Goal: Information Seeking & Learning: Learn about a topic

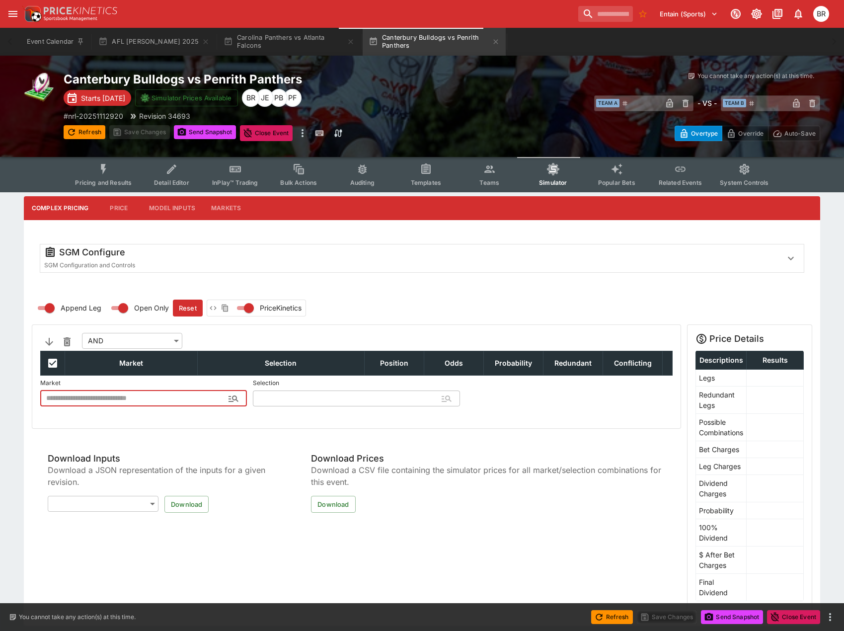
type input "**********"
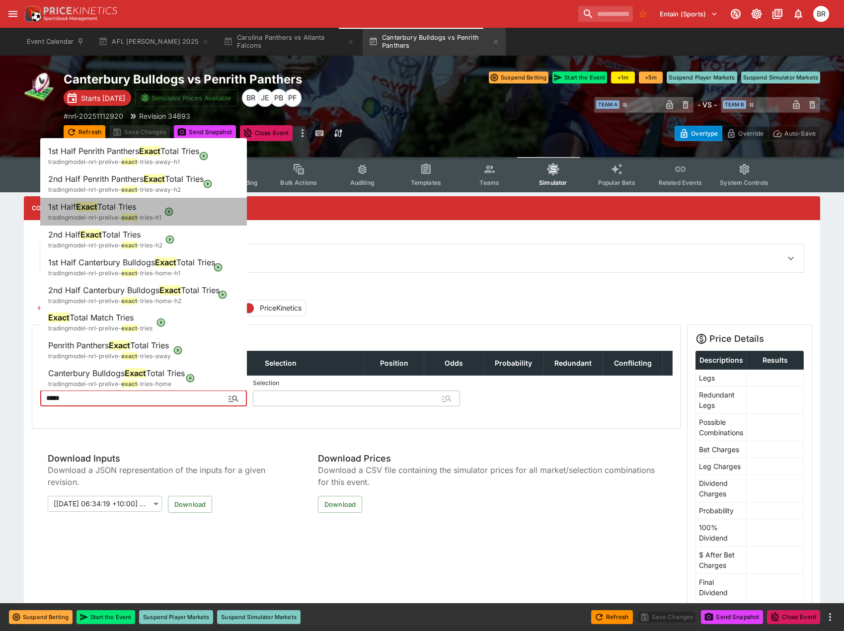
click at [149, 214] on span "-tries-h1" at bounding box center [149, 217] width 24 height 7
type input "**********"
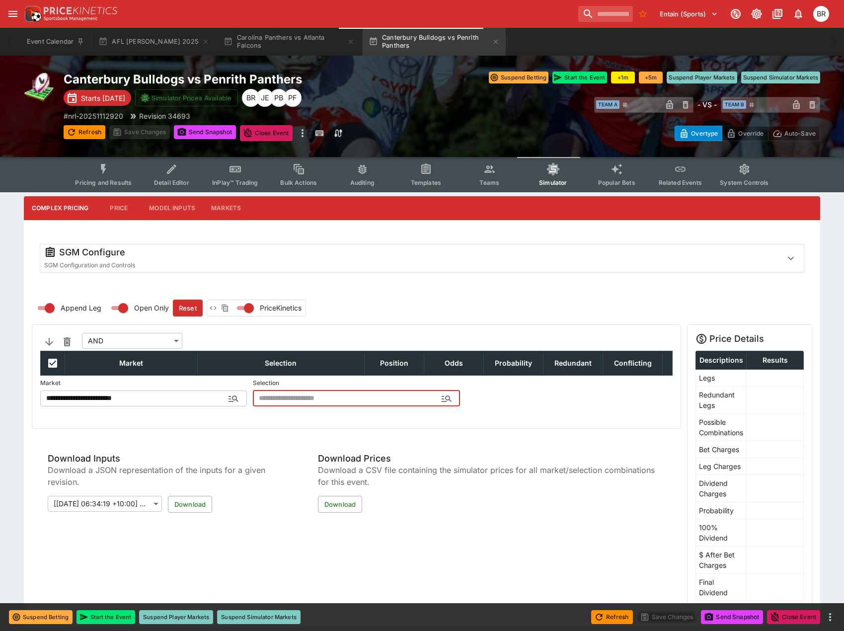
click at [331, 396] on input "text" at bounding box center [348, 398] width 191 height 16
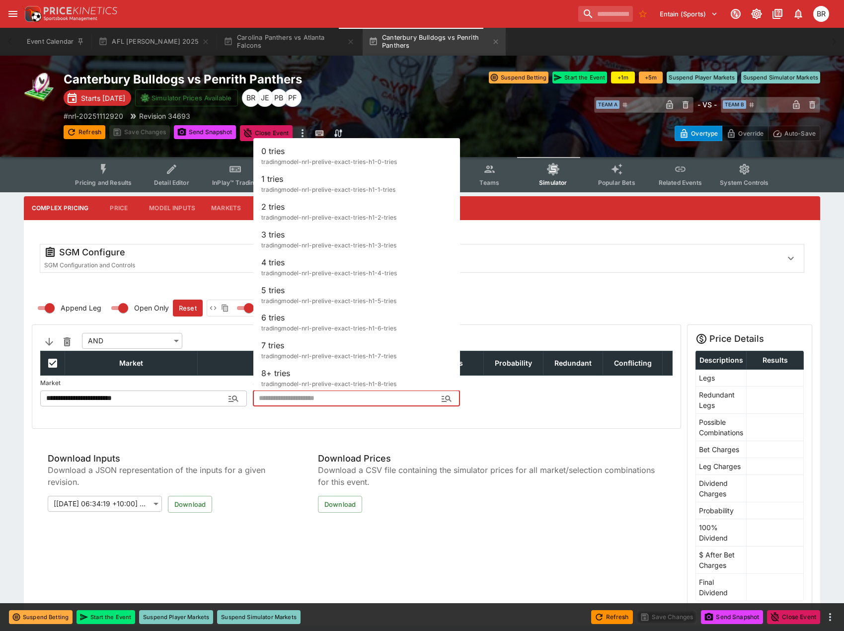
click at [329, 157] on span "tradingmodel-nrl-prelive-exact-tries-h1-0-tries" at bounding box center [329, 162] width 136 height 10
type input "*******"
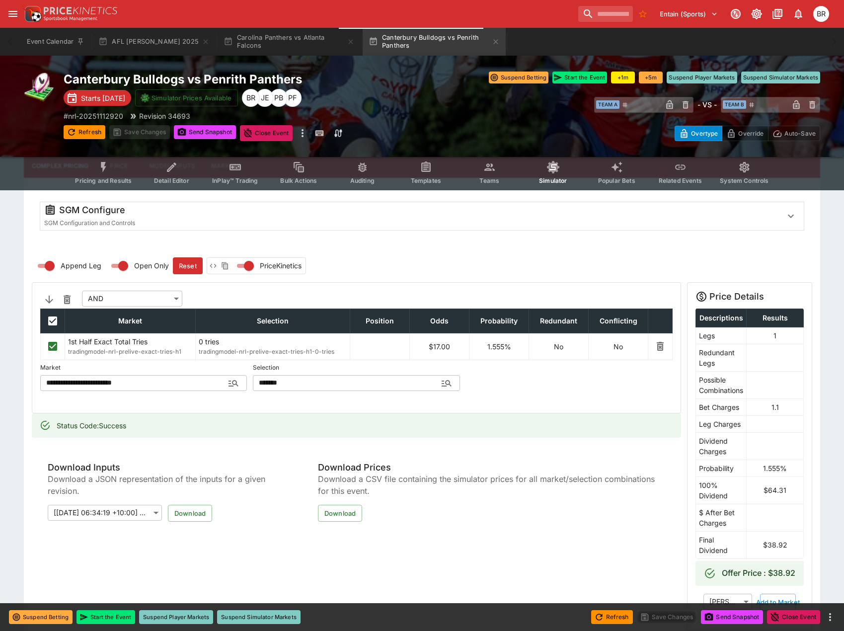
scroll to position [99, 0]
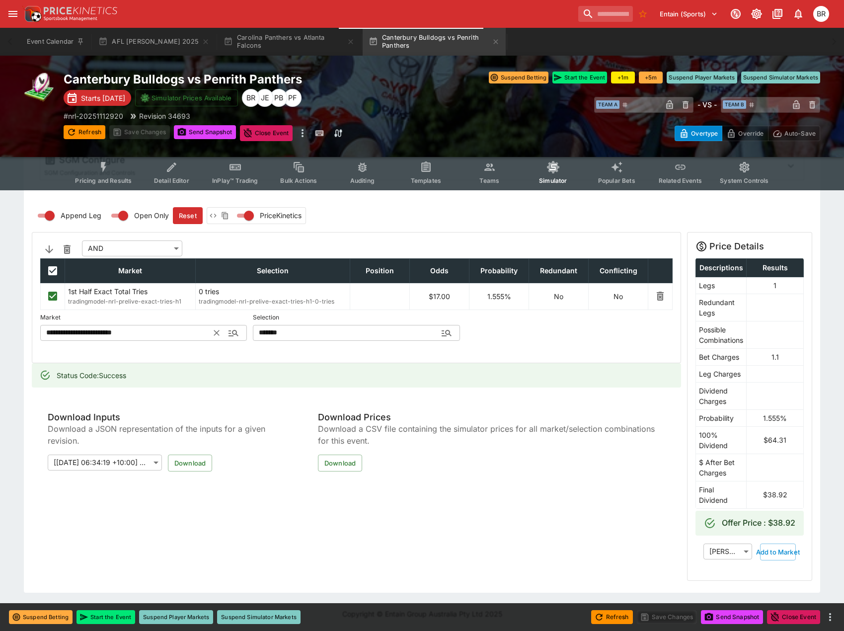
click at [165, 327] on input "**********" at bounding box center [127, 333] width 174 height 16
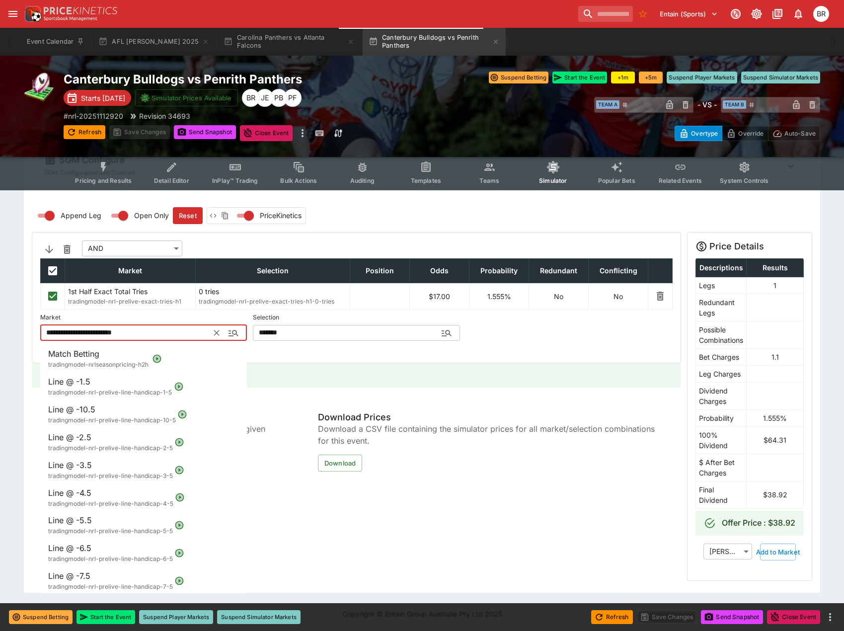
click at [165, 327] on input "**********" at bounding box center [127, 333] width 174 height 16
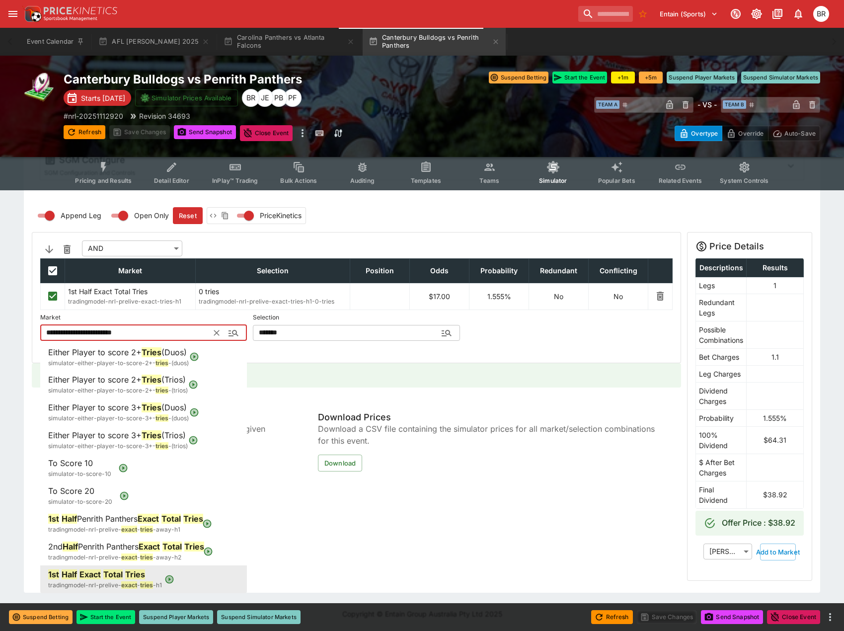
type input "*"
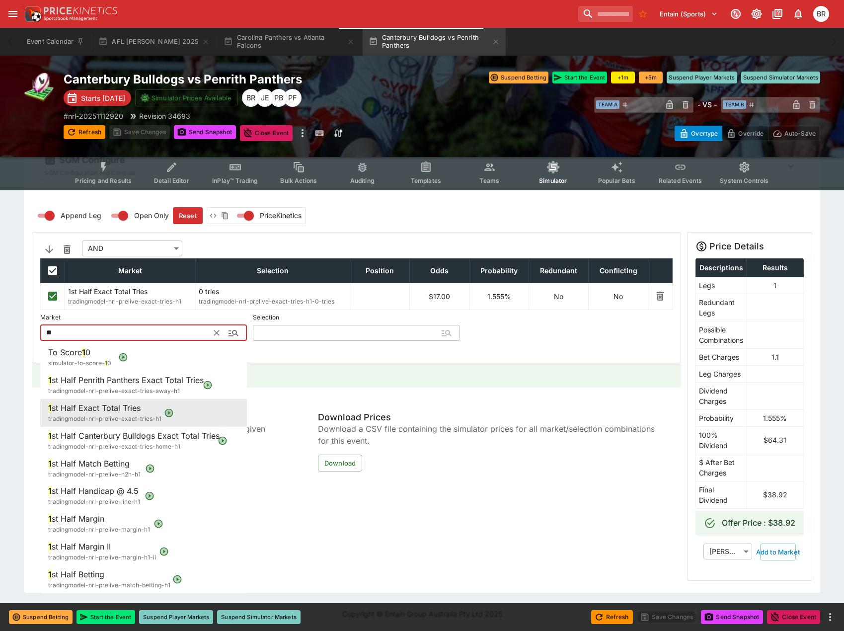
scroll to position [0, 0]
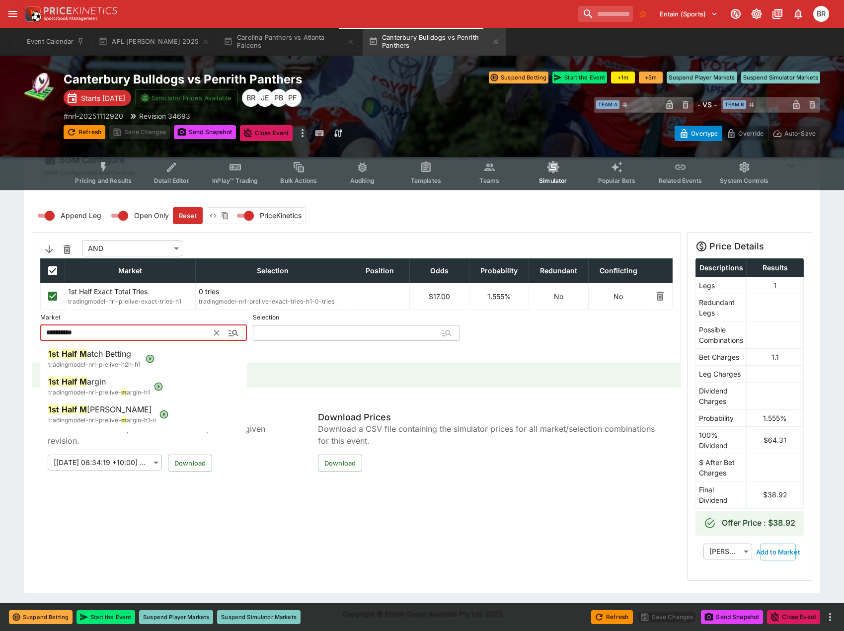
click at [171, 346] on li "1st Half M atch Betting tradingmodel-nrl-prelive-h2h-h1" at bounding box center [143, 359] width 207 height 28
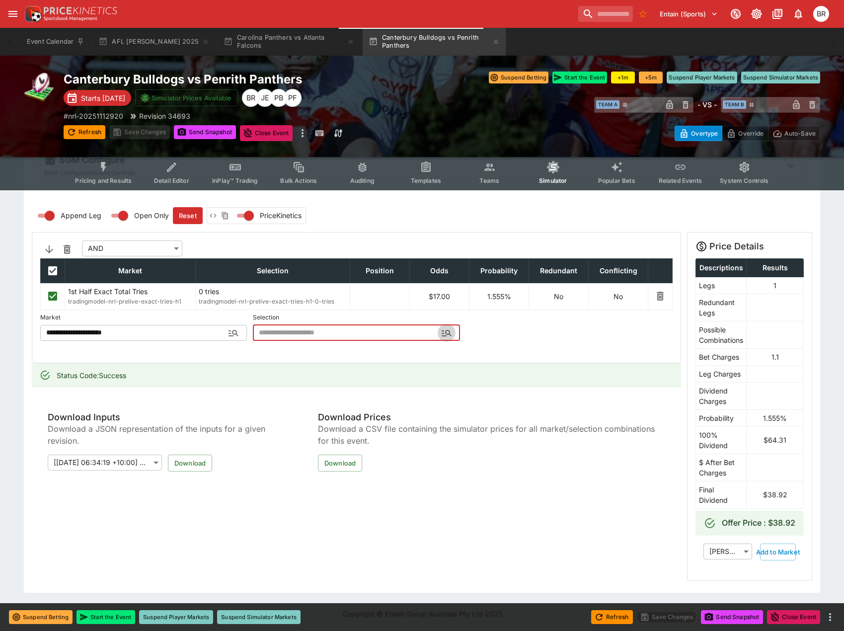
click at [444, 324] on button "Open" at bounding box center [446, 333] width 18 height 18
click at [194, 325] on input "**********" at bounding box center [127, 333] width 174 height 16
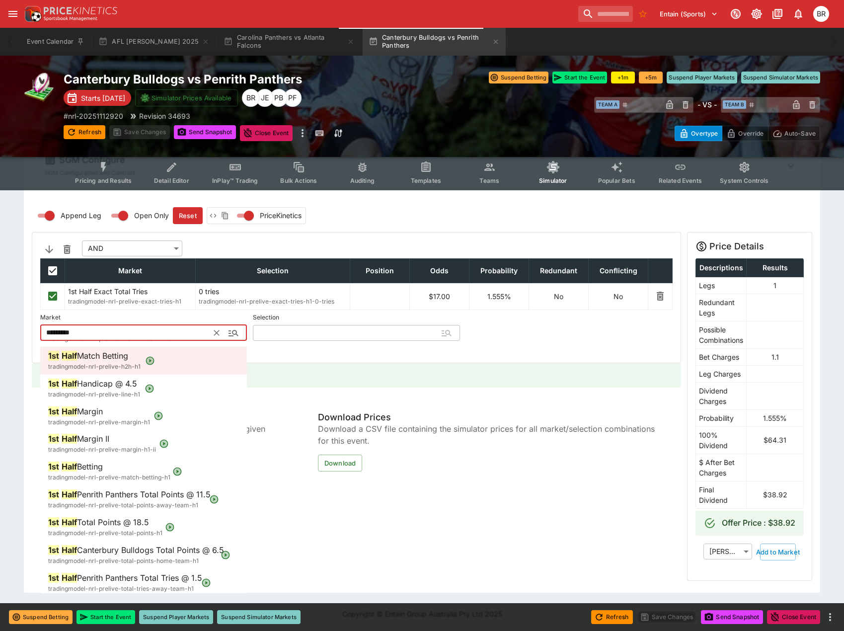
scroll to position [99, 0]
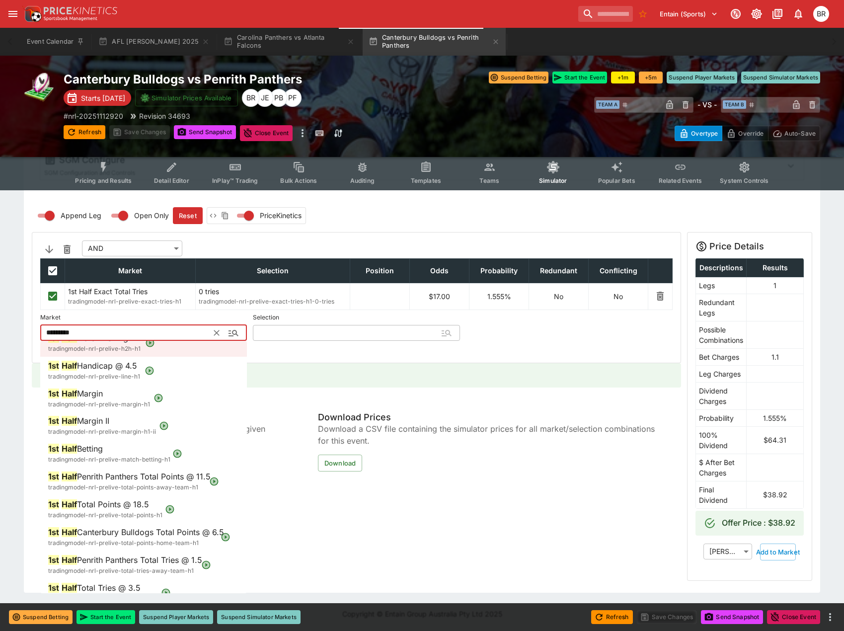
click at [127, 454] on span "tradingmodel-nrl-prelive-match-betting-h1" at bounding box center [109, 459] width 122 height 10
type input "**********"
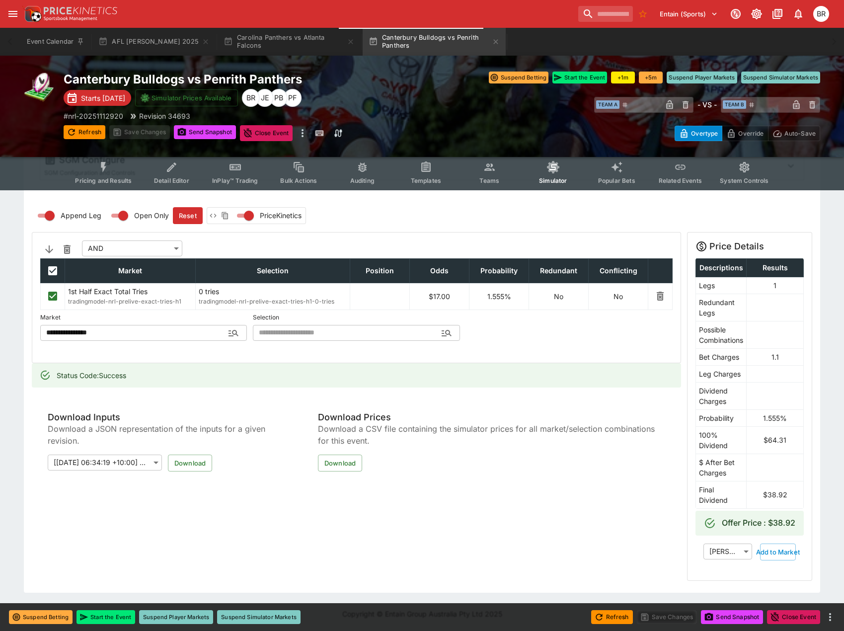
click at [313, 334] on div "**********" at bounding box center [356, 297] width 648 height 130
click at [316, 329] on input "text" at bounding box center [348, 333] width 191 height 16
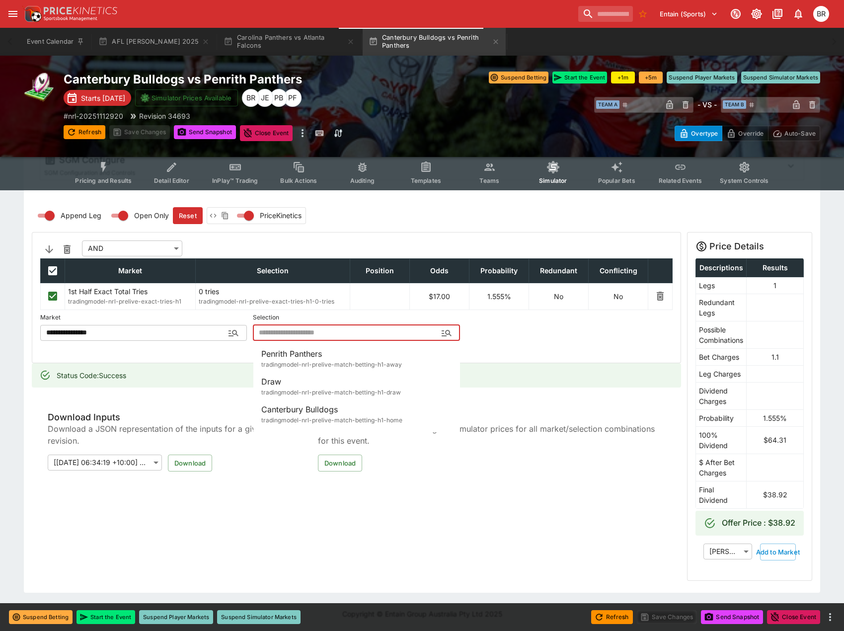
click at [311, 349] on span "Penrith Panthers" at bounding box center [291, 354] width 61 height 10
type input "**********"
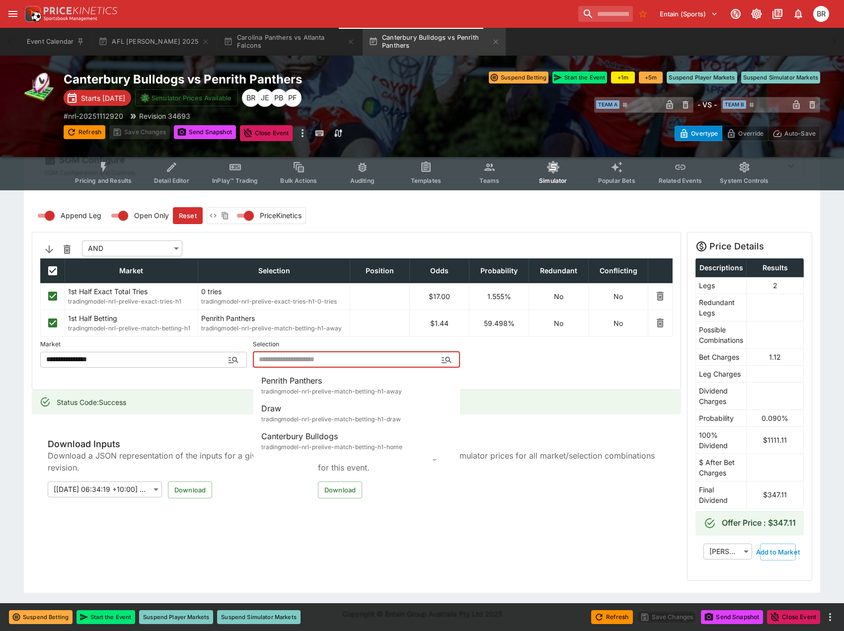
click at [317, 357] on input "text" at bounding box center [348, 360] width 191 height 16
click at [313, 402] on div "Draw tradingmodel-nrl-prelive-match-betting-h1-draw" at bounding box center [331, 413] width 140 height 22
type input "****"
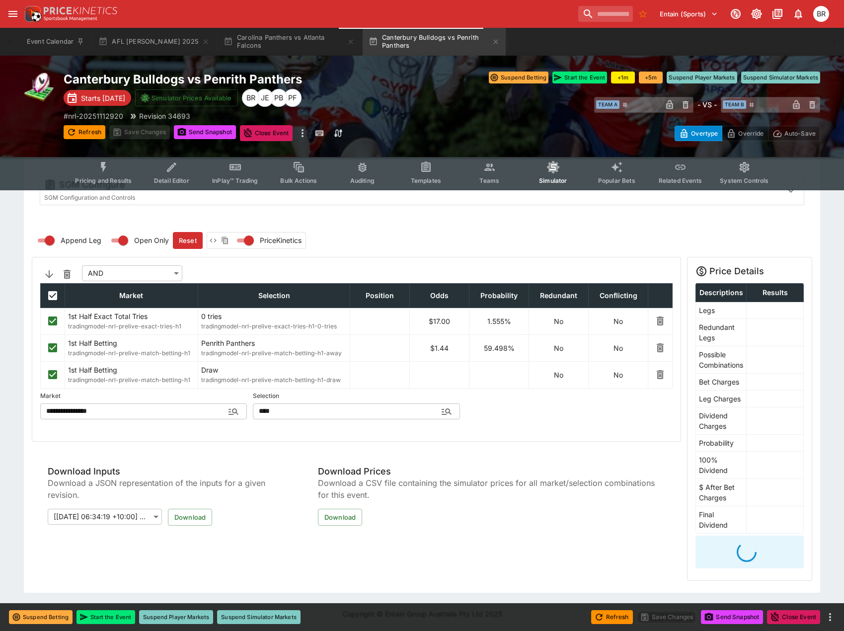
scroll to position [81, 0]
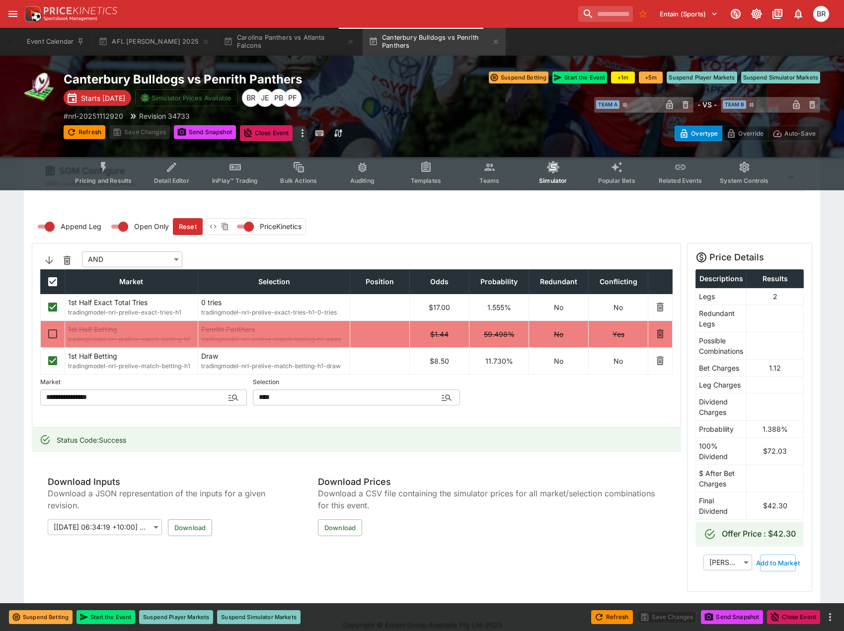
click at [590, 23] on div "Entain (Sports) 1 BR" at bounding box center [703, 14] width 258 height 22
click at [592, 17] on input "search" at bounding box center [601, 14] width 63 height 16
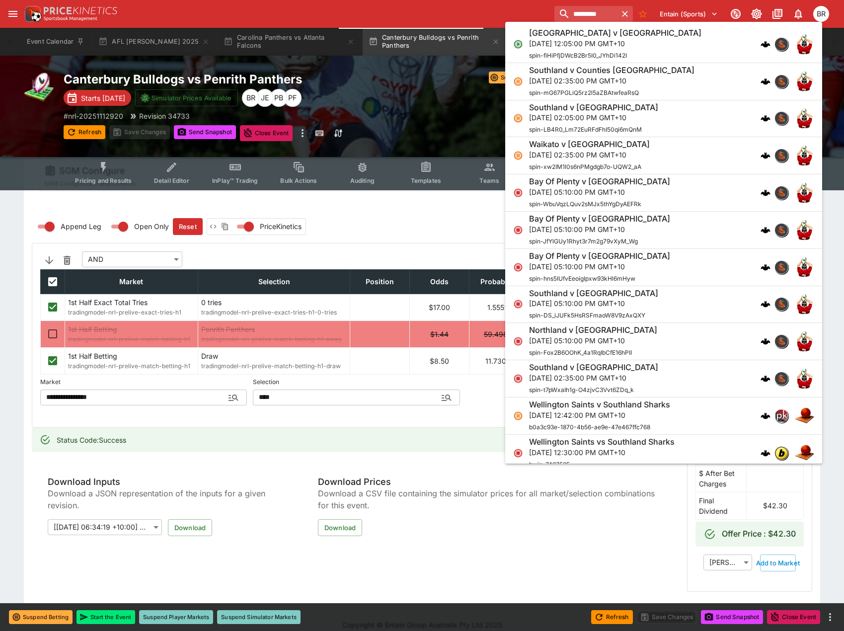
type input "*********"
click at [599, 34] on h6 "[GEOGRAPHIC_DATA] v [GEOGRAPHIC_DATA]" at bounding box center [615, 33] width 172 height 10
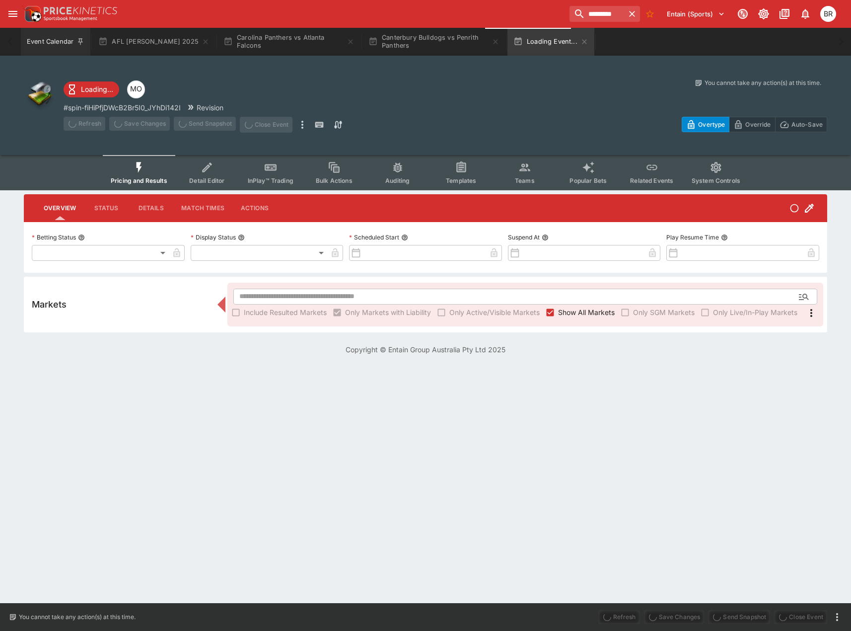
type input "**********"
type input "*******"
type input "**********"
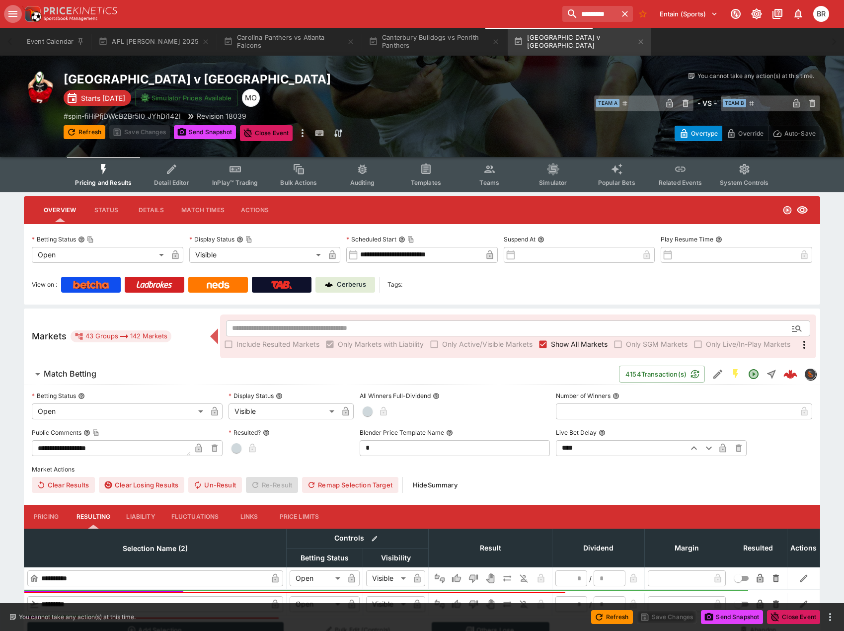
click at [9, 15] on icon "open drawer" at bounding box center [13, 14] width 12 height 12
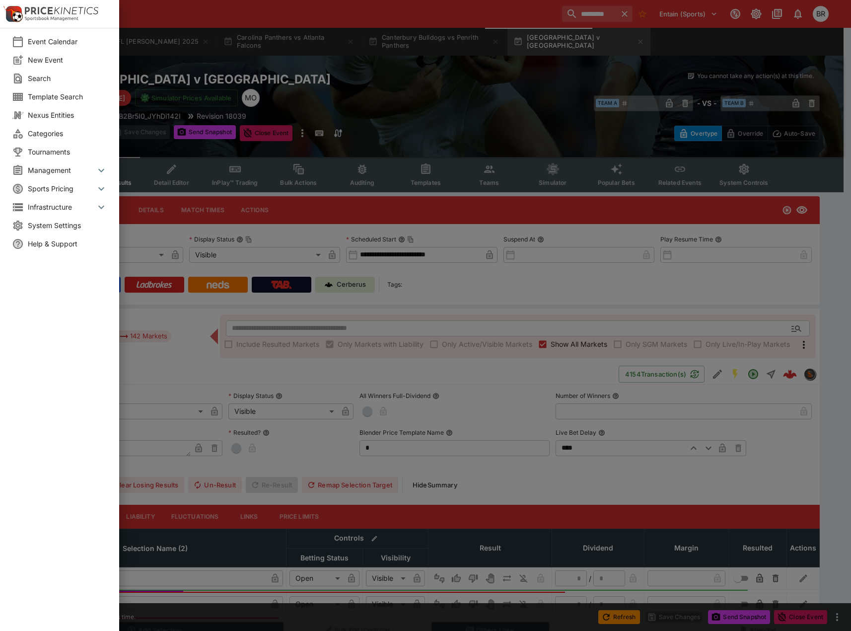
click at [53, 140] on li "Categories" at bounding box center [59, 133] width 119 height 18
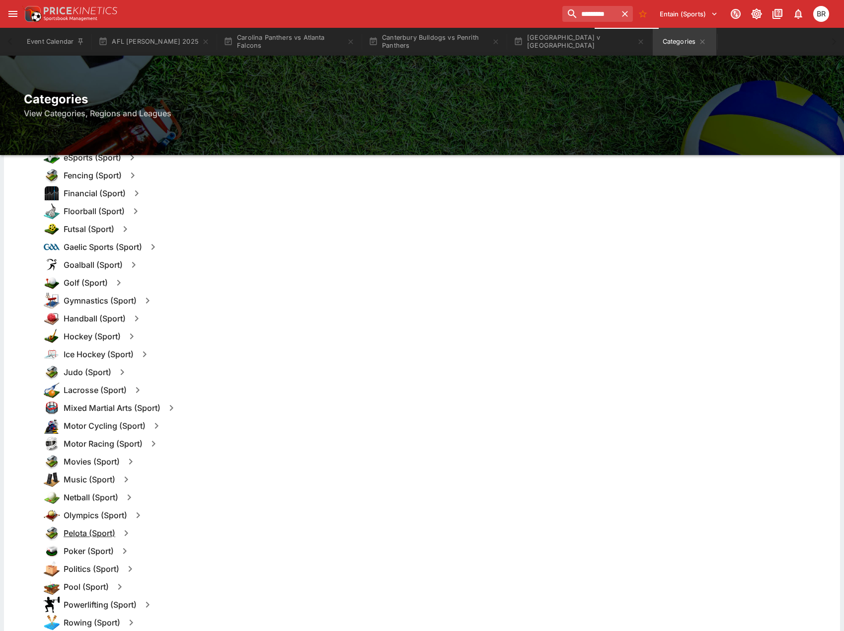
scroll to position [695, 0]
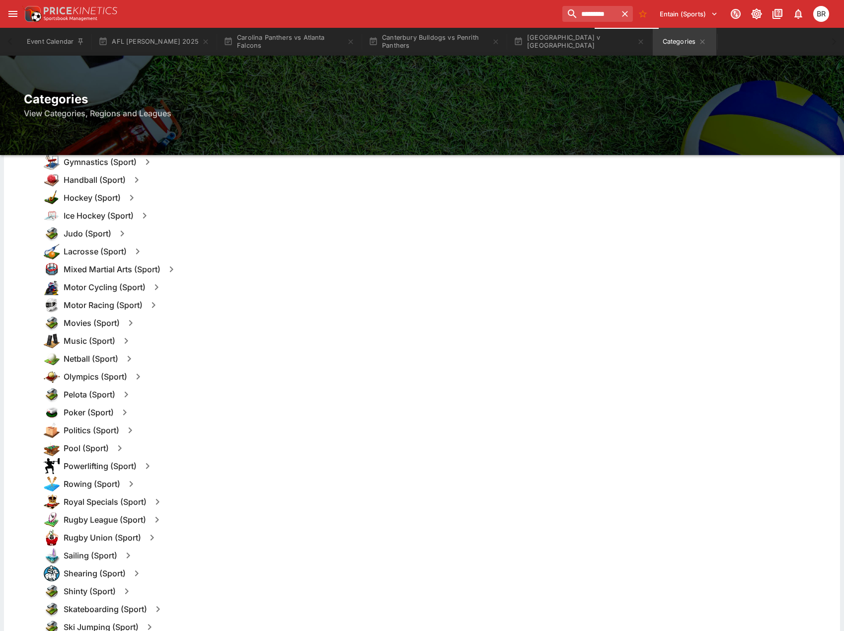
click at [113, 544] on div "Rugby Union (Sport)" at bounding box center [438, 537] width 788 height 18
click at [116, 542] on h6 "Rugby Union (Sport)" at bounding box center [102, 537] width 77 height 10
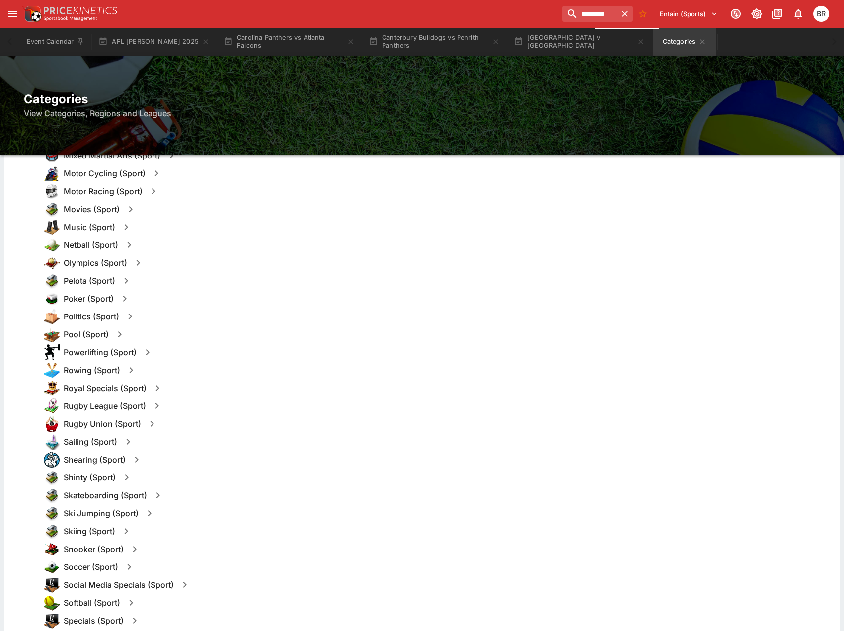
scroll to position [844, 0]
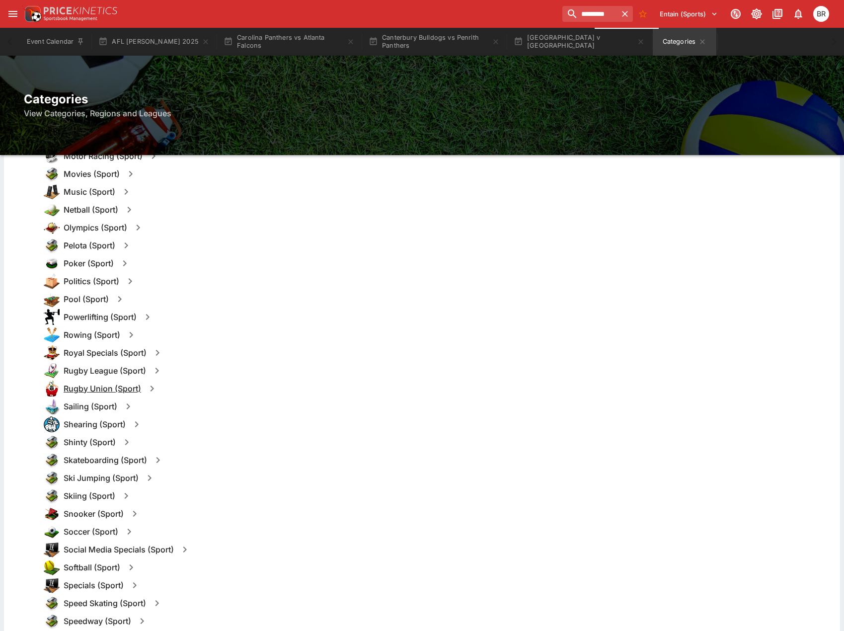
click at [124, 393] on h6 "Rugby Union (Sport)" at bounding box center [102, 388] width 77 height 10
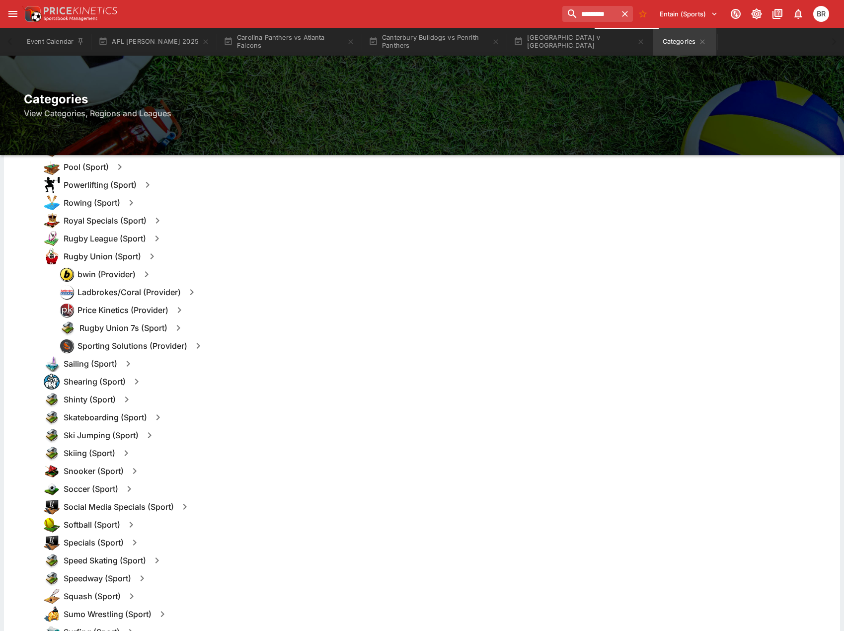
scroll to position [1043, 0]
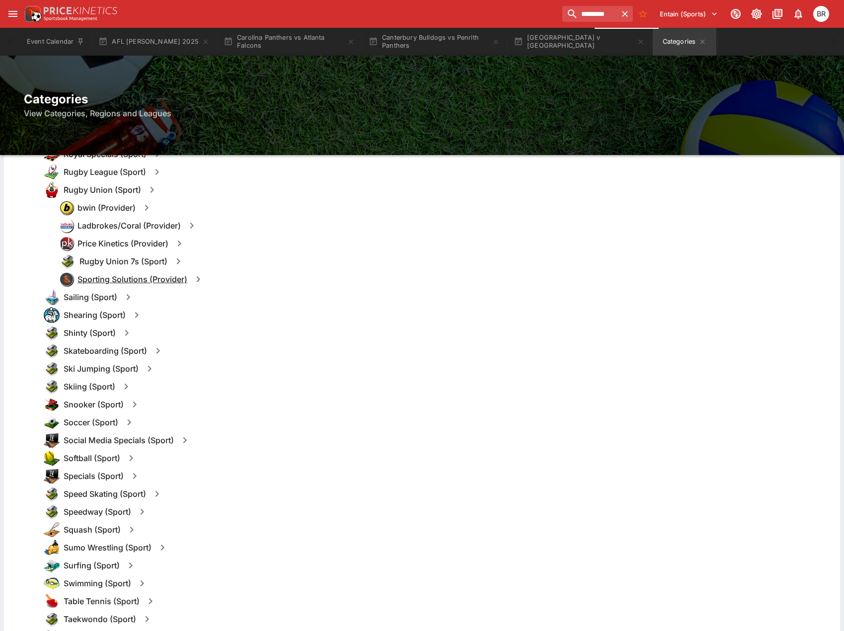
click at [139, 276] on h6 "Sporting Solutions (Provider)" at bounding box center [132, 279] width 110 height 10
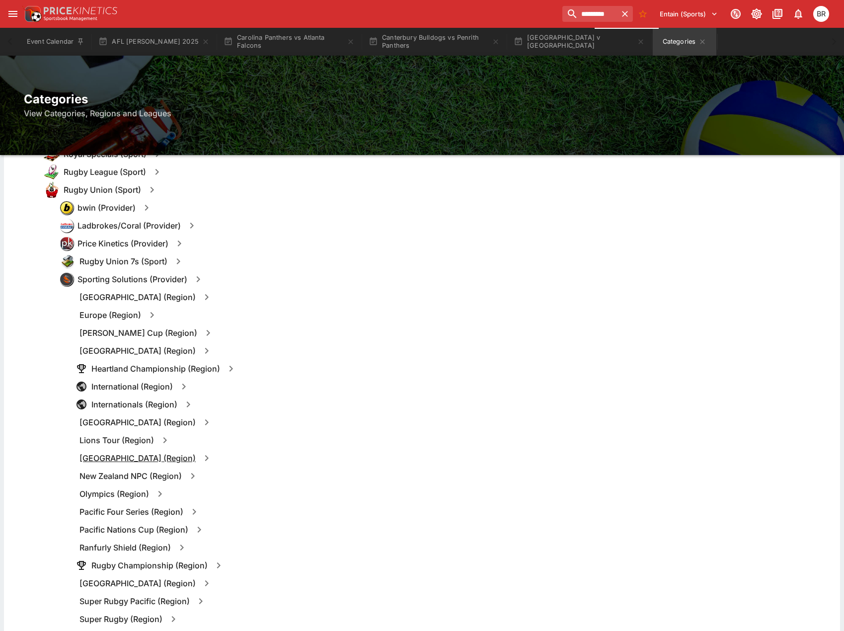
click at [133, 453] on h6 "[GEOGRAPHIC_DATA] (Region)" at bounding box center [137, 458] width 116 height 10
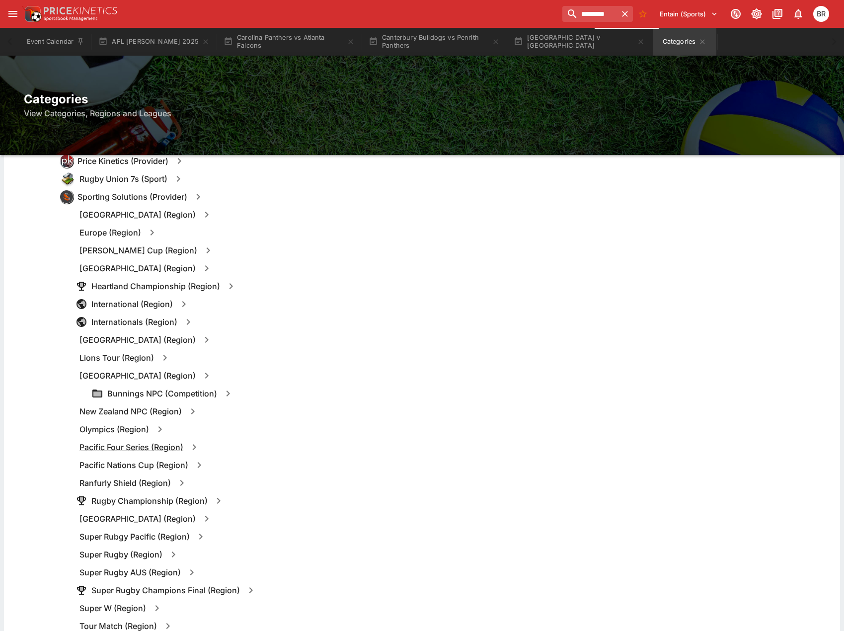
scroll to position [1142, 0]
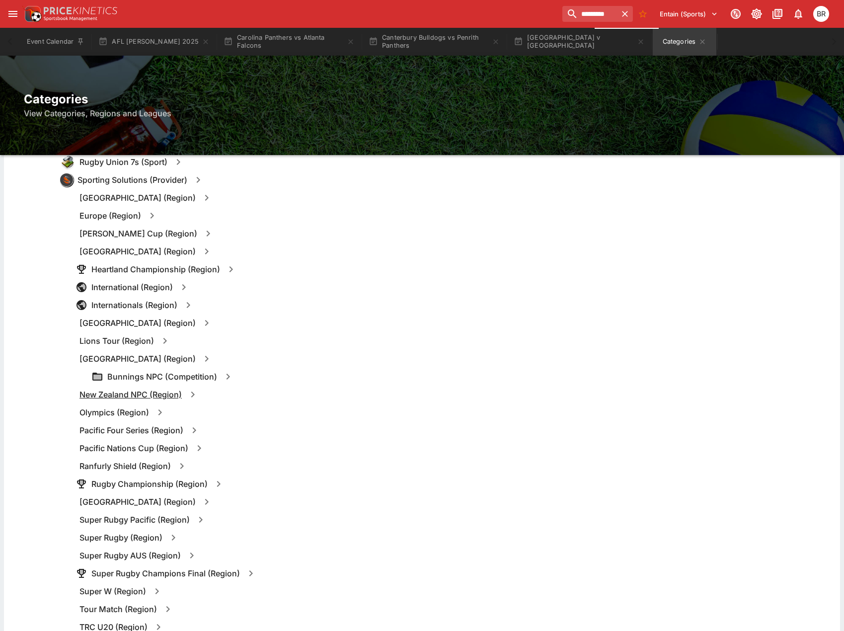
click at [141, 395] on h6 "New Zealand NPC (Region)" at bounding box center [130, 394] width 102 height 10
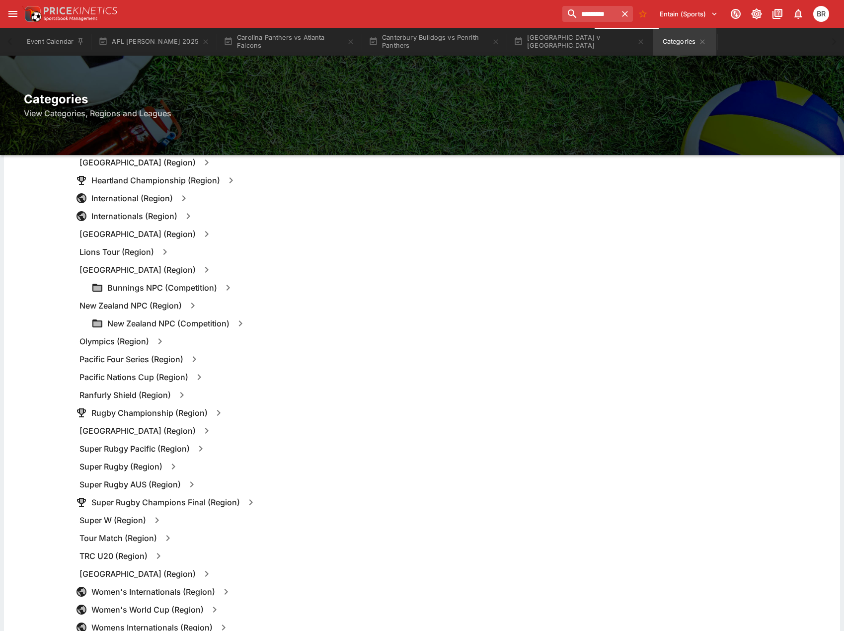
scroll to position [1241, 0]
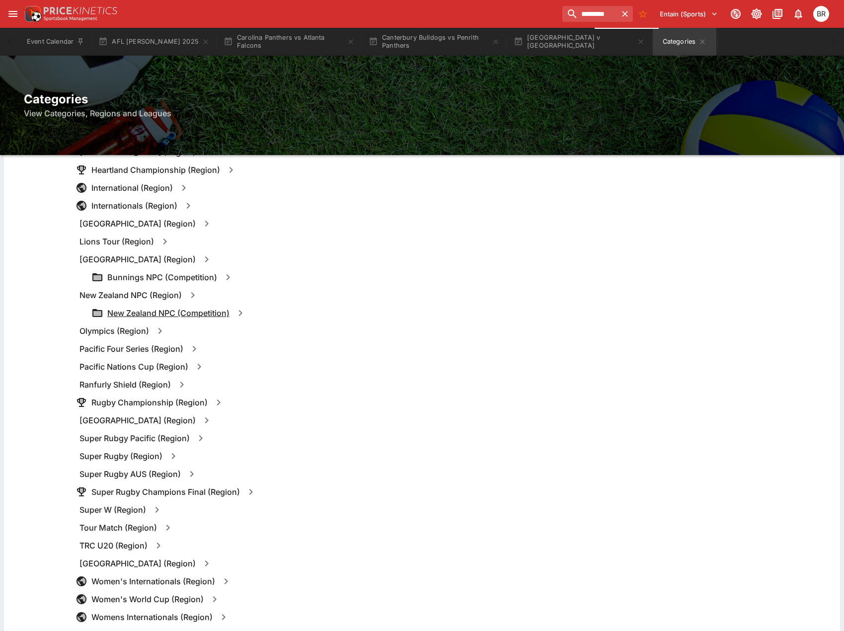
click at [219, 313] on h6 "New Zealand NPC (Competition)" at bounding box center [168, 313] width 122 height 10
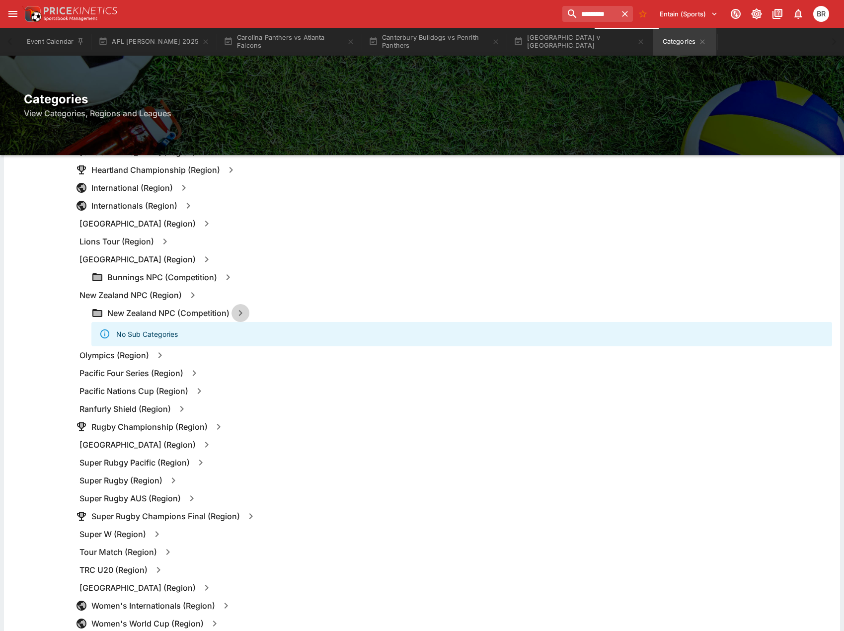
click at [239, 317] on icon "button" at bounding box center [240, 313] width 12 height 12
click at [300, 318] on button "Events" at bounding box center [293, 313] width 33 height 16
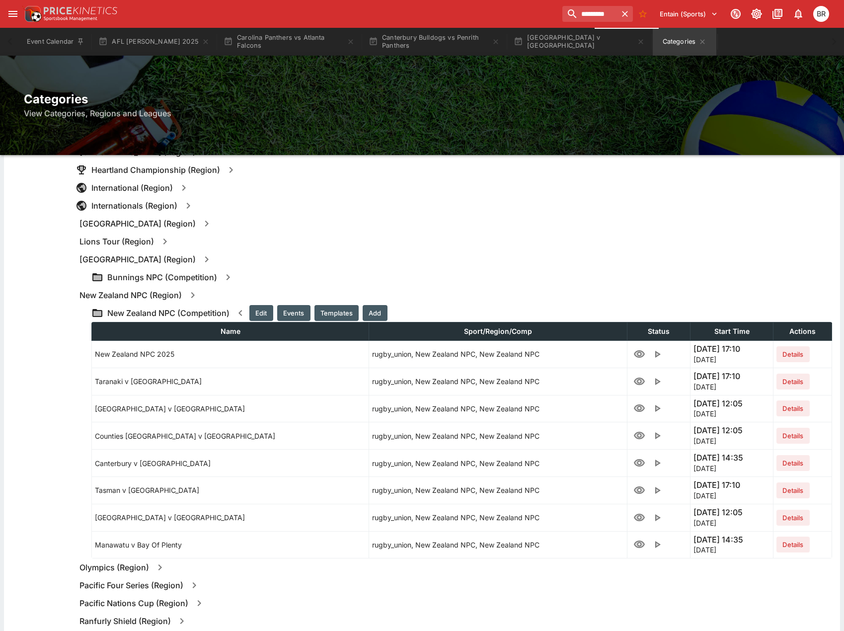
click at [227, 278] on icon "button" at bounding box center [227, 277] width 3 height 6
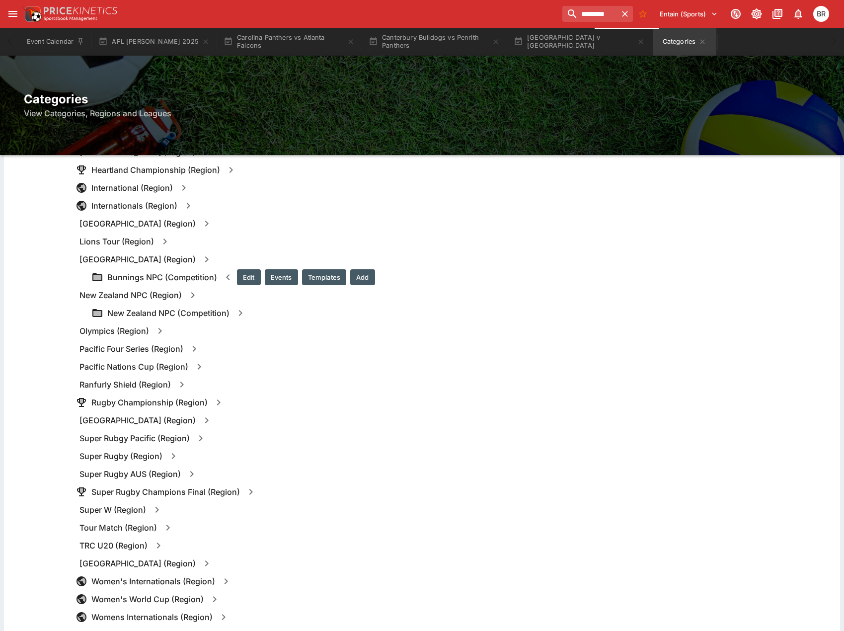
click at [342, 280] on button "Templates" at bounding box center [324, 277] width 44 height 16
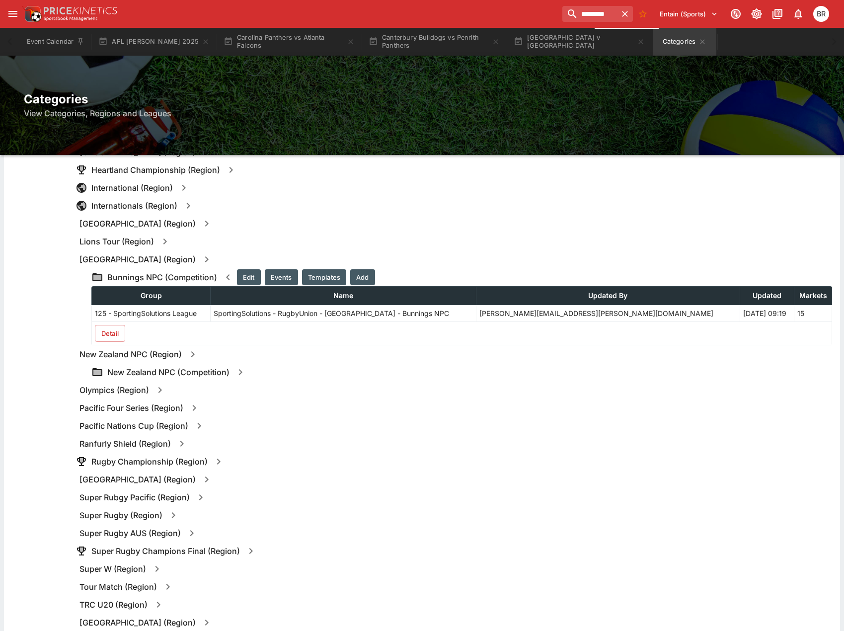
click at [292, 278] on button "Events" at bounding box center [281, 277] width 33 height 16
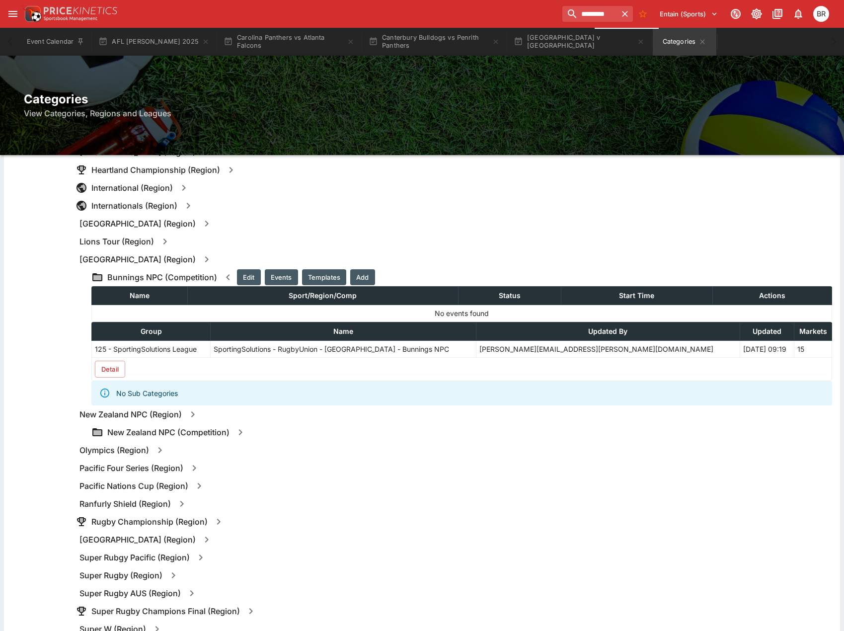
click at [241, 431] on icon "button" at bounding box center [240, 432] width 3 height 6
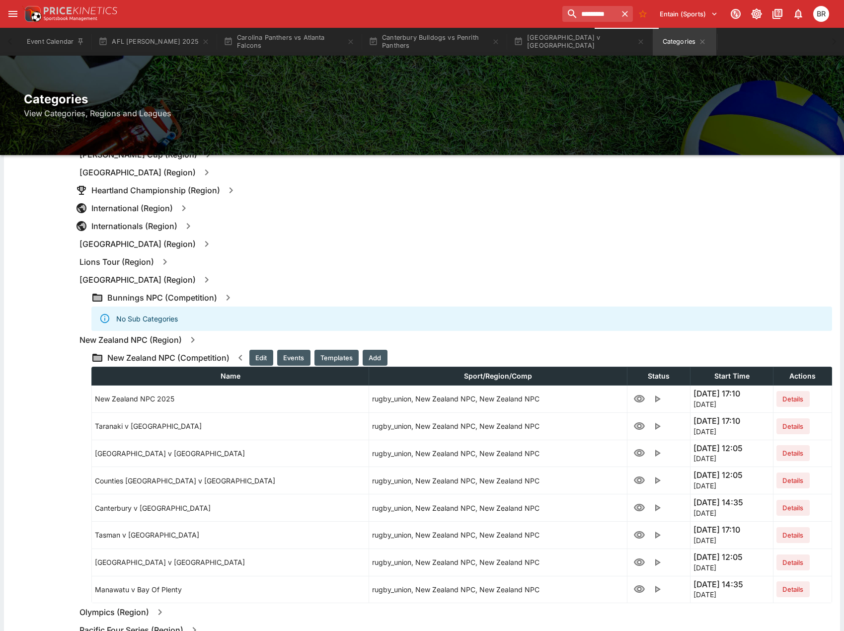
scroll to position [1142, 0]
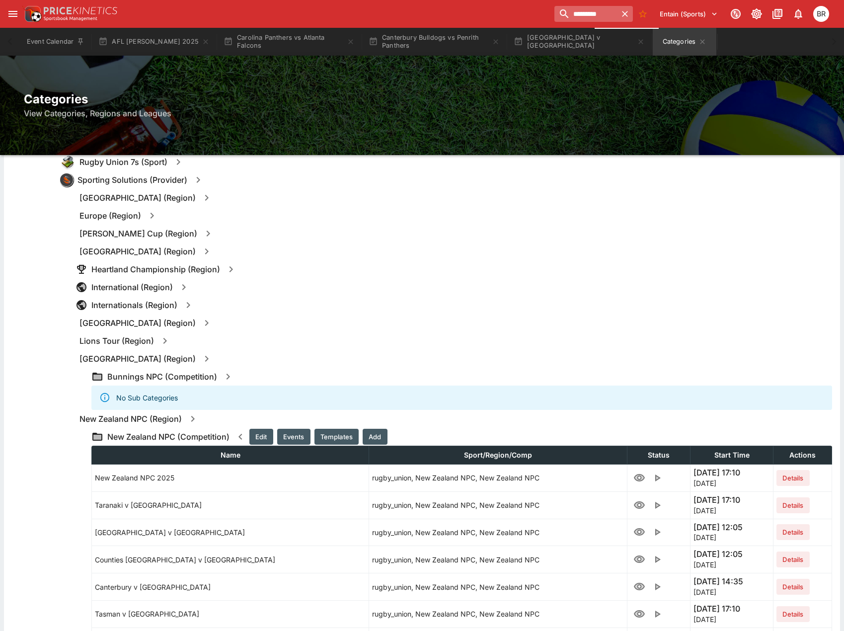
click at [575, 12] on input "*********" at bounding box center [585, 14] width 63 height 16
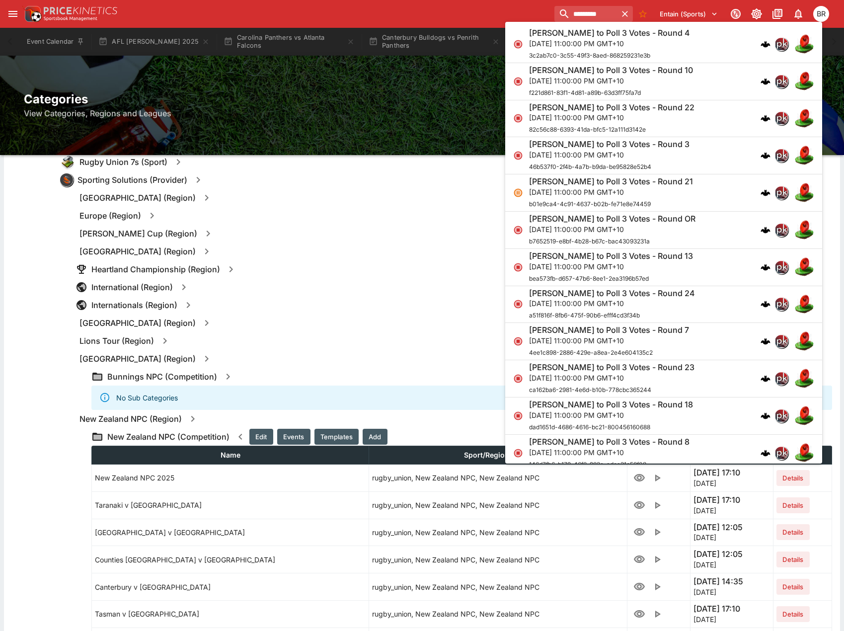
type input "*********"
click at [372, 86] on div "Categories View Categories, Regions and Leagues" at bounding box center [422, 105] width 844 height 99
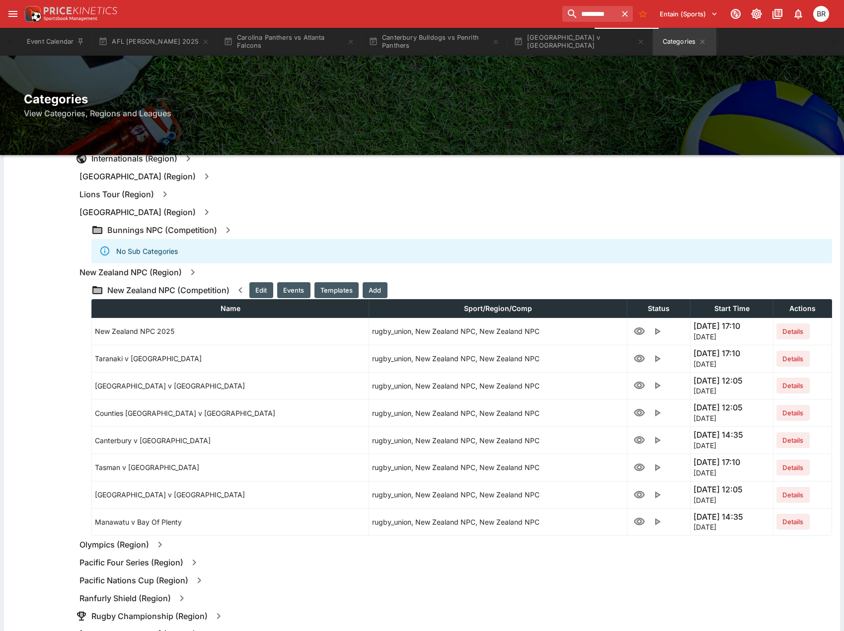
scroll to position [1291, 0]
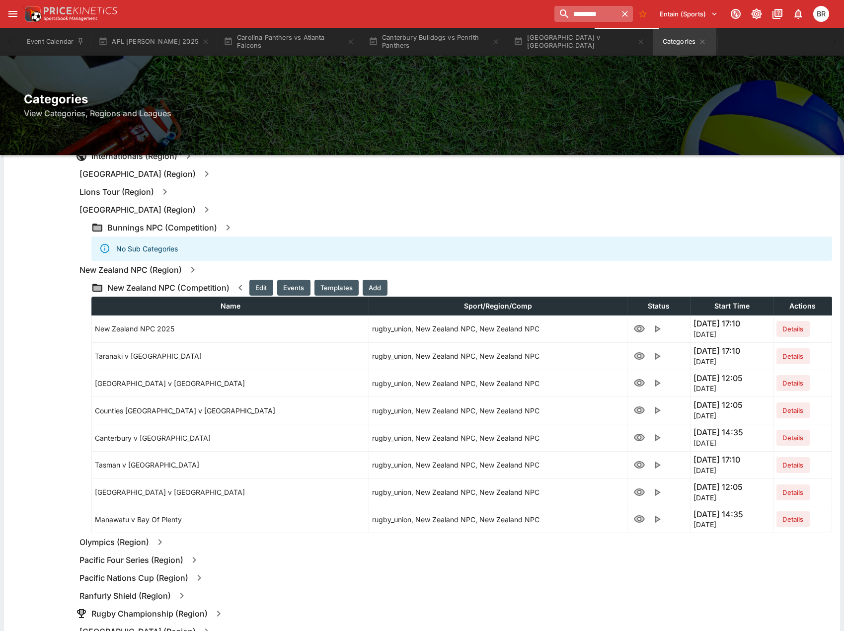
click at [584, 11] on input "*********" at bounding box center [585, 14] width 63 height 16
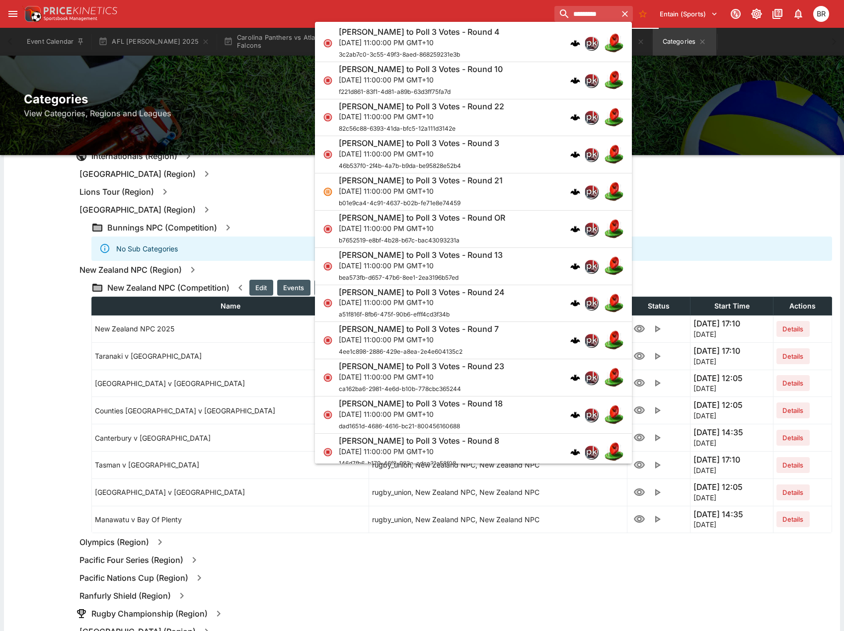
scroll to position [0, 0]
click at [497, 95] on div "[PERSON_NAME] to Poll 3 Votes - Round 10 [DATE] 11:00:00 PM GMT+10 f221d861-83f…" at bounding box center [468, 81] width 259 height 33
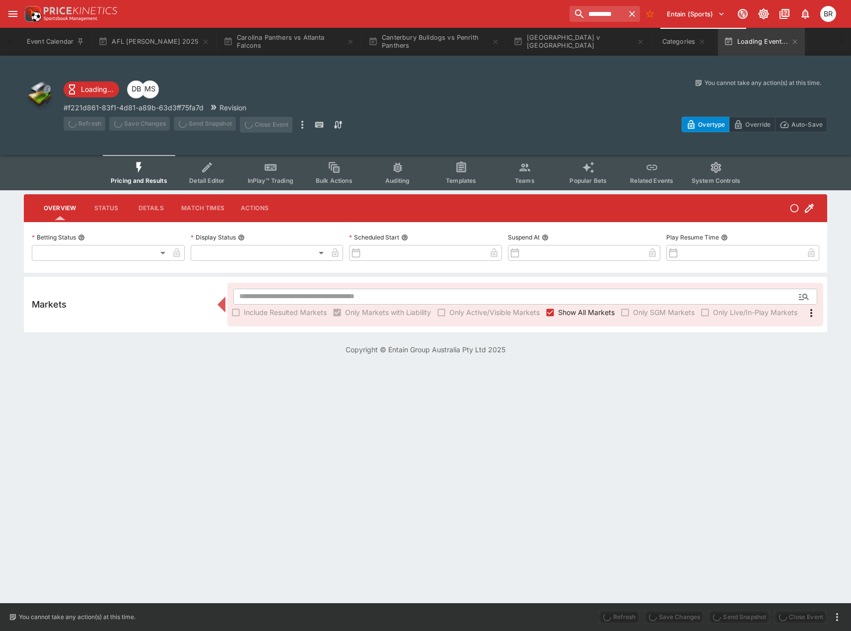
type input "**********"
type input "******"
type input "**********"
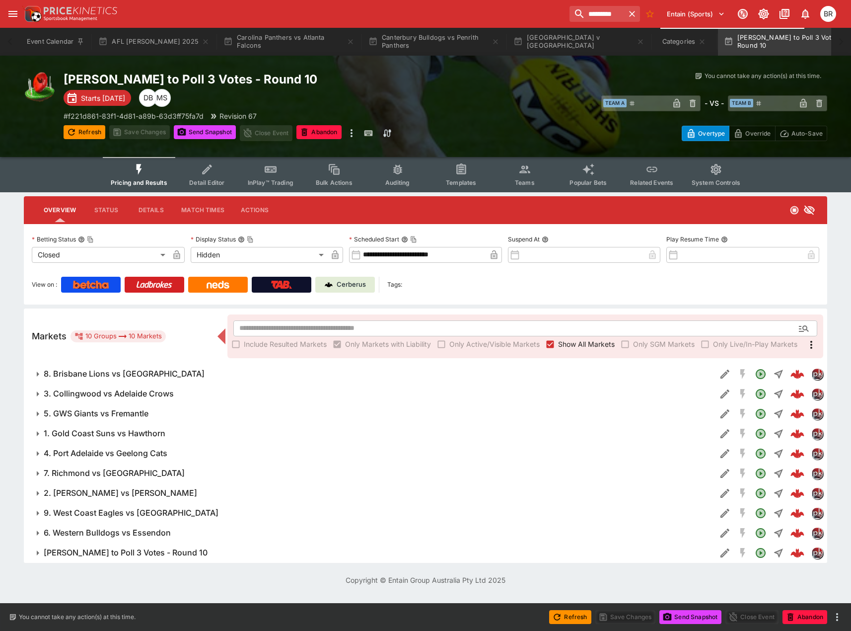
click at [116, 382] on button "8. Brisbane Lions vs [GEOGRAPHIC_DATA]" at bounding box center [370, 374] width 692 height 20
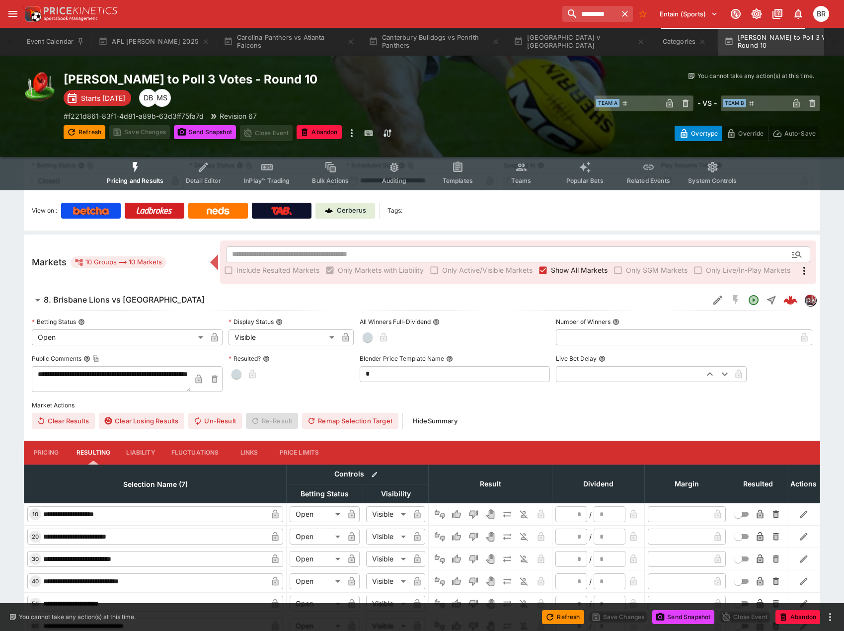
scroll to position [149, 0]
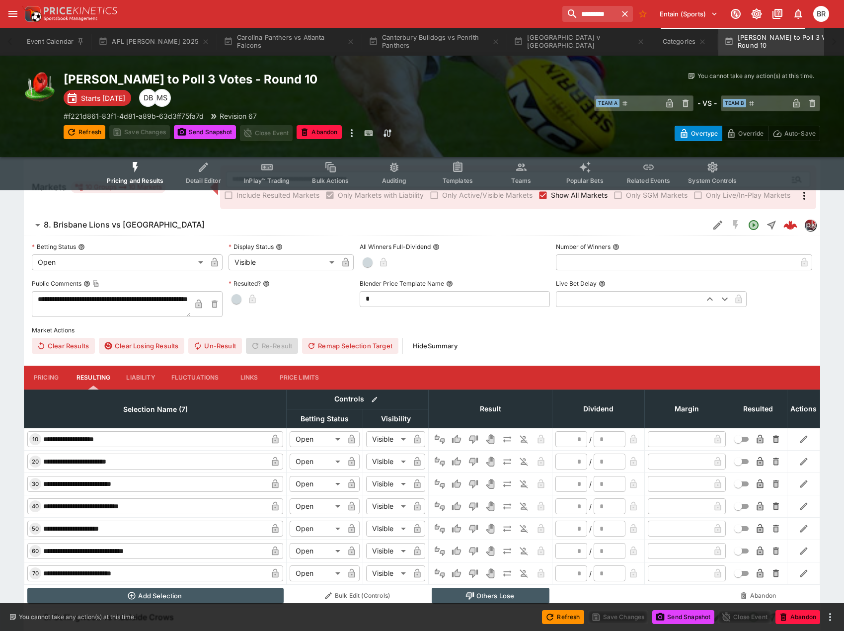
click at [54, 379] on button "Pricing" at bounding box center [46, 377] width 45 height 24
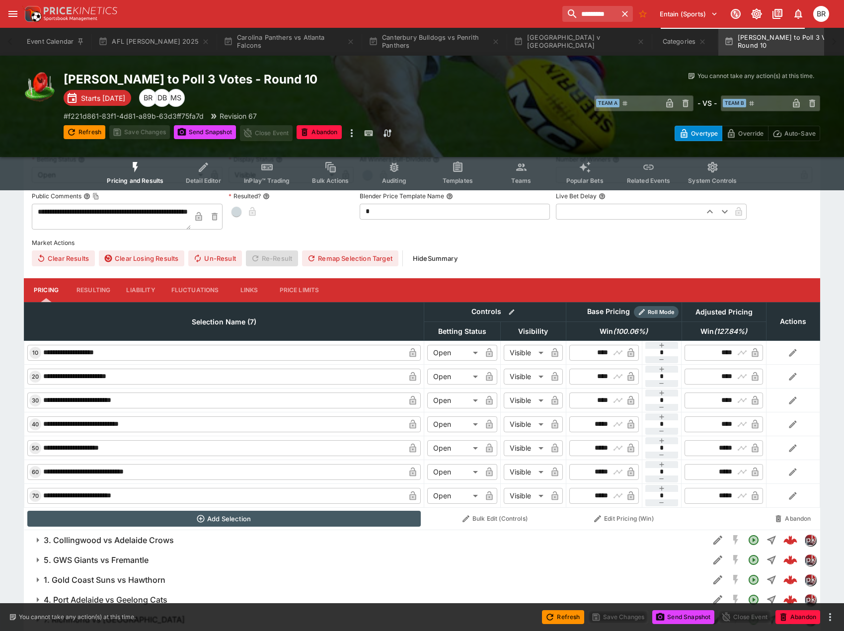
scroll to position [199, 0]
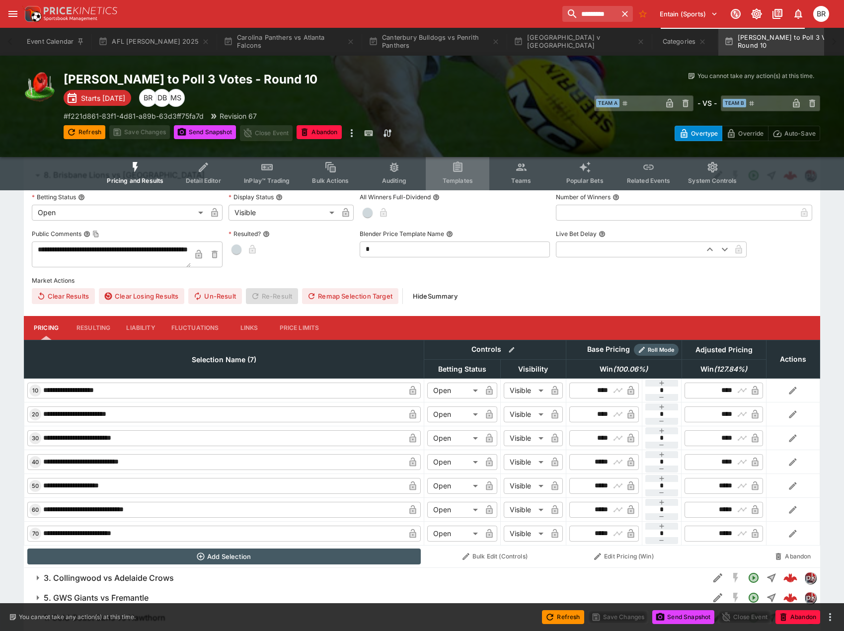
click at [435, 170] on button "Templates" at bounding box center [458, 172] width 64 height 35
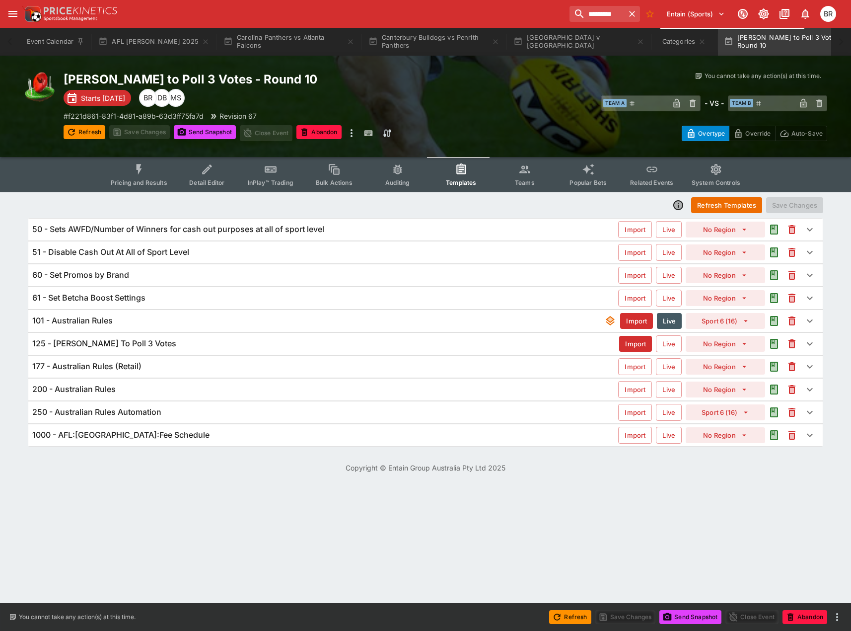
click at [184, 347] on div "125 - [PERSON_NAME] To Poll 3 Votes" at bounding box center [325, 343] width 587 height 10
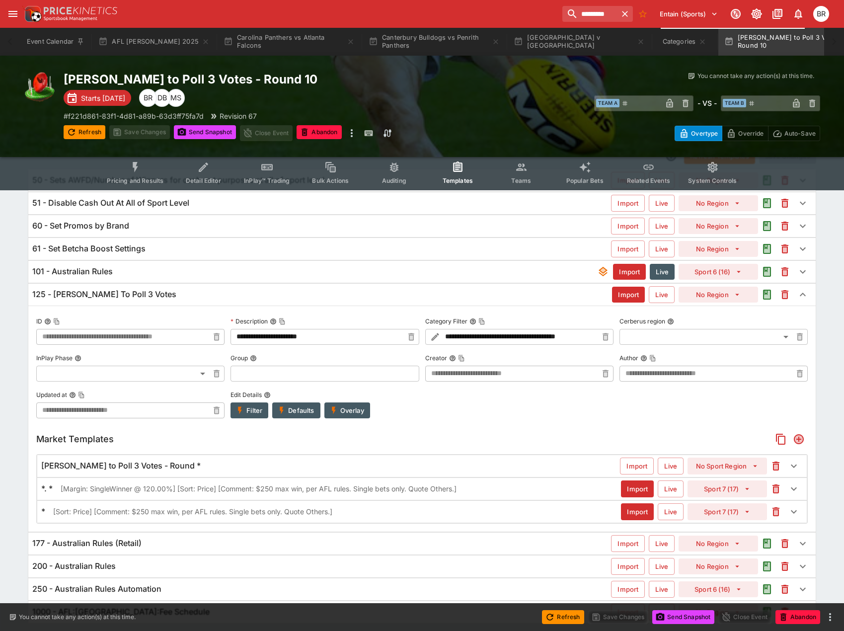
type input "**********"
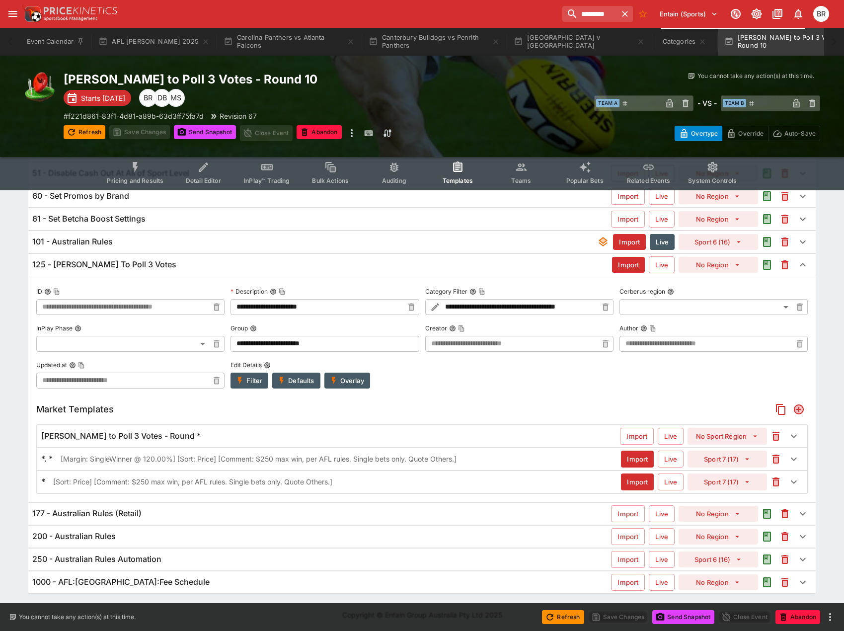
scroll to position [80, 0]
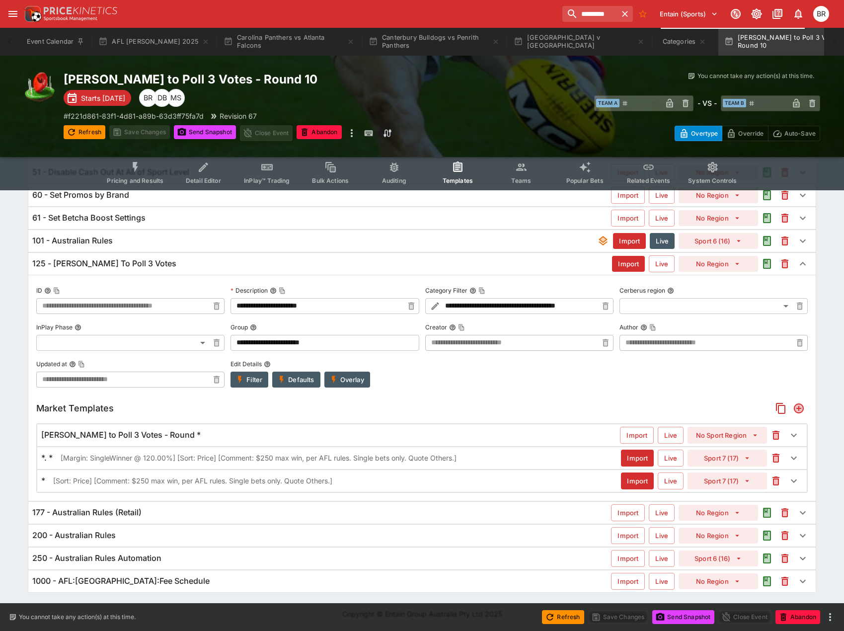
click at [199, 431] on div "[PERSON_NAME] to Poll 3 Votes - Round *" at bounding box center [330, 435] width 578 height 10
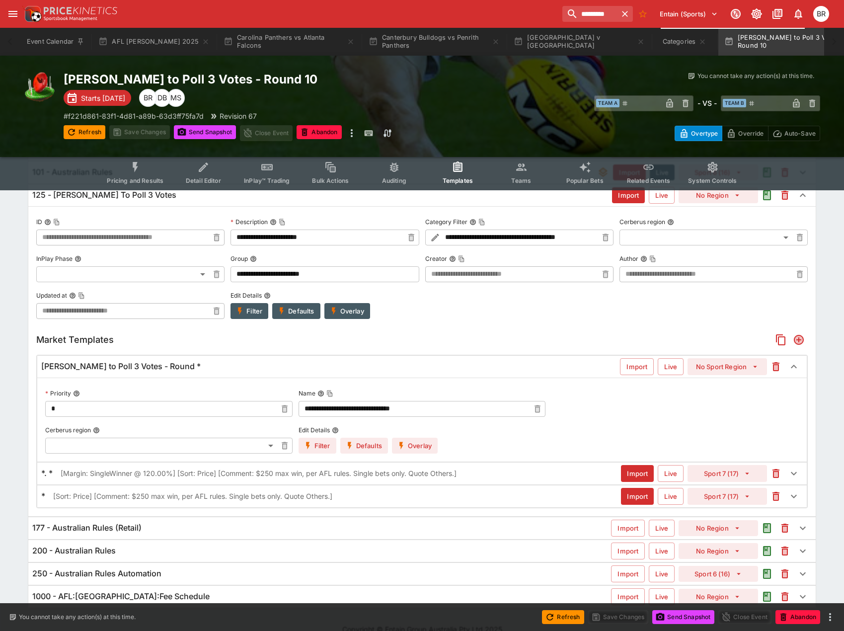
scroll to position [164, 0]
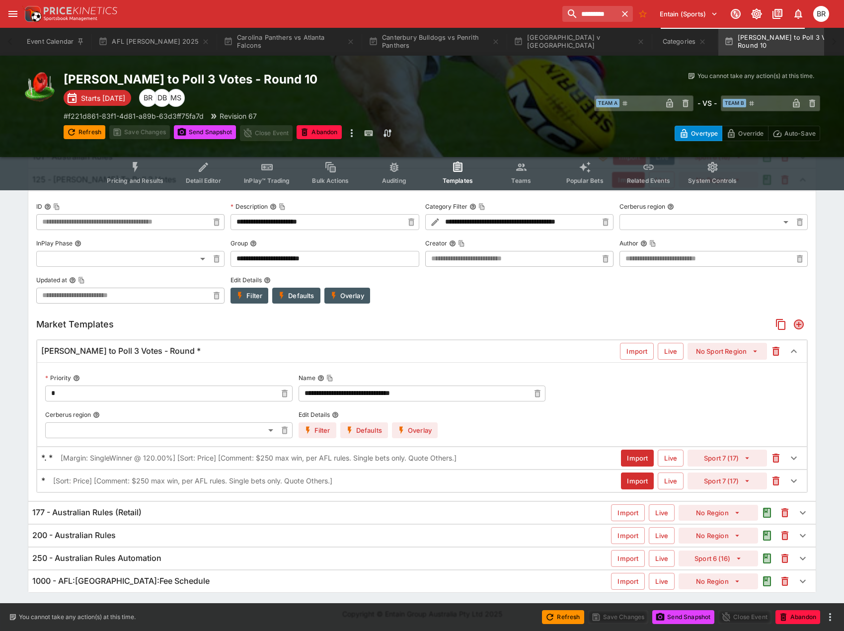
click at [423, 435] on button "Overlay" at bounding box center [415, 430] width 46 height 16
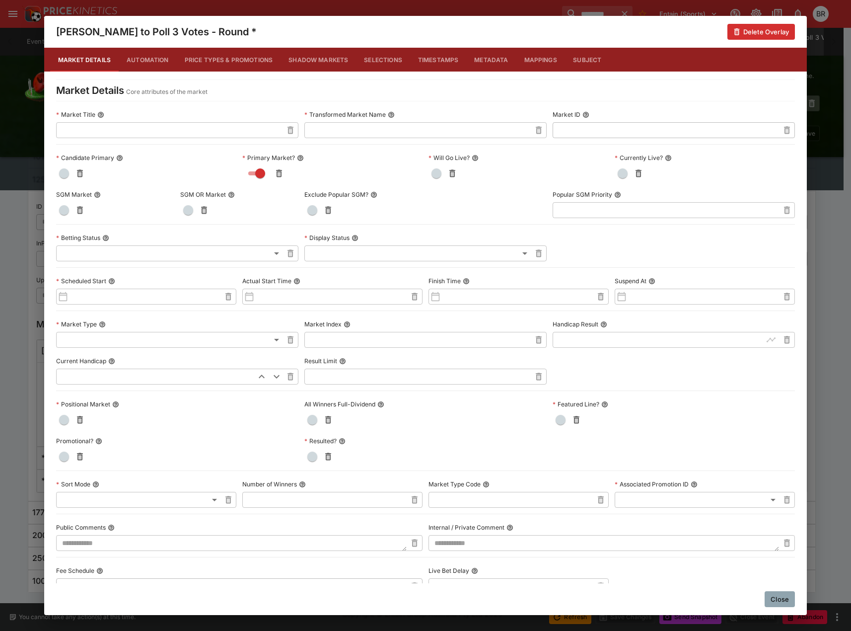
click at [243, 59] on button "Price Types & Promotions" at bounding box center [229, 60] width 104 height 24
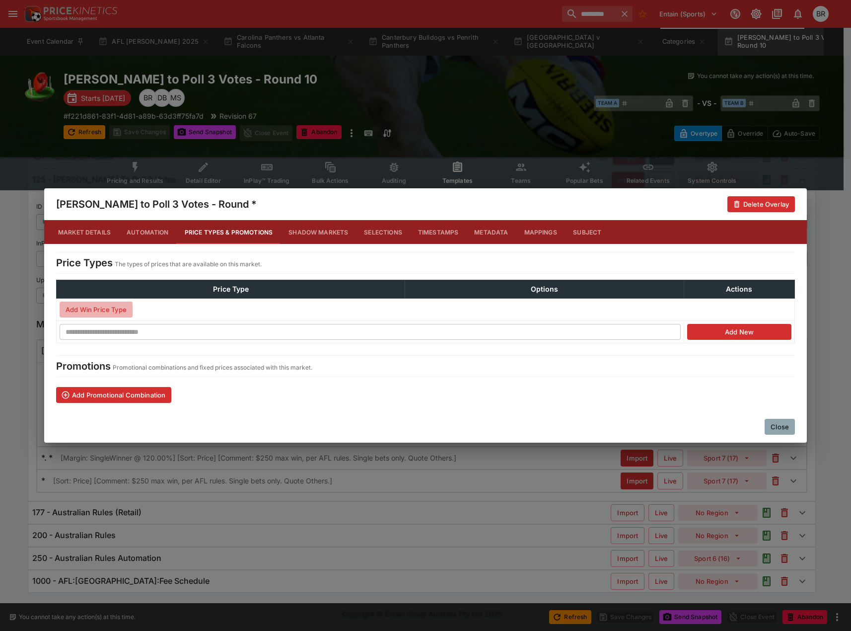
click at [124, 308] on button "Add Win Price Type" at bounding box center [96, 309] width 73 height 16
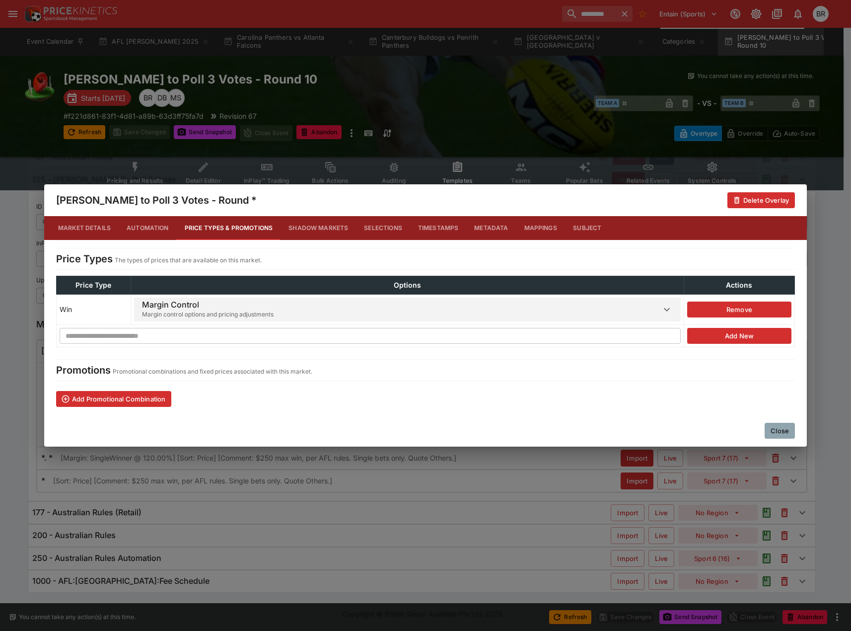
click at [313, 313] on span "Margin Control Margin control options and pricing adjustments" at bounding box center [401, 309] width 519 height 24
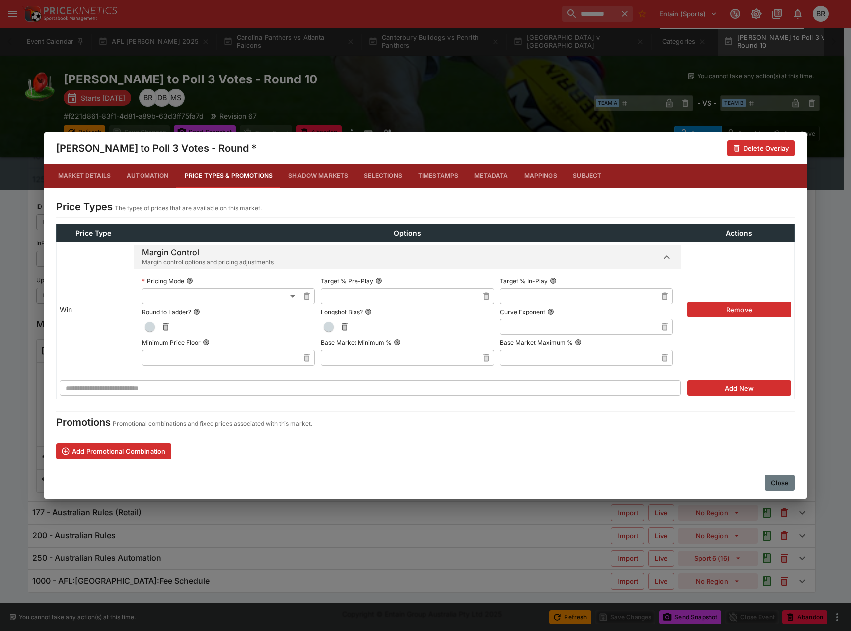
click at [775, 477] on button "Close" at bounding box center [780, 483] width 30 height 16
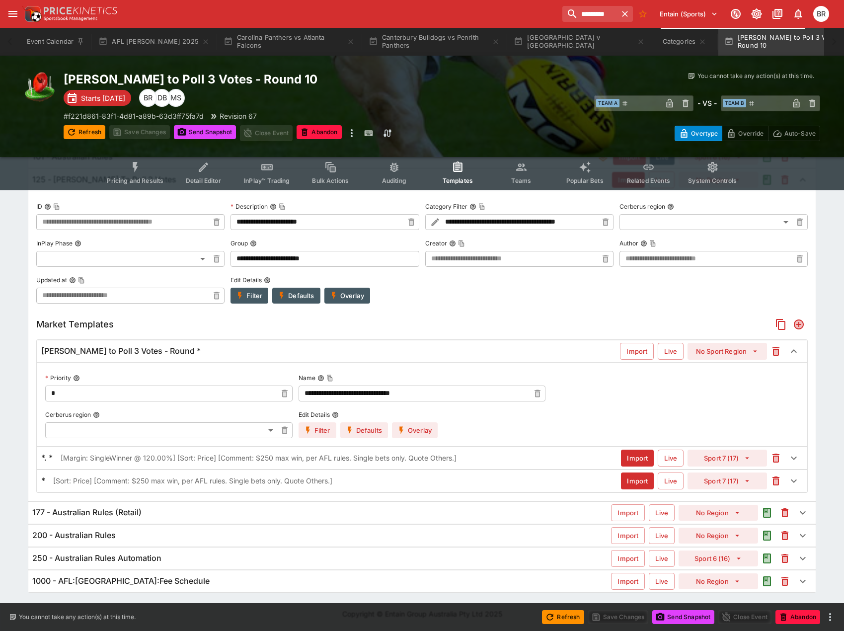
click at [420, 433] on button "Overlay" at bounding box center [415, 430] width 46 height 16
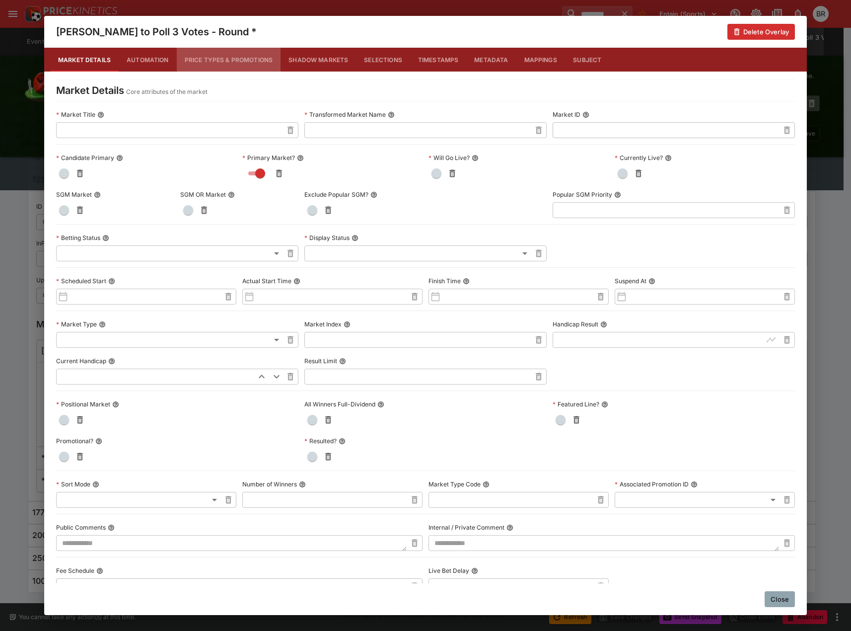
click at [267, 63] on button "Price Types & Promotions" at bounding box center [229, 60] width 104 height 24
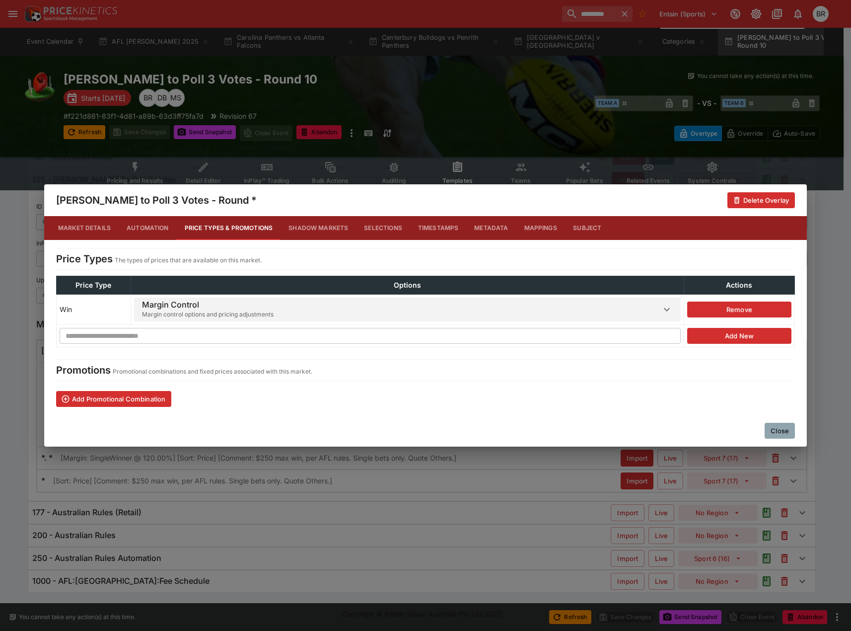
click at [585, 311] on span "Margin Control Margin control options and pricing adjustments" at bounding box center [401, 309] width 519 height 24
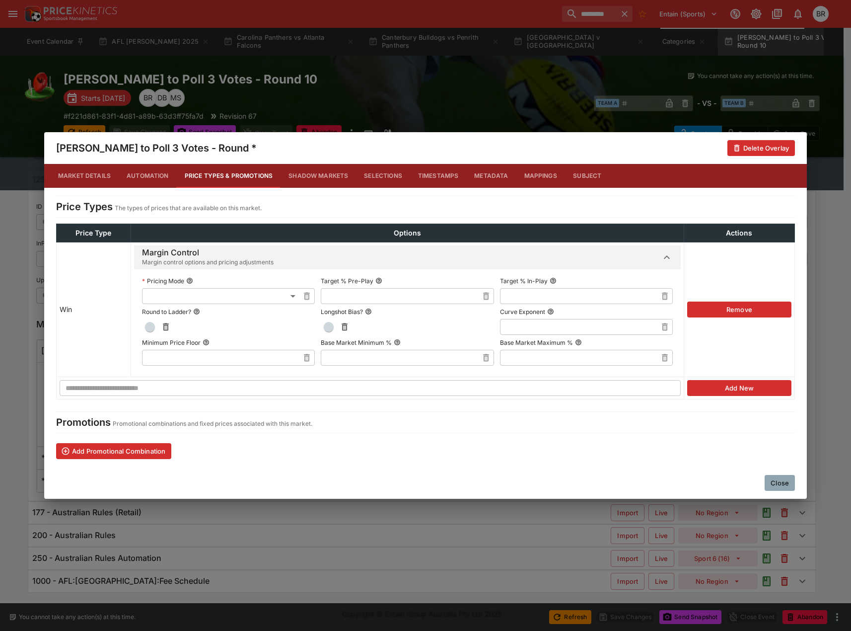
click at [790, 484] on button "Close" at bounding box center [780, 483] width 30 height 16
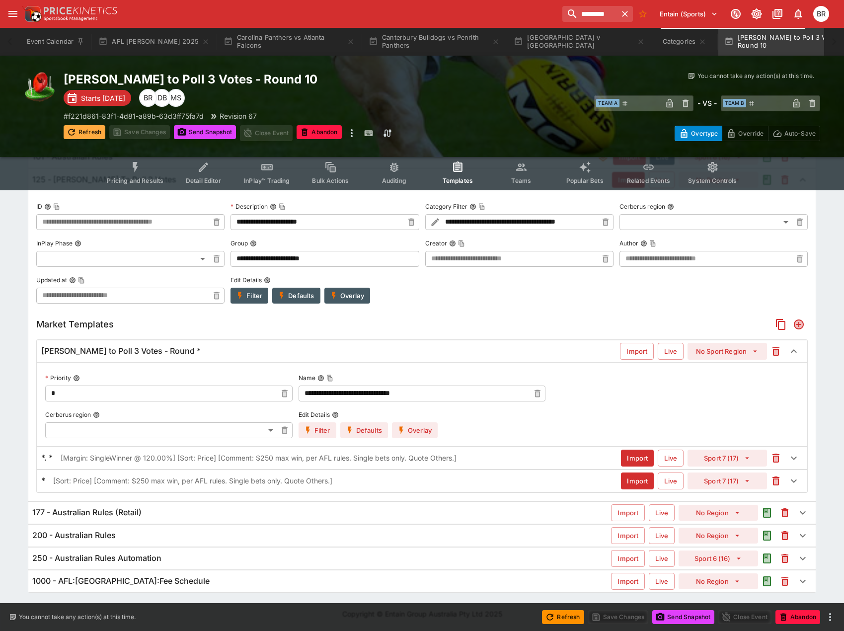
click at [84, 126] on button "Refresh" at bounding box center [85, 132] width 42 height 14
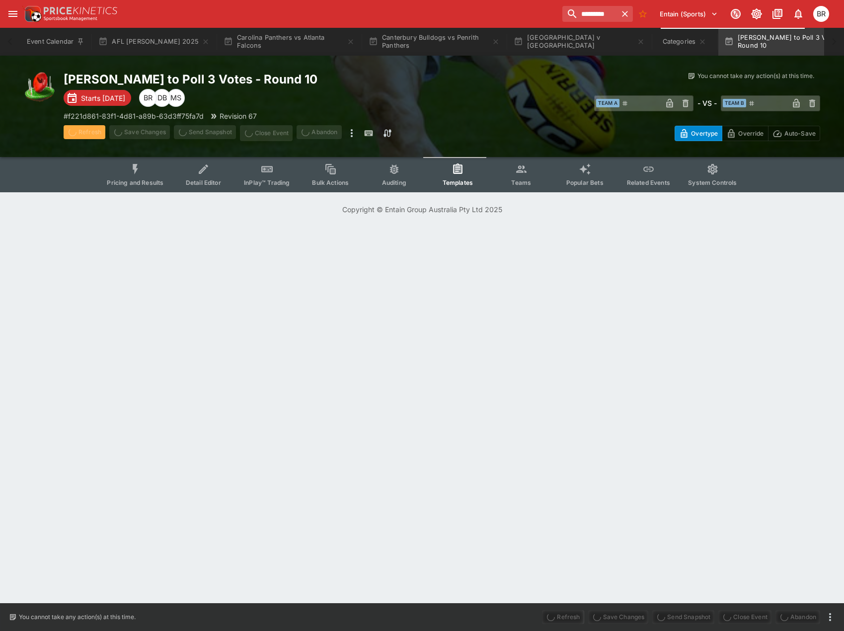
scroll to position [0, 0]
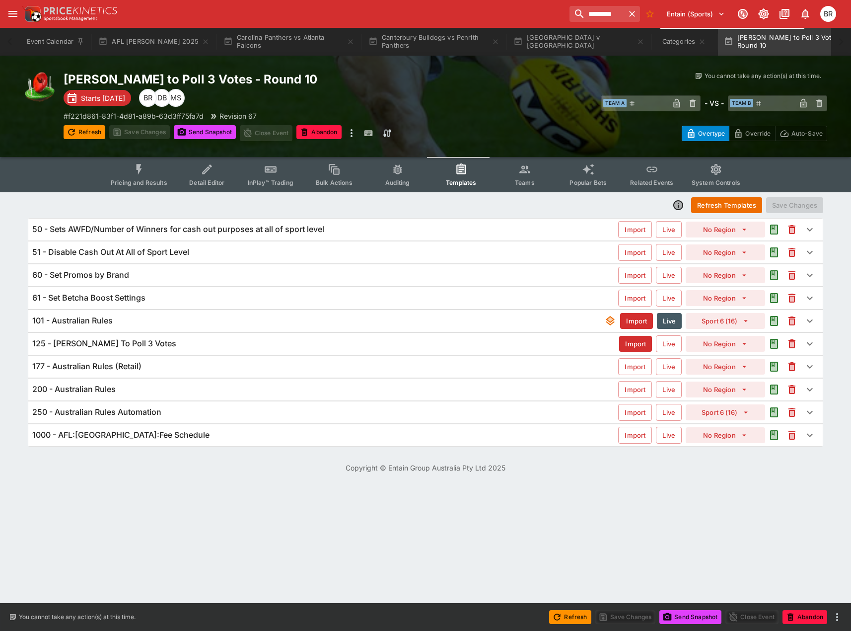
click at [157, 346] on div "125 - [PERSON_NAME] To Poll 3 Votes" at bounding box center [325, 343] width 587 height 10
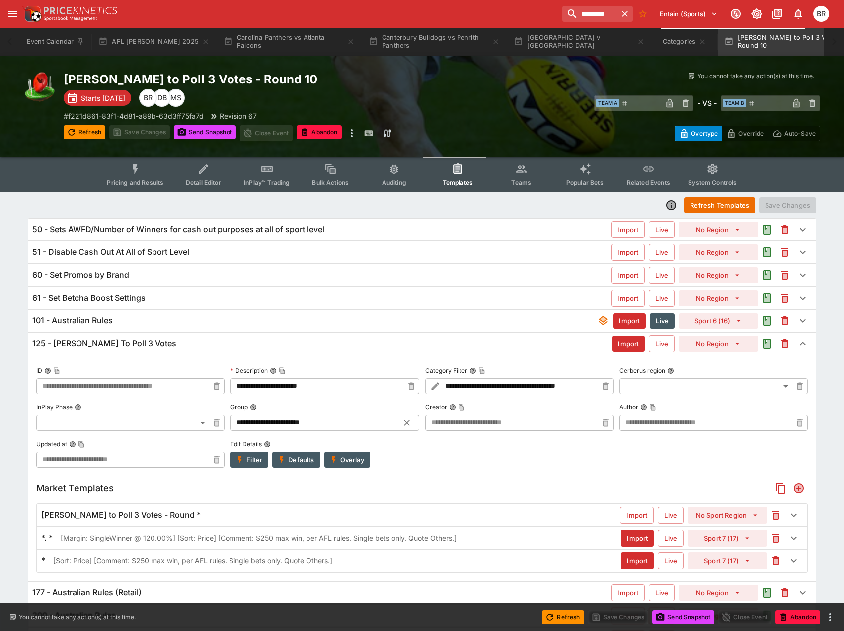
scroll to position [80, 0]
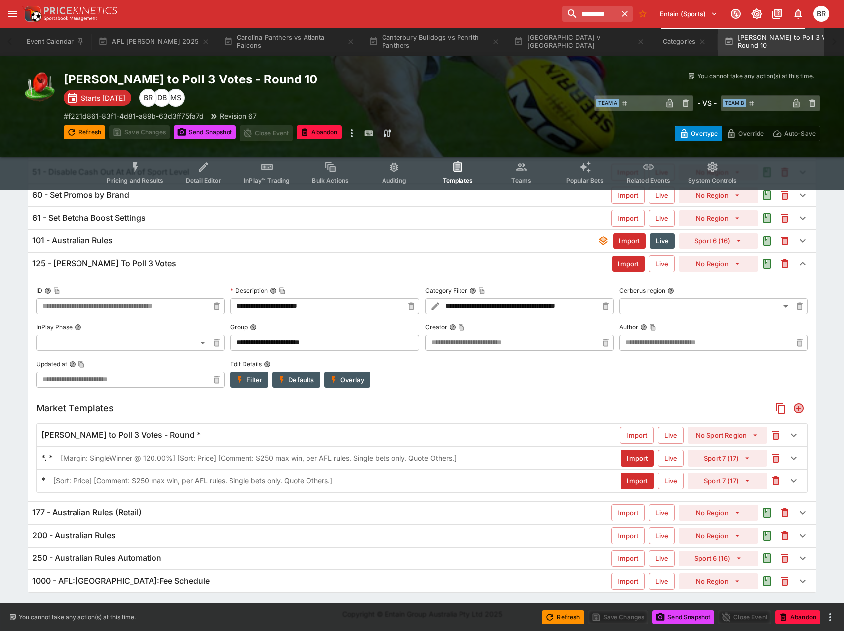
click at [377, 434] on div "[PERSON_NAME] to Poll 3 Votes - Round *" at bounding box center [330, 435] width 578 height 10
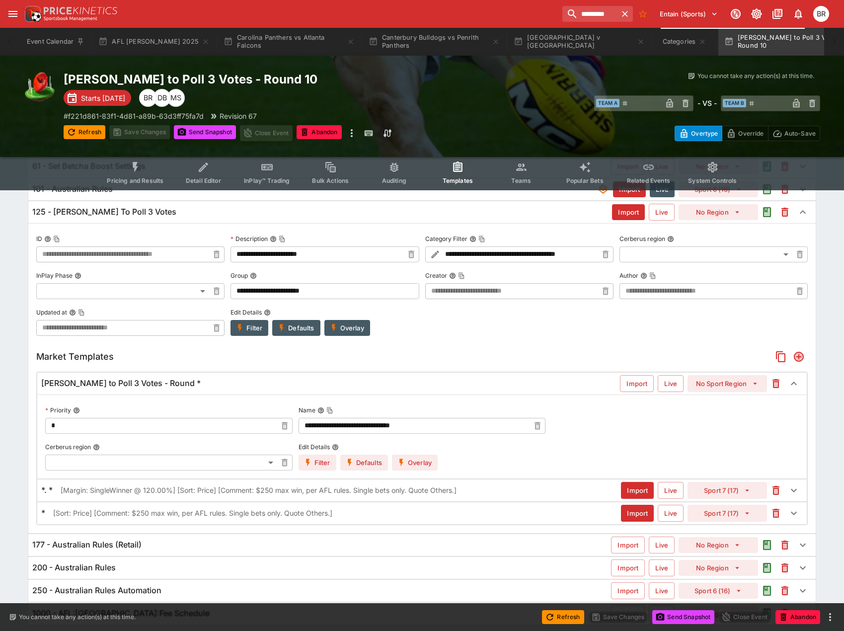
scroll to position [164, 0]
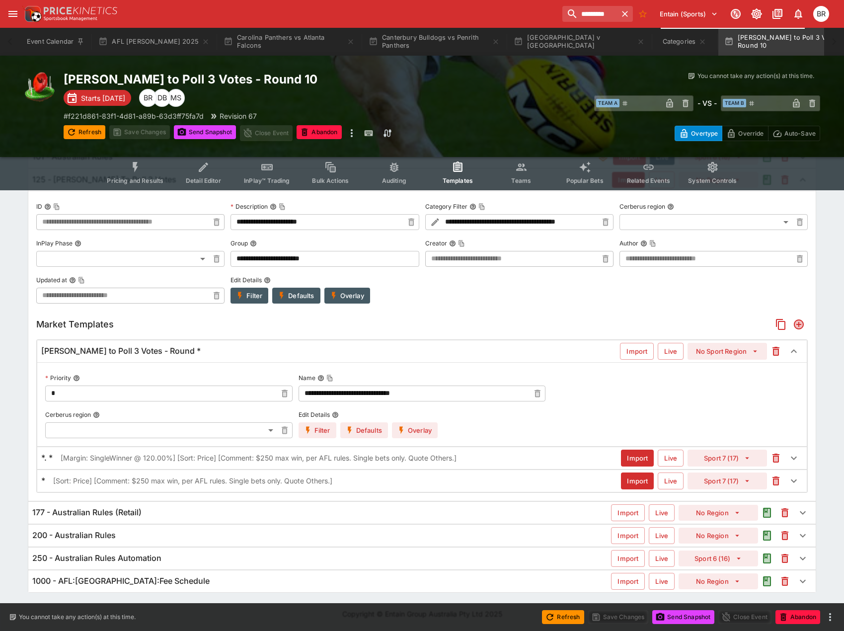
click at [420, 427] on button "Overlay" at bounding box center [415, 430] width 46 height 16
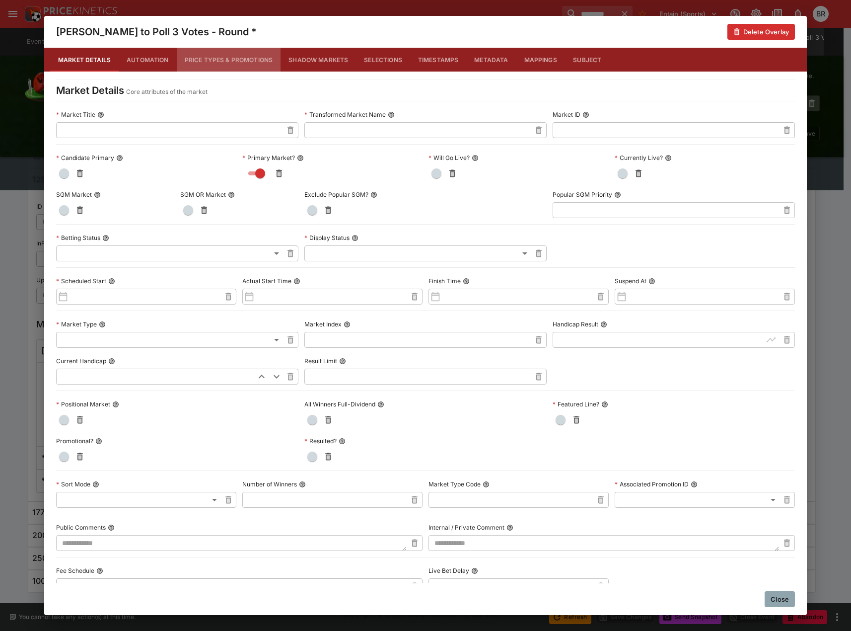
click at [232, 56] on button "Price Types & Promotions" at bounding box center [229, 60] width 104 height 24
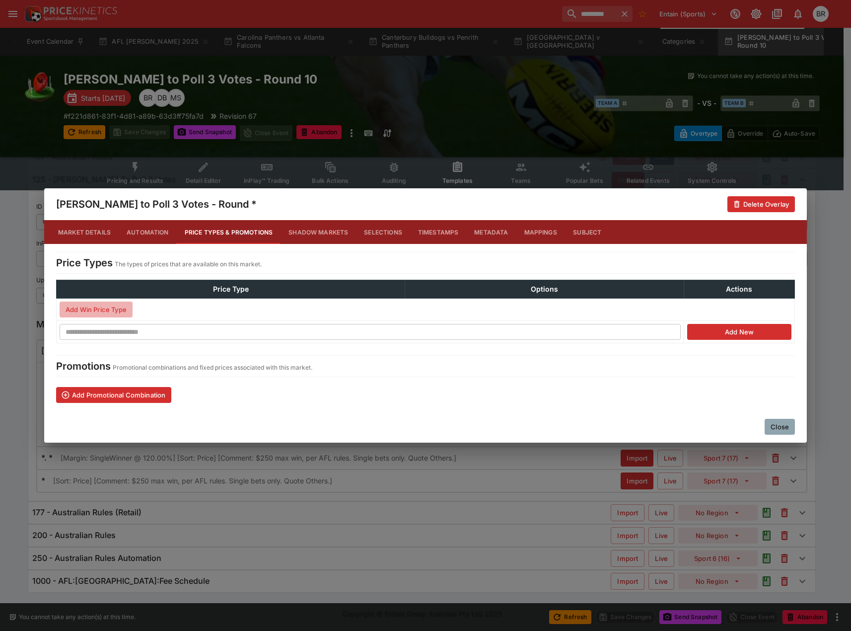
click at [92, 313] on button "Add Win Price Type" at bounding box center [96, 309] width 73 height 16
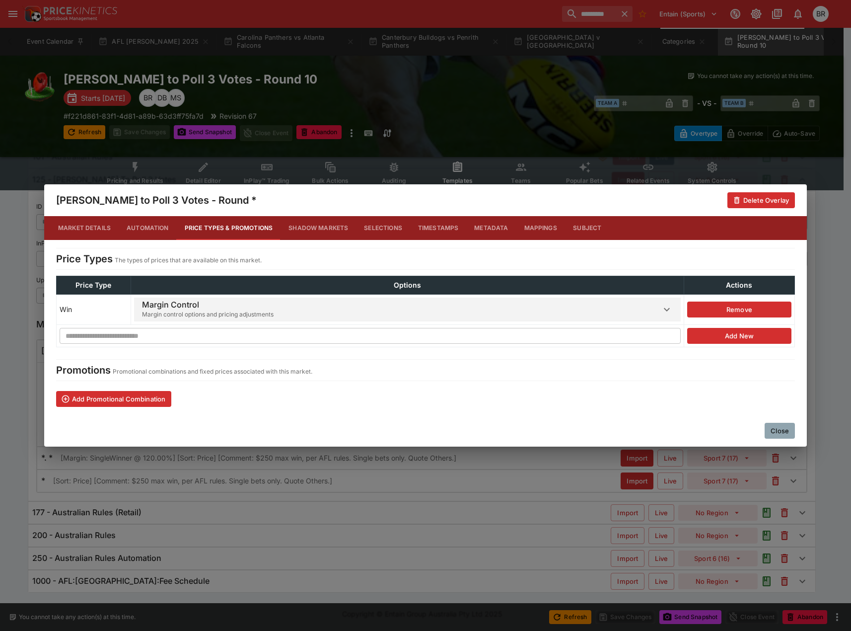
click at [174, 301] on h6 "Margin Control" at bounding box center [208, 304] width 132 height 10
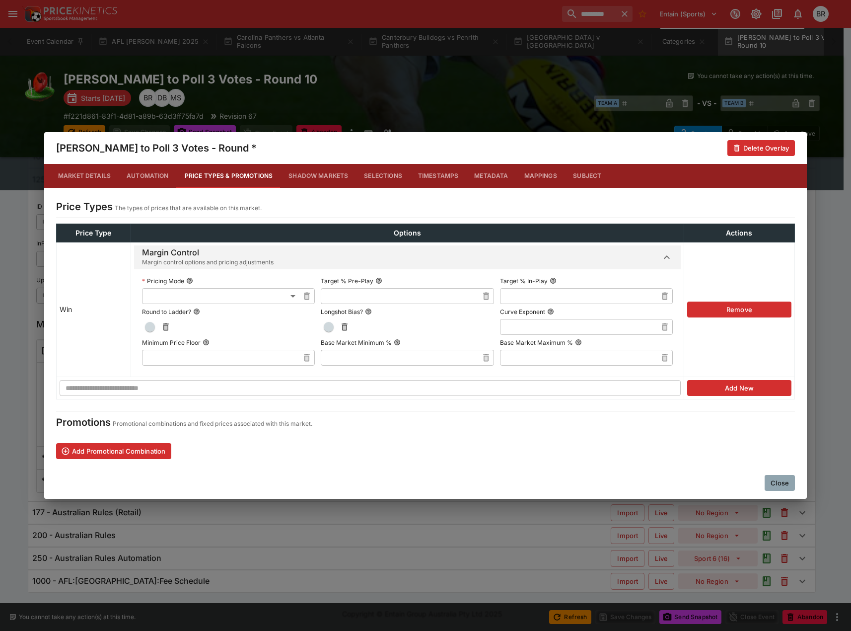
click at [796, 484] on div "Close" at bounding box center [425, 483] width 763 height 32
click at [796, 483] on div "Close" at bounding box center [425, 483] width 763 height 32
click at [794, 478] on button "Close" at bounding box center [780, 483] width 30 height 16
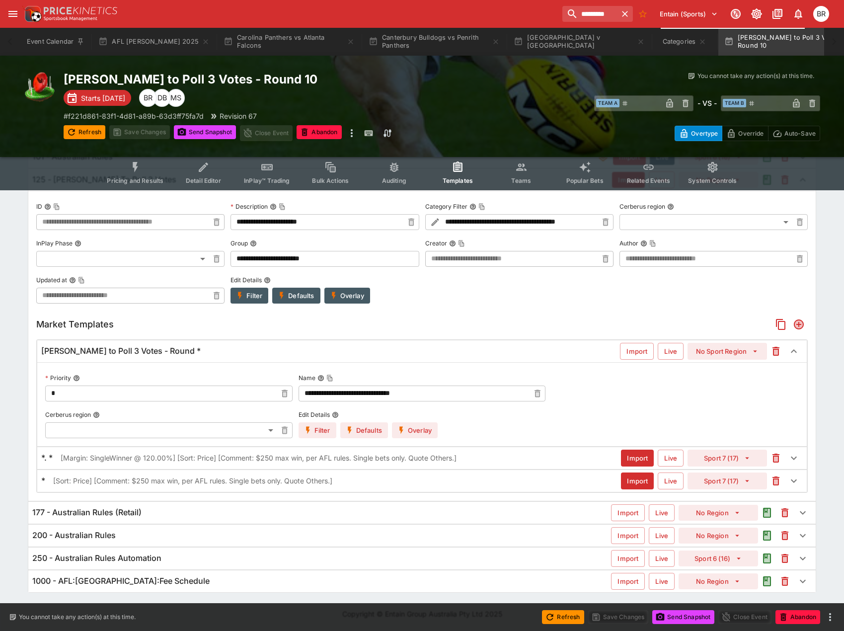
click at [300, 481] on p "[Sort: Price] [Comment: $250 max win, per AFL rules. Single bets only. Quote Ot…" at bounding box center [192, 480] width 279 height 10
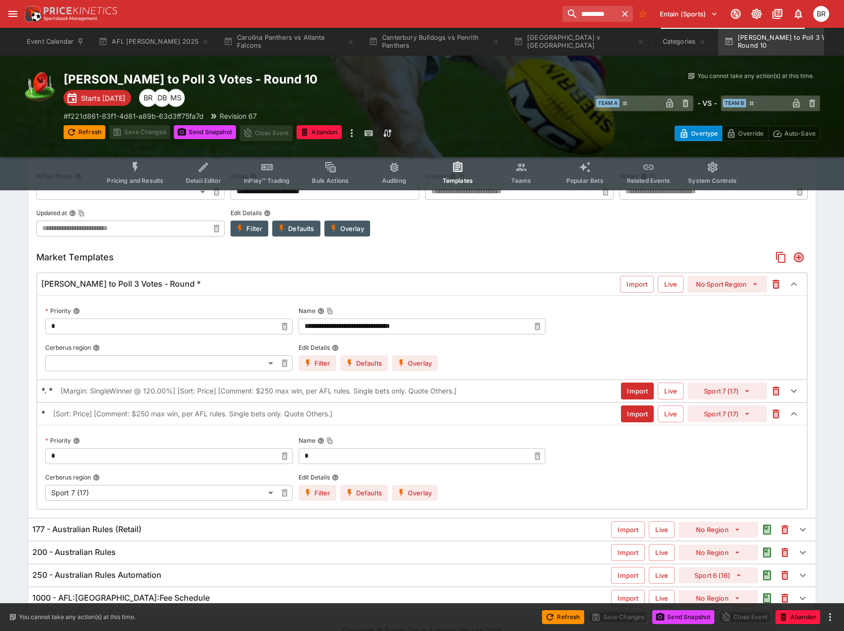
scroll to position [251, 0]
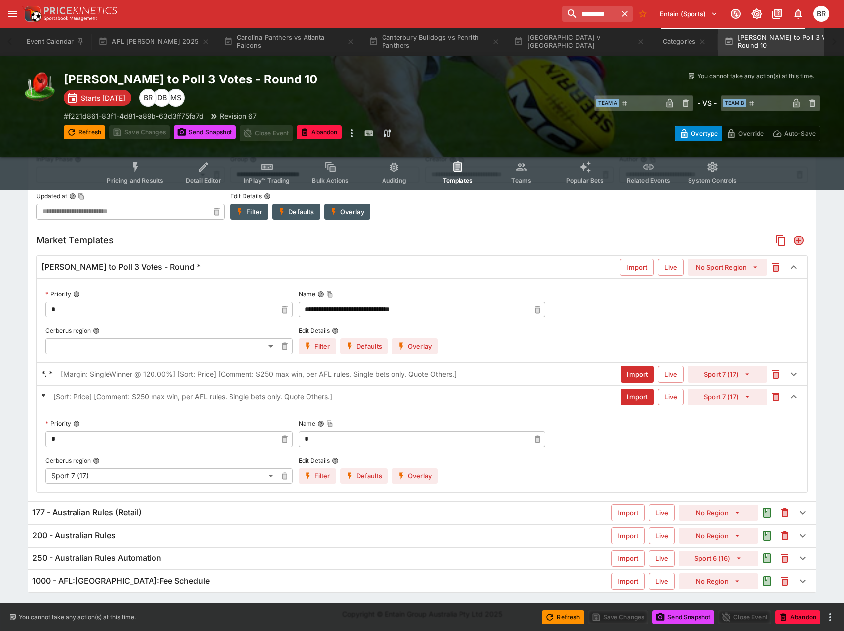
click at [425, 480] on button "Overlay" at bounding box center [415, 476] width 46 height 16
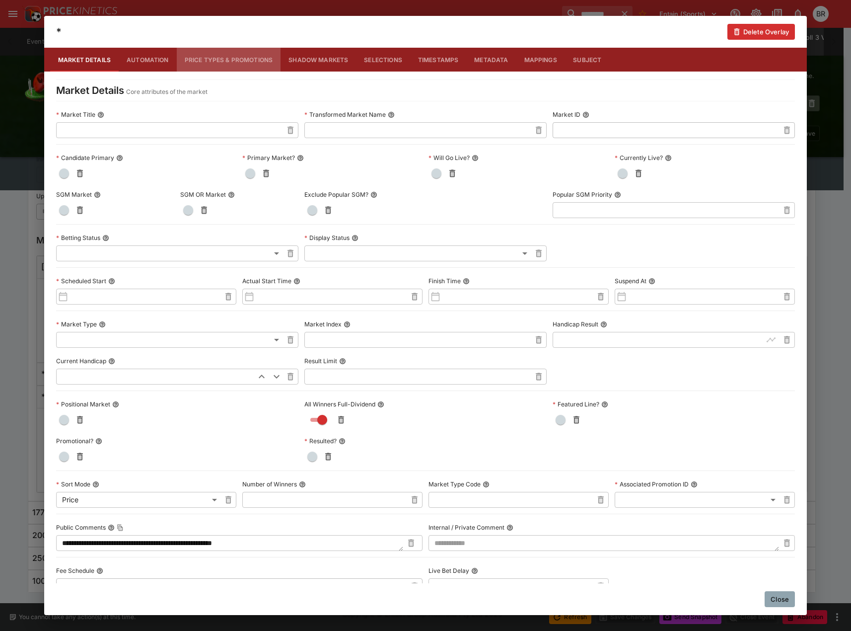
click at [253, 54] on button "Price Types & Promotions" at bounding box center [229, 60] width 104 height 24
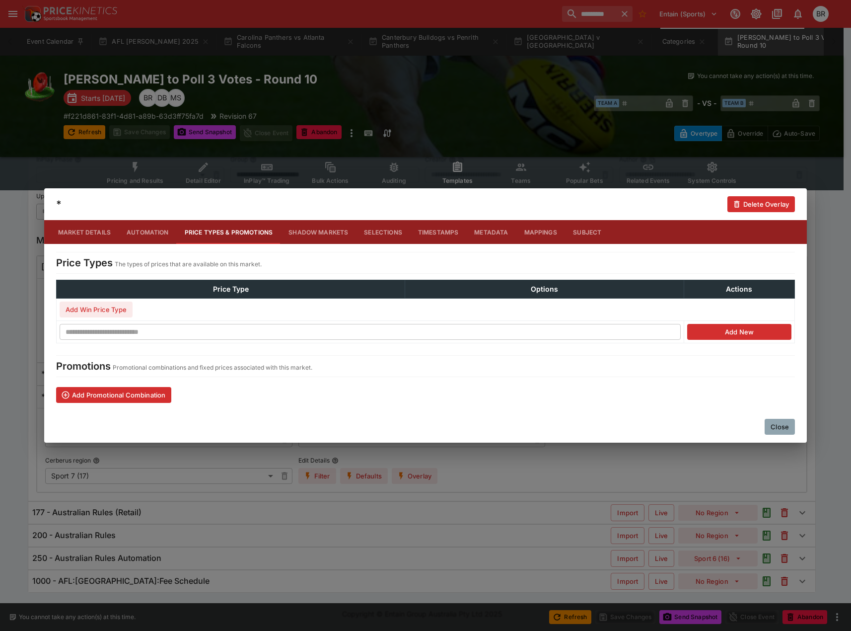
click at [779, 431] on button "Close" at bounding box center [780, 427] width 30 height 16
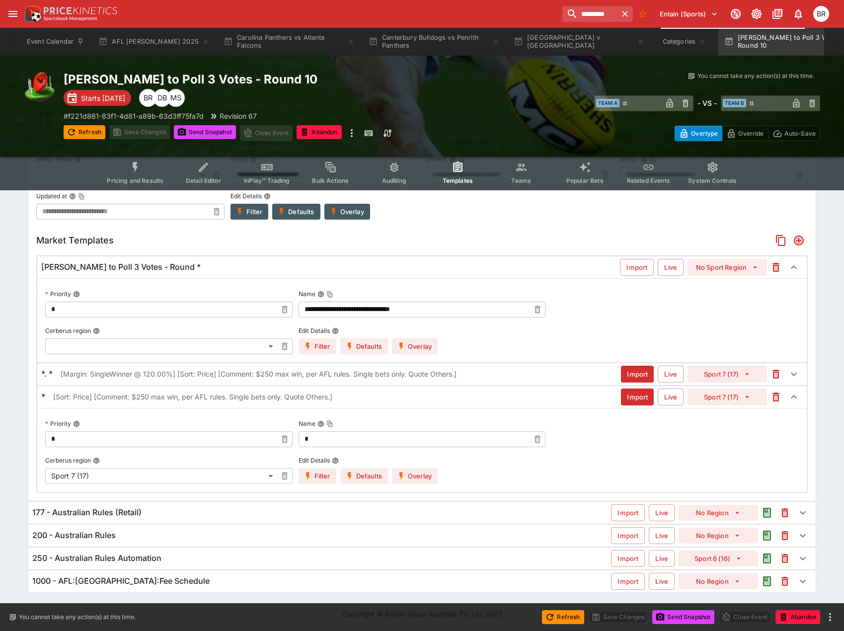
click at [262, 376] on p "[Margin: SingleWinner @ 120.00%] [Sort: Price] [Comment: $250 max win, per AFL …" at bounding box center [259, 373] width 396 height 10
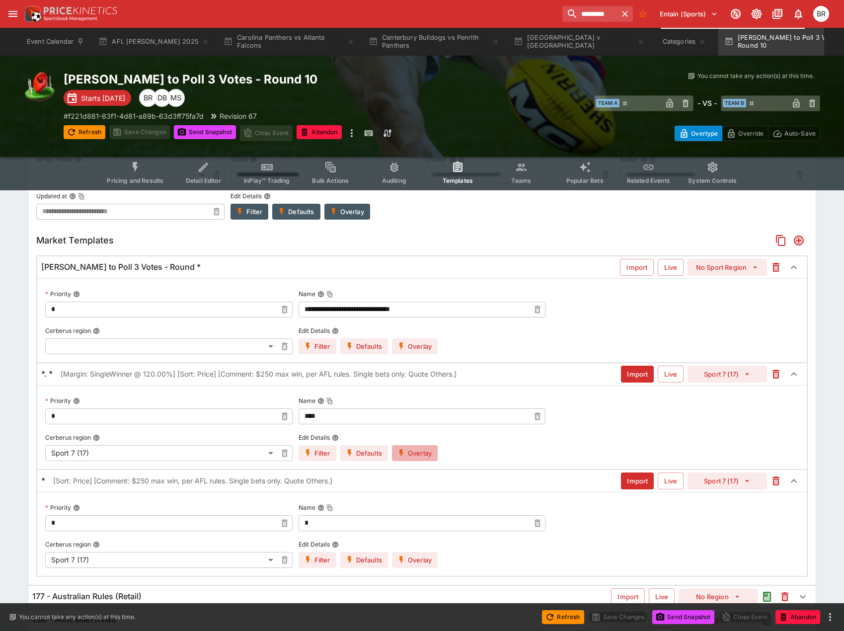
click at [425, 450] on button "Overlay" at bounding box center [415, 453] width 46 height 16
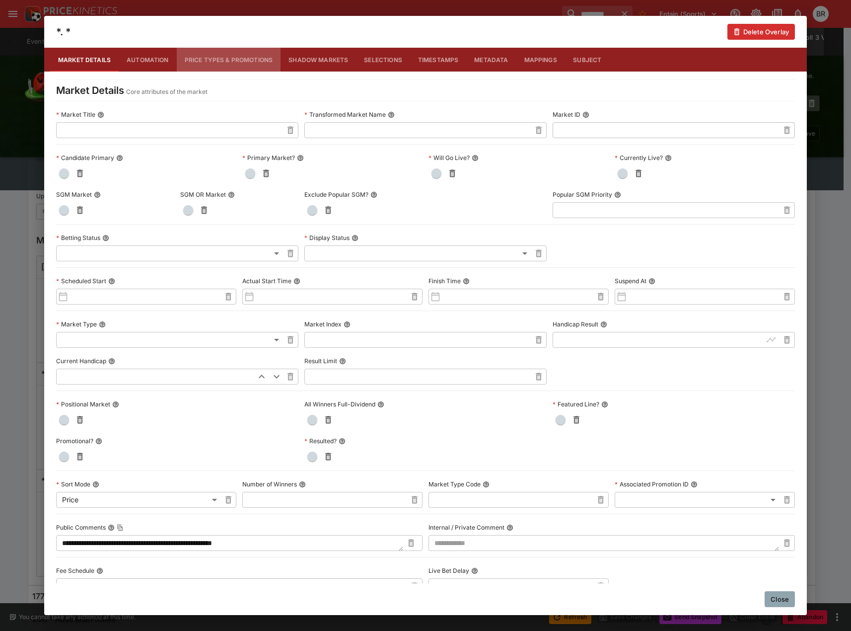
click at [254, 59] on button "Price Types & Promotions" at bounding box center [229, 60] width 104 height 24
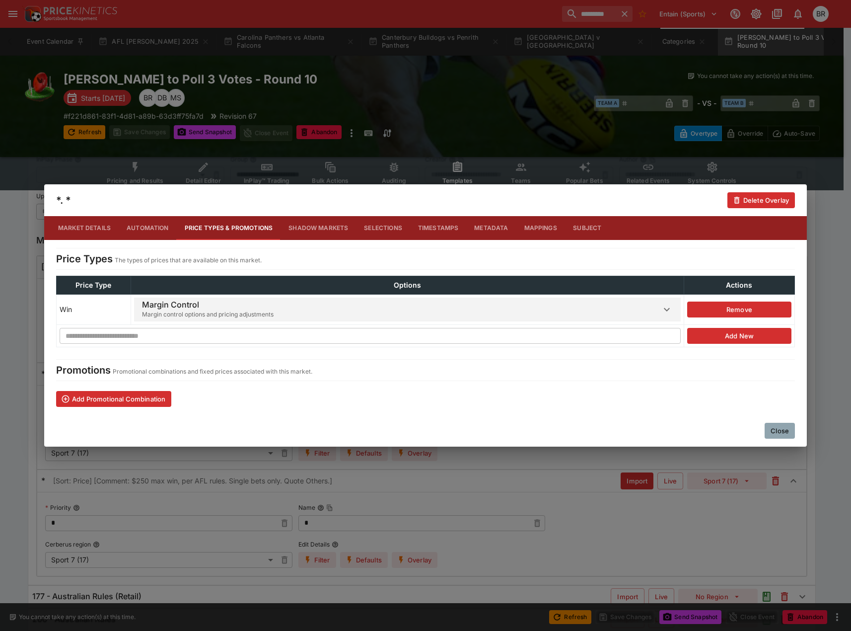
click at [192, 299] on h6 "Margin Control" at bounding box center [208, 304] width 132 height 10
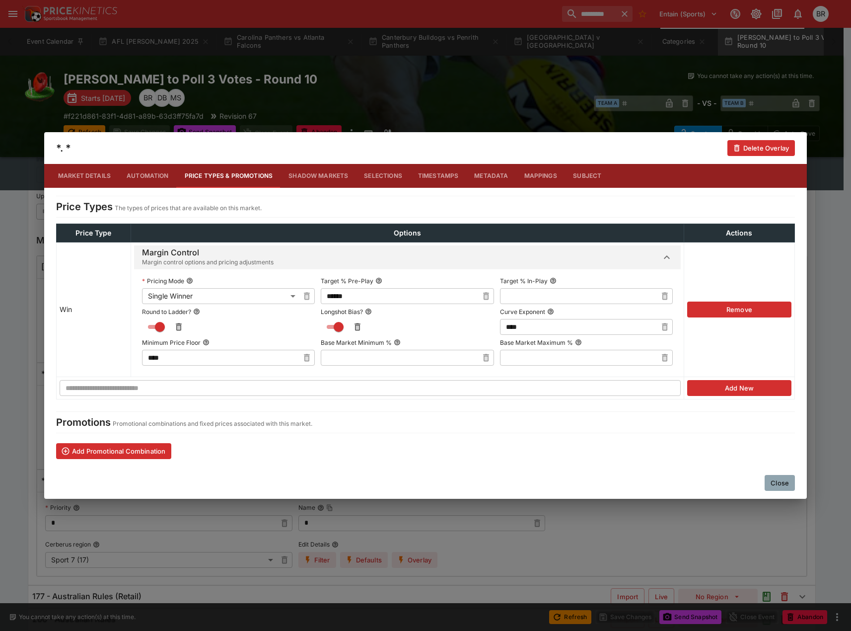
click at [787, 485] on button "Close" at bounding box center [780, 483] width 30 height 16
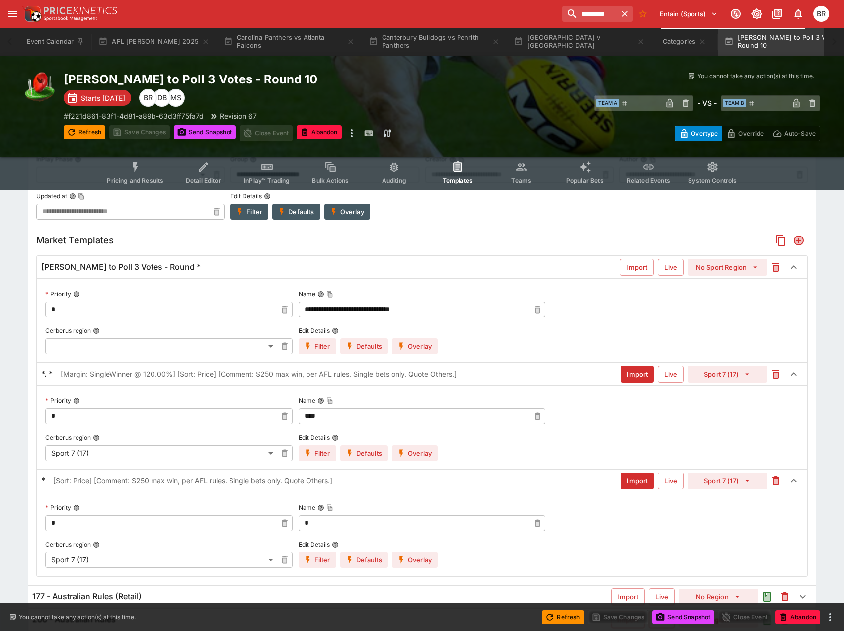
click at [429, 451] on button "Overlay" at bounding box center [415, 453] width 46 height 16
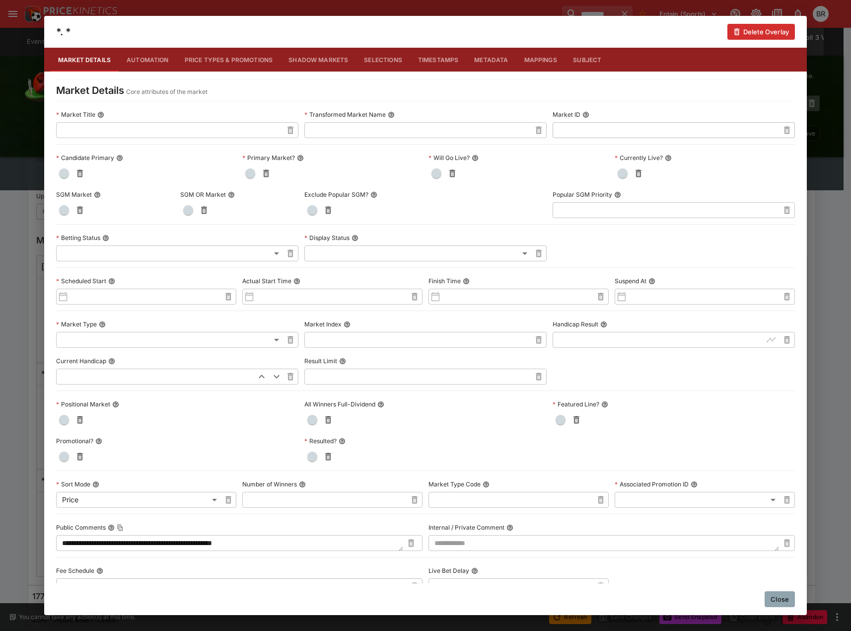
click at [244, 57] on button "Price Types & Promotions" at bounding box center [229, 60] width 104 height 24
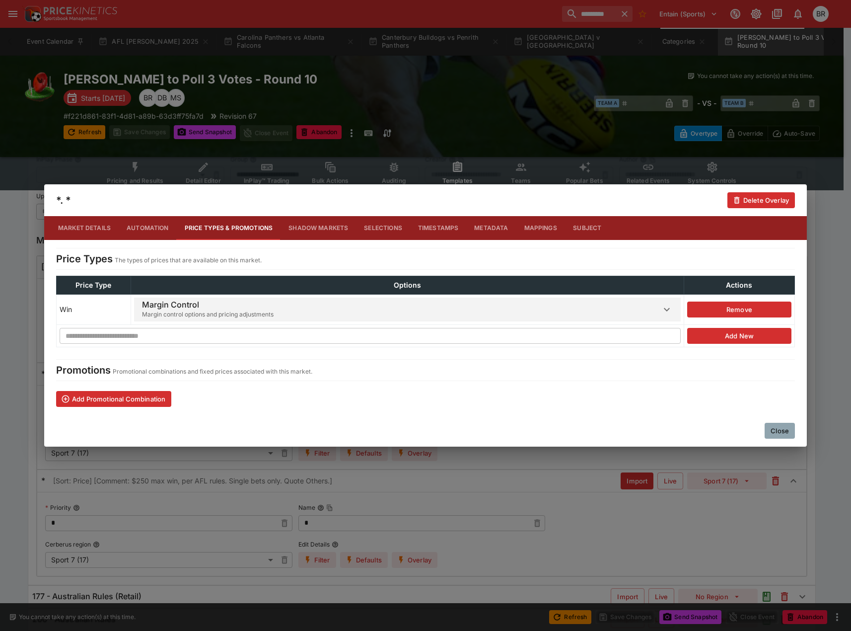
click at [254, 298] on div "Margin Control Margin control options and pricing adjustments" at bounding box center [208, 309] width 132 height 24
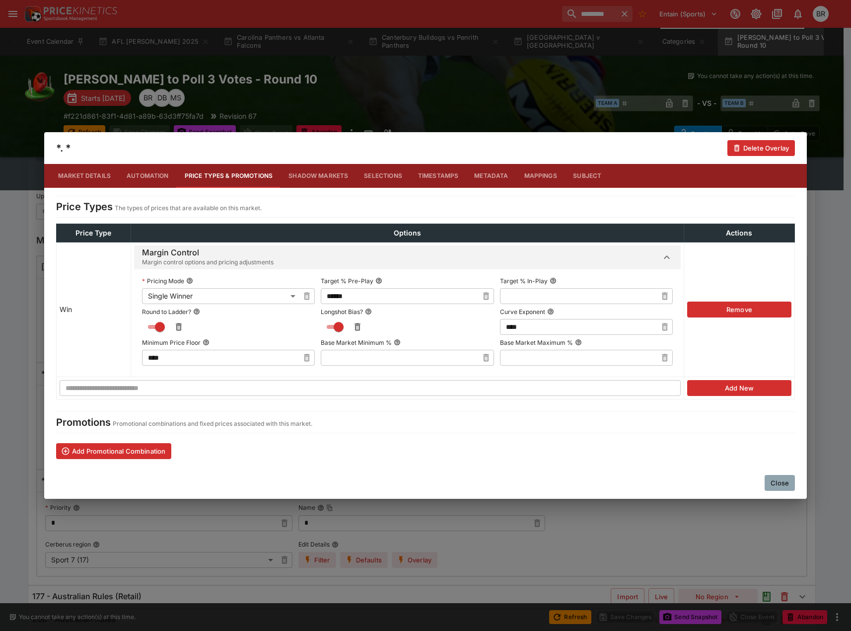
click at [780, 486] on button "Close" at bounding box center [780, 483] width 30 height 16
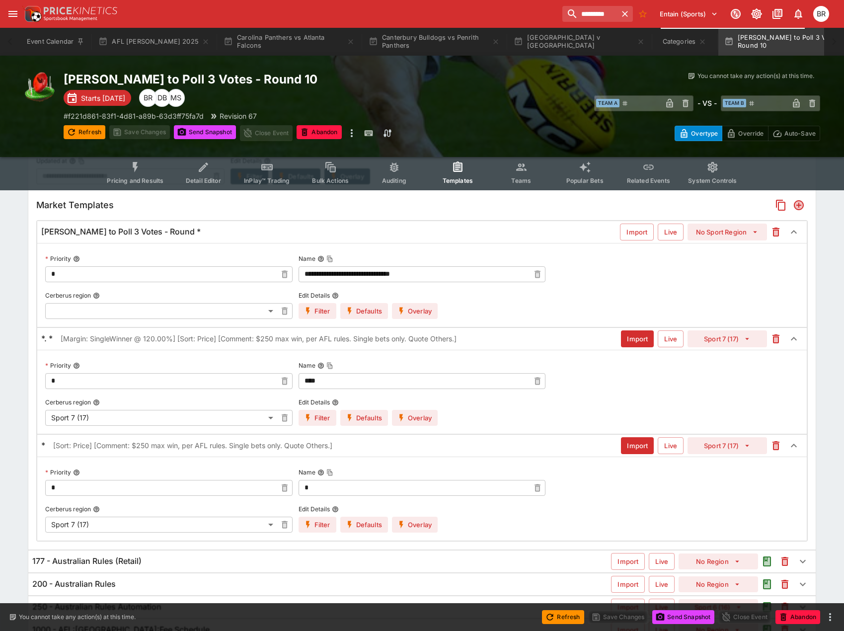
scroll to position [306, 0]
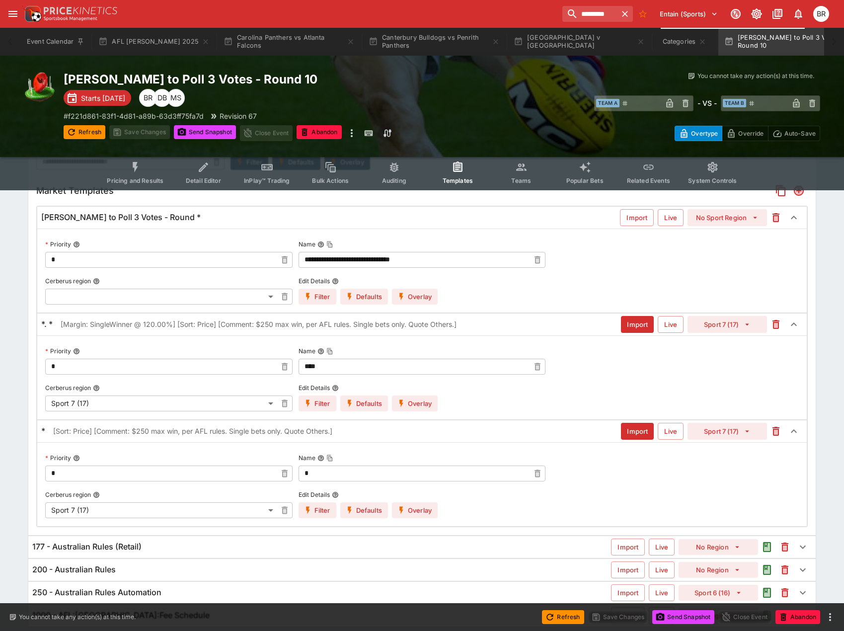
click at [129, 169] on button "Pricing and Results" at bounding box center [135, 172] width 72 height 35
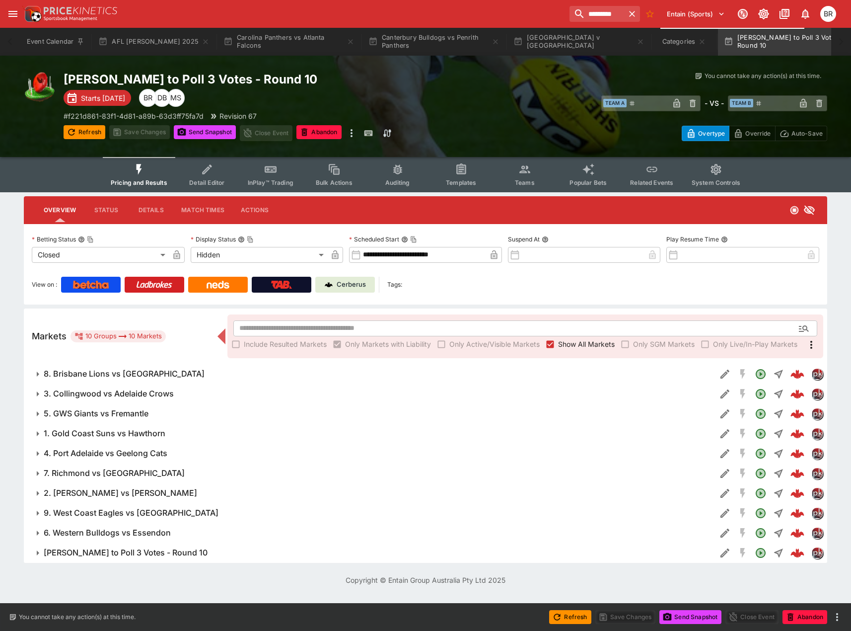
click at [225, 133] on button "Send Snapshot" at bounding box center [205, 132] width 62 height 14
click at [200, 373] on span "8. Brisbane Lions vs [GEOGRAPHIC_DATA]" at bounding box center [376, 373] width 664 height 10
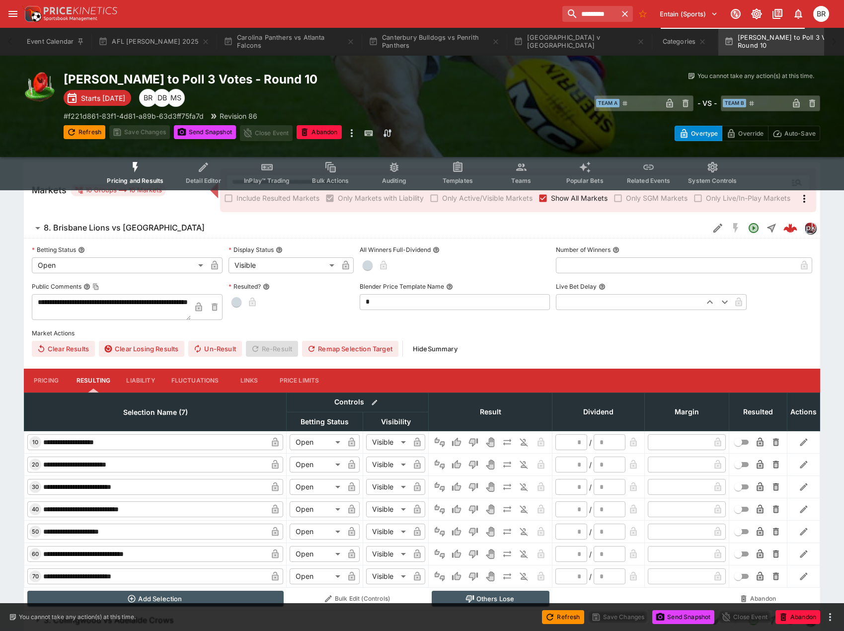
scroll to position [199, 0]
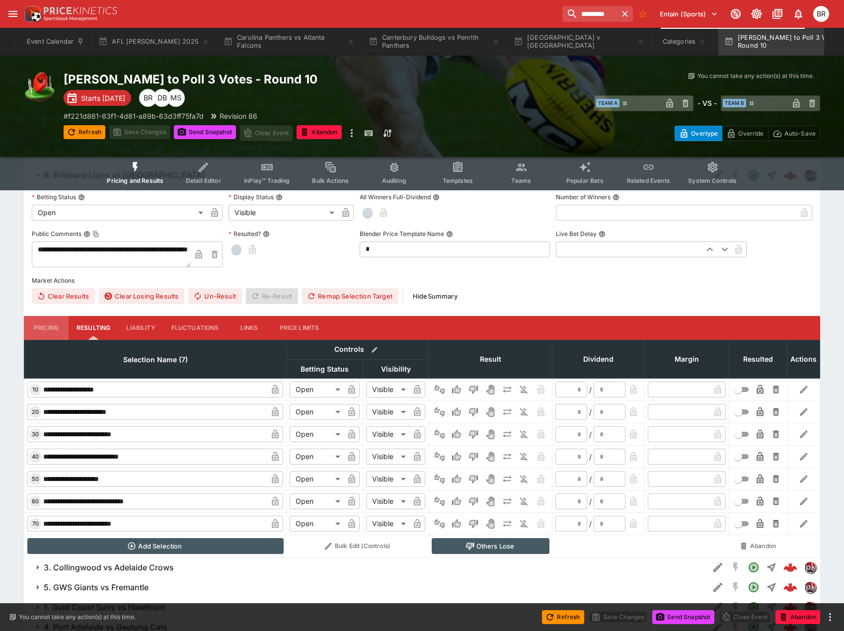
click at [36, 320] on button "Pricing" at bounding box center [46, 328] width 45 height 24
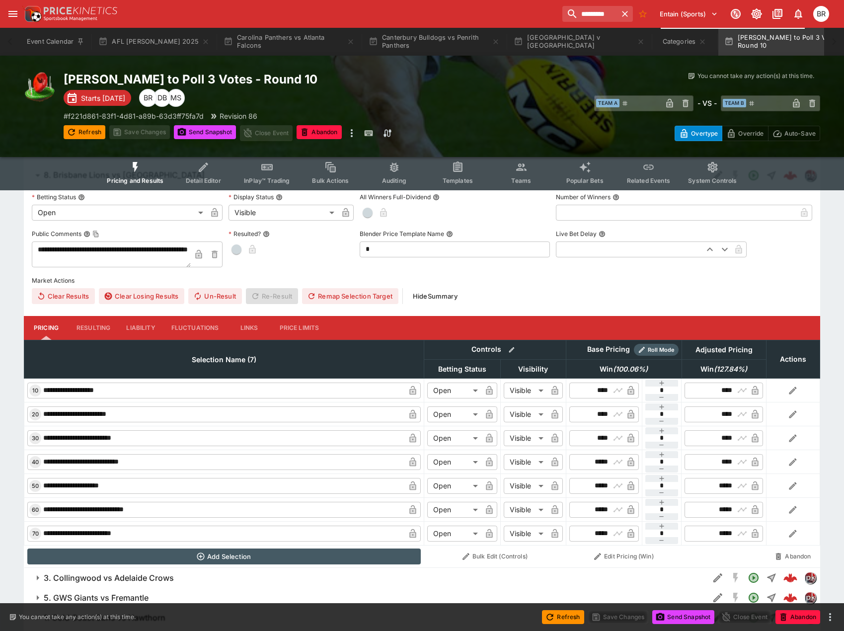
click at [431, 163] on button "Templates" at bounding box center [458, 172] width 64 height 35
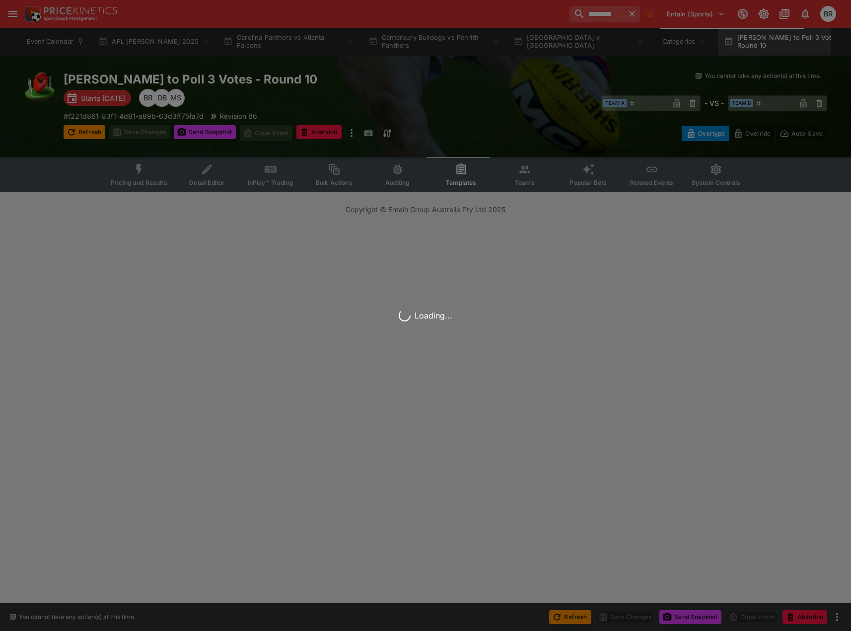
click at [443, 167] on div "Loading..." at bounding box center [425, 315] width 851 height 631
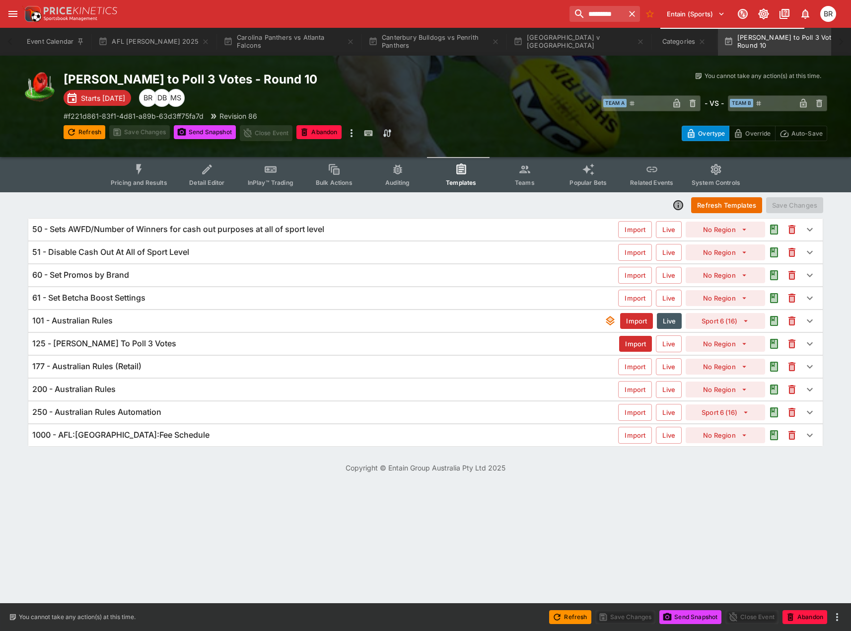
click at [226, 341] on div "125 - [PERSON_NAME] To Poll 3 Votes" at bounding box center [325, 343] width 587 height 10
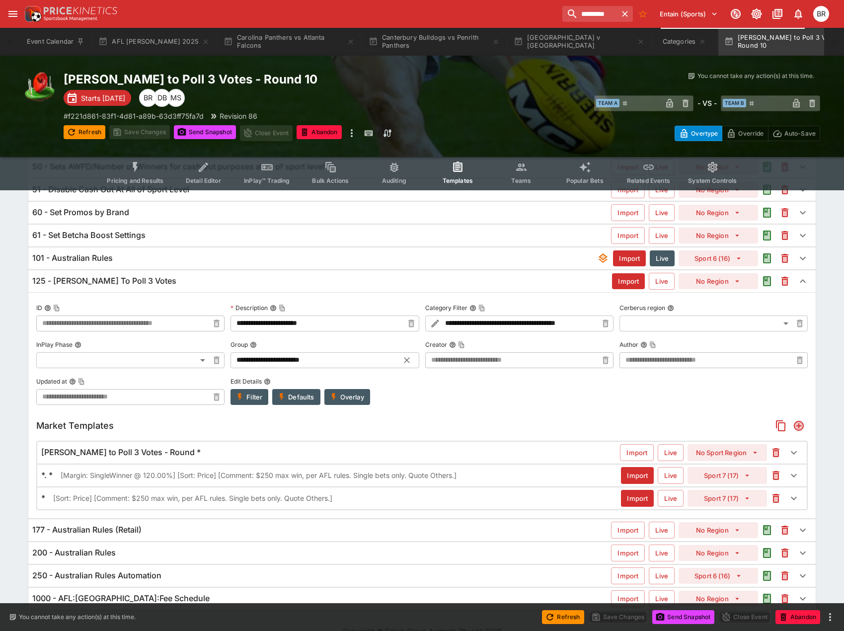
scroll to position [80, 0]
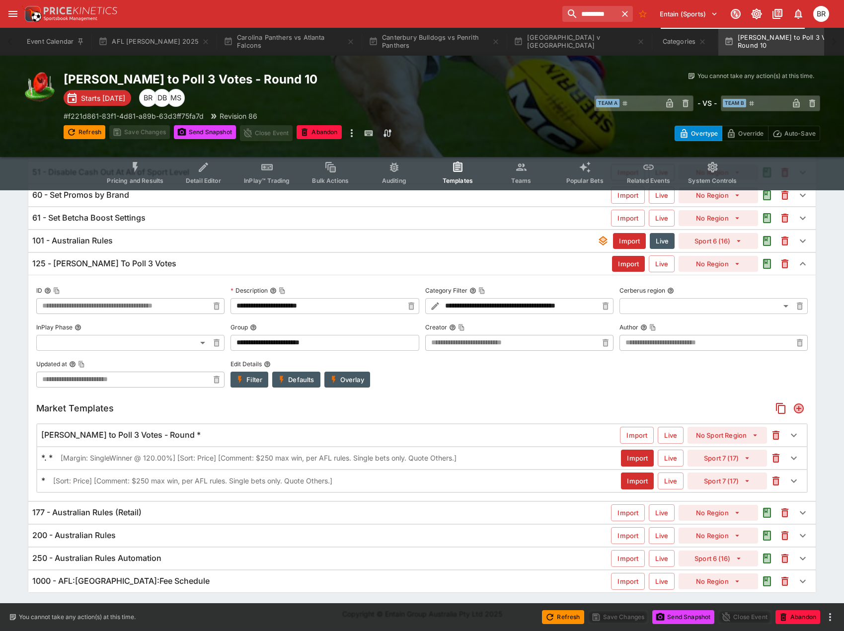
click at [291, 437] on div "[PERSON_NAME] to Poll 3 Votes - Round *" at bounding box center [330, 435] width 578 height 10
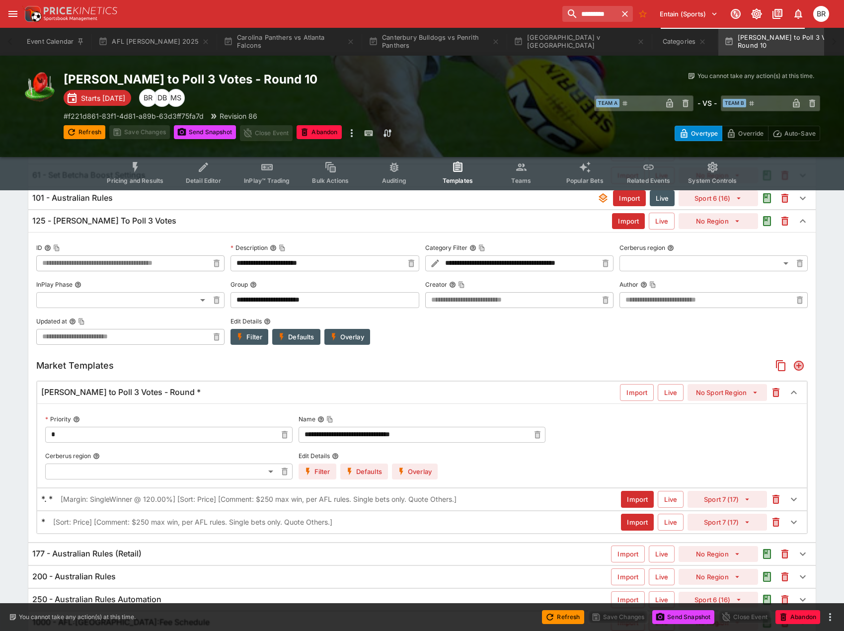
scroll to position [164, 0]
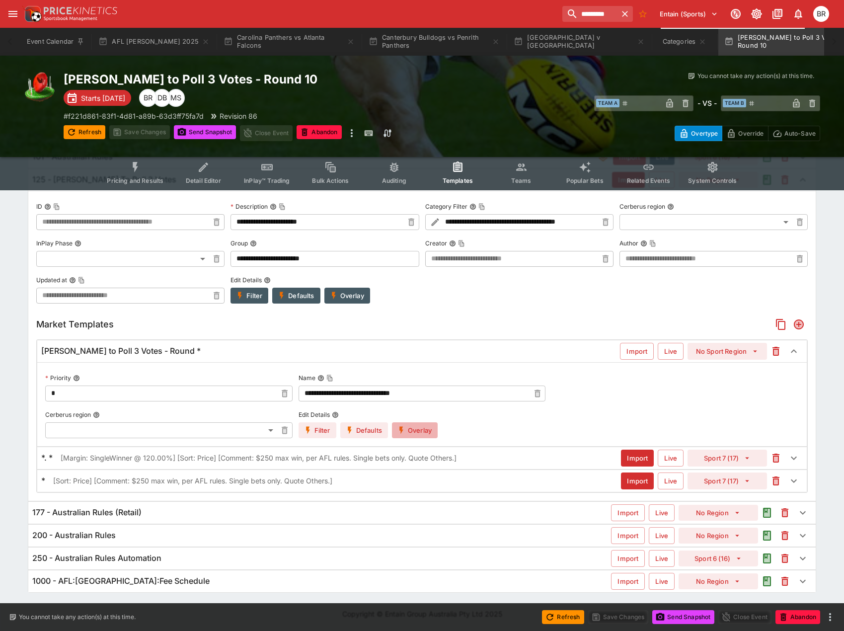
click at [399, 434] on icon "button" at bounding box center [401, 430] width 9 height 9
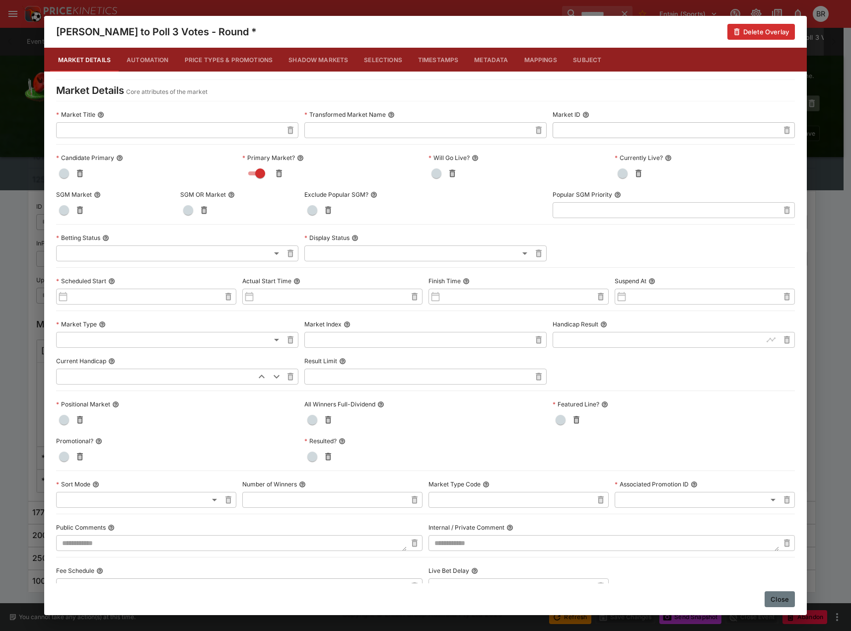
click at [773, 592] on button "Close" at bounding box center [780, 599] width 30 height 16
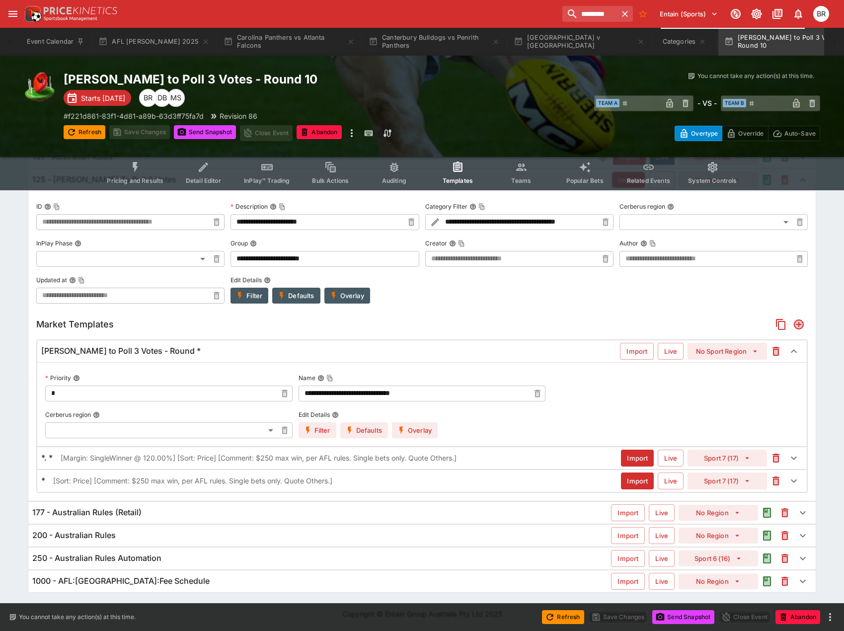
click at [369, 459] on p "[Margin: SingleWinner @ 120.00%] [Sort: Price] [Comment: $250 max win, per AFL …" at bounding box center [259, 457] width 396 height 10
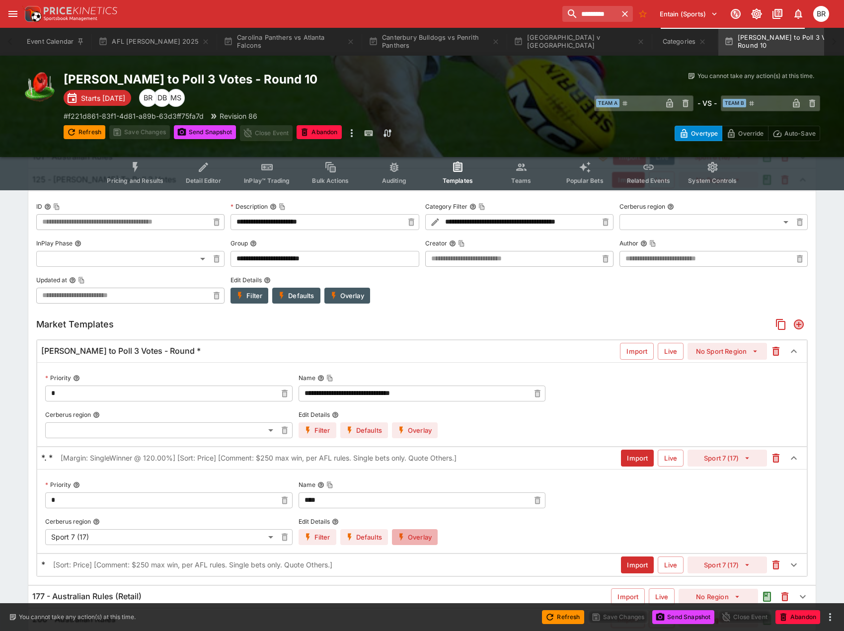
click at [428, 529] on button "Overlay" at bounding box center [415, 537] width 46 height 16
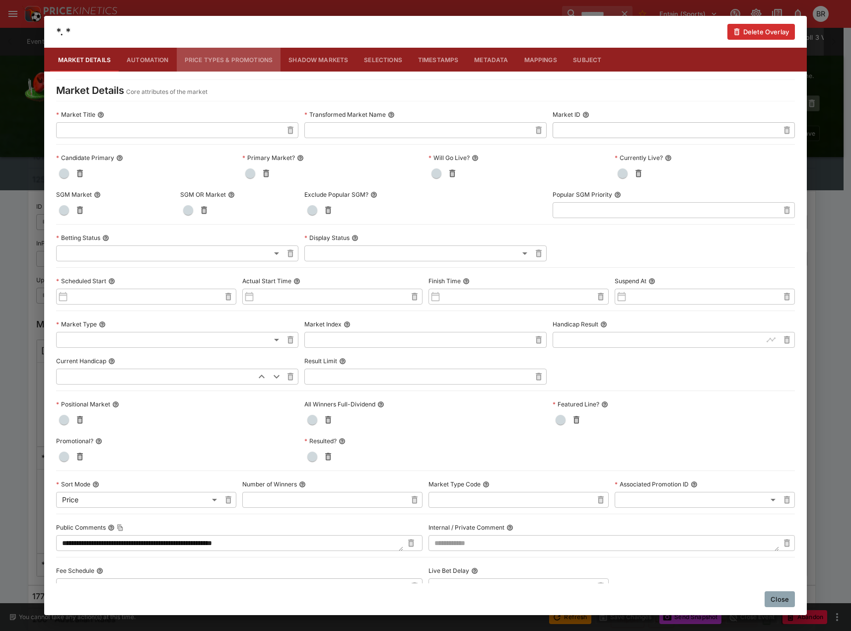
click at [255, 61] on button "Price Types & Promotions" at bounding box center [229, 60] width 104 height 24
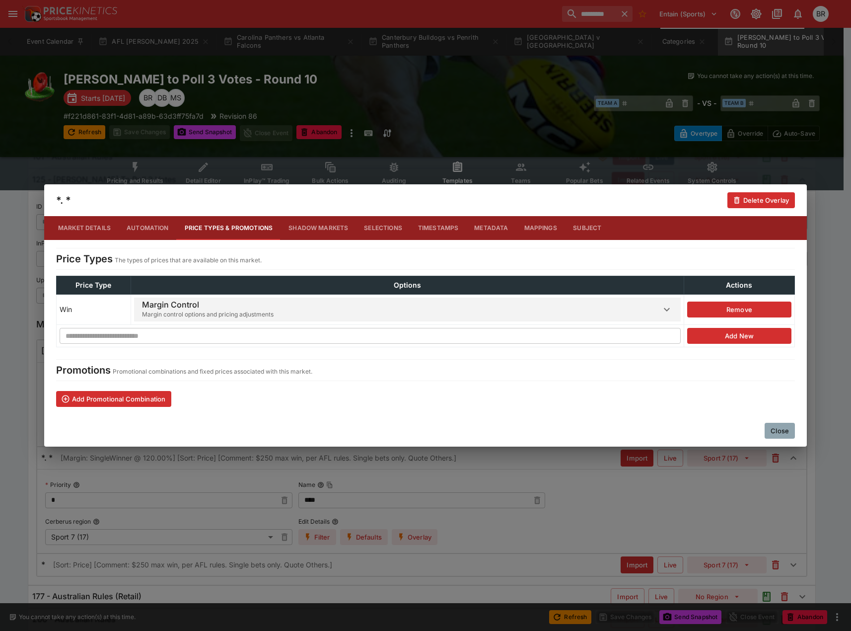
click at [268, 296] on td "**********" at bounding box center [407, 309] width 553 height 31
click at [272, 304] on span "Margin Control Margin control options and pricing adjustments" at bounding box center [401, 309] width 519 height 24
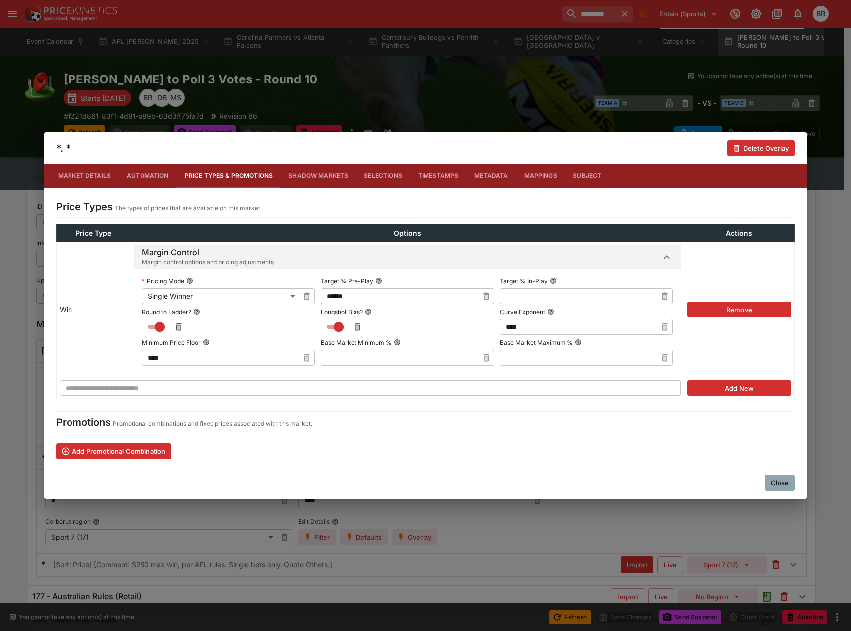
click at [767, 472] on div "Close" at bounding box center [425, 483] width 763 height 32
click at [772, 478] on button "Close" at bounding box center [780, 483] width 30 height 16
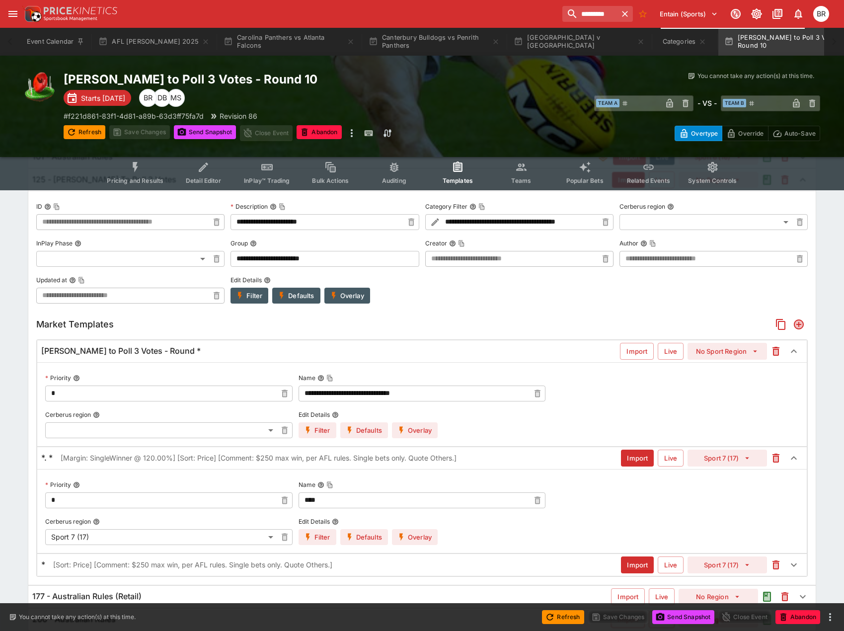
drag, startPoint x: 148, startPoint y: 180, endPoint x: 166, endPoint y: 178, distance: 17.6
click at [148, 181] on span "Pricing and Results" at bounding box center [135, 180] width 57 height 7
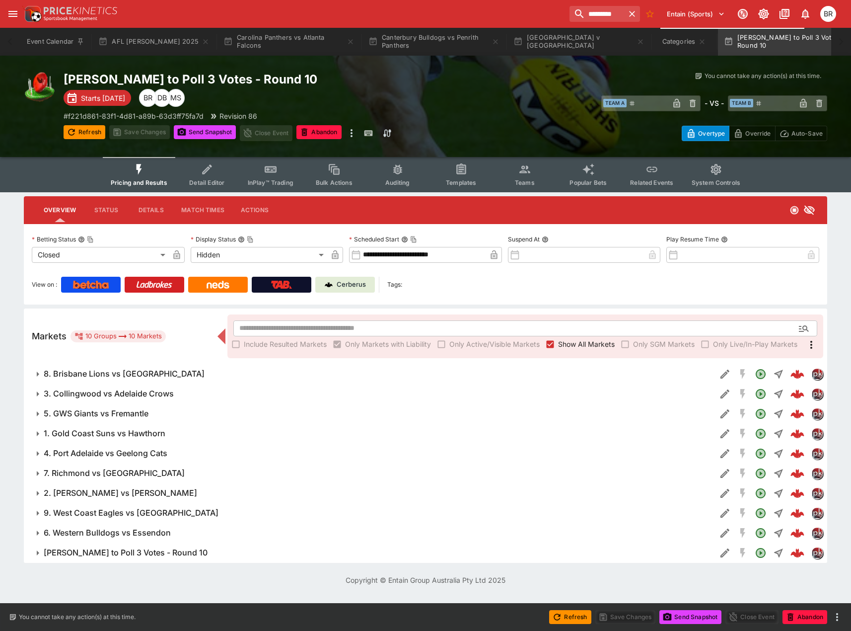
click at [229, 144] on div "[PERSON_NAME] to Poll 3 Votes - Round 10 Starts [DATE] MS DB BR # f221d861-83f1…" at bounding box center [425, 106] width 851 height 101
click at [250, 462] on button "4. Port Adelaide vs Geelong Cats" at bounding box center [370, 453] width 692 height 20
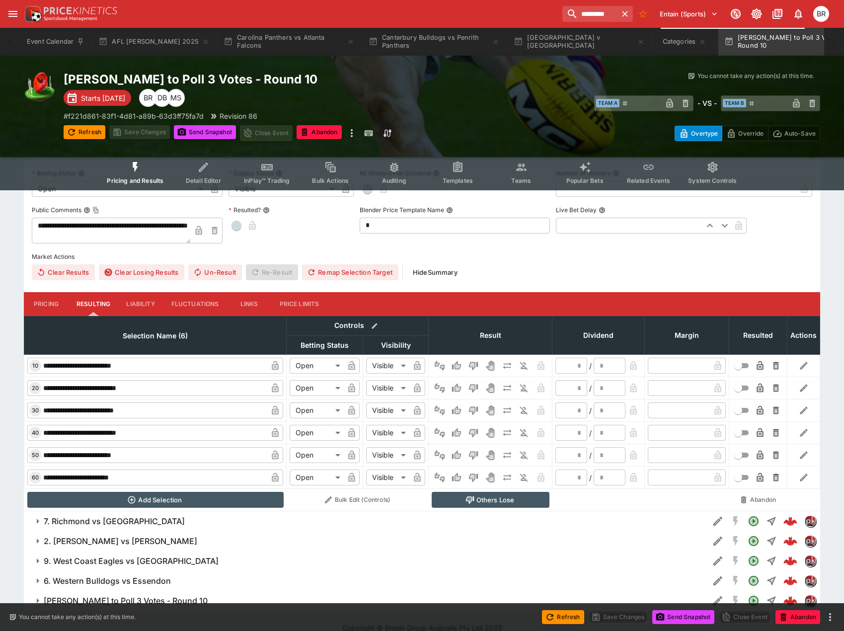
scroll to position [316, 0]
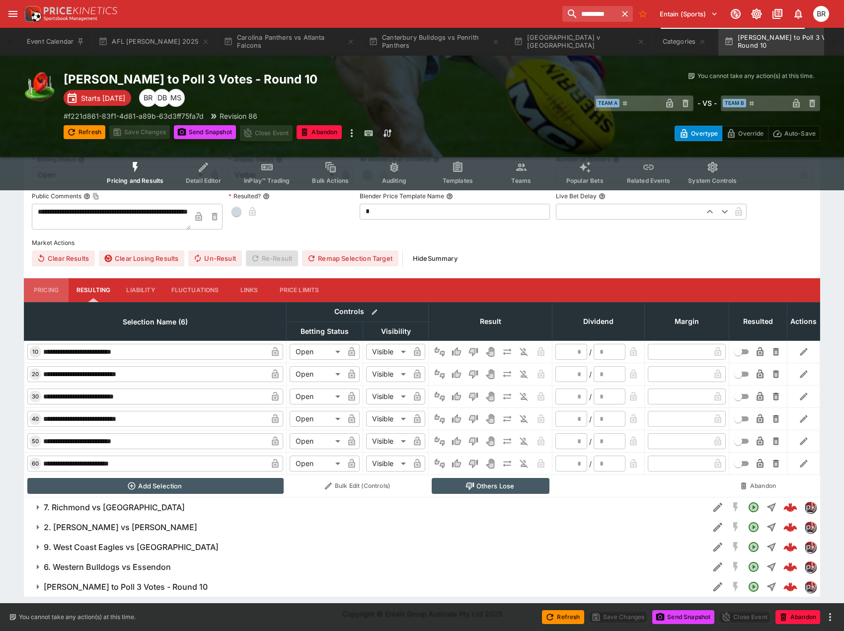
click at [49, 291] on button "Pricing" at bounding box center [46, 290] width 45 height 24
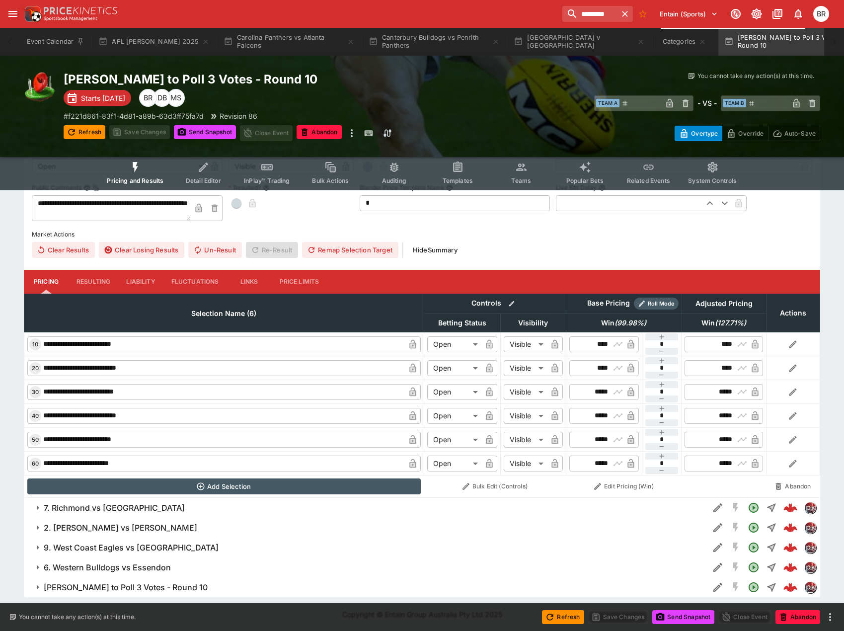
scroll to position [325, 0]
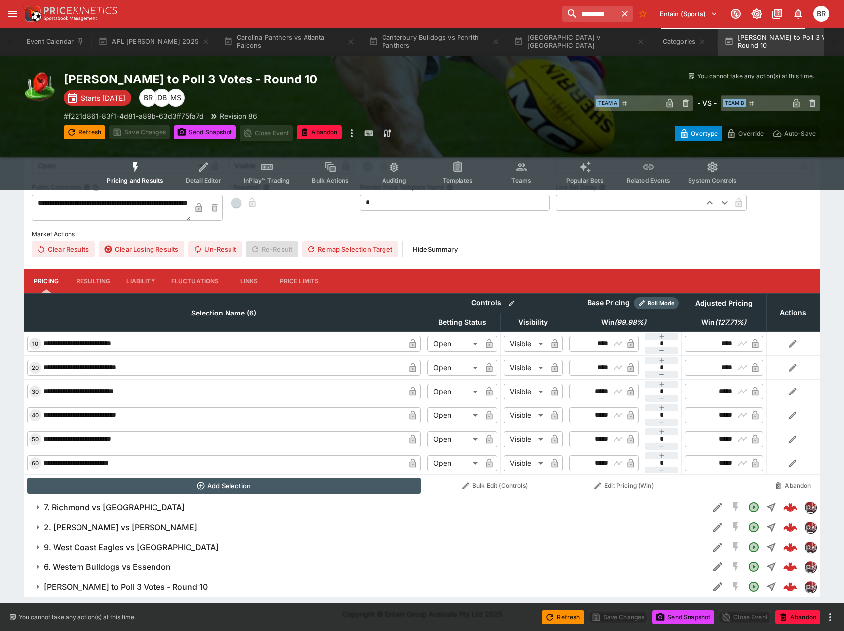
click at [198, 124] on div "[PERSON_NAME] to Poll 3 Votes - Round 10 Starts [DATE] MS DB BR # f221d861-83f1…" at bounding box center [253, 107] width 378 height 70
click at [198, 126] on button "Send Snapshot" at bounding box center [205, 132] width 62 height 14
click at [182, 521] on button "2. [PERSON_NAME] vs [PERSON_NAME]" at bounding box center [366, 527] width 685 height 20
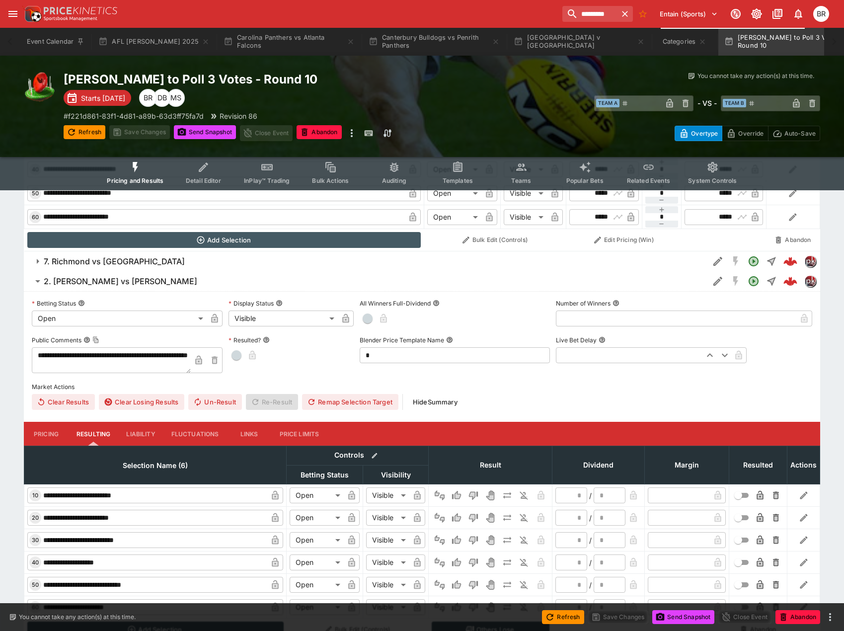
scroll to position [573, 0]
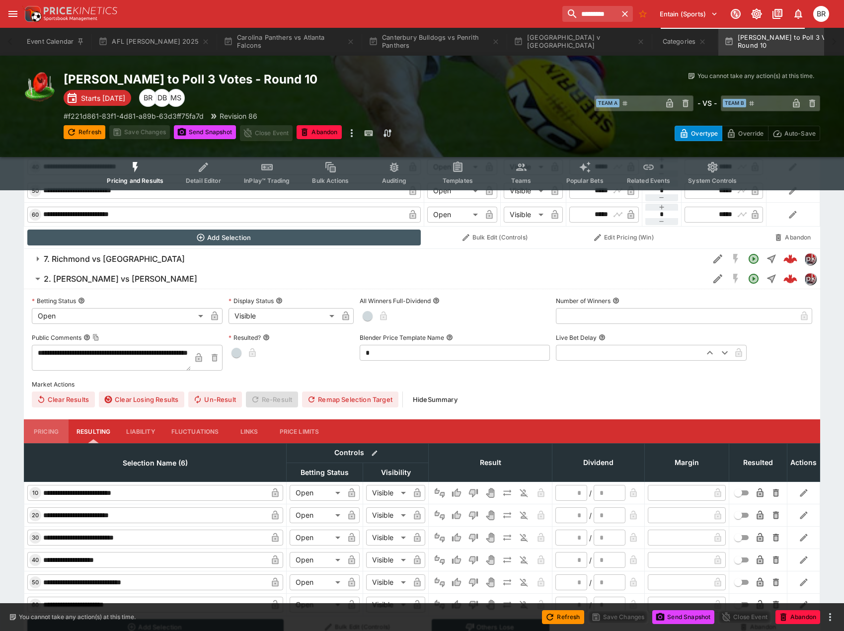
click at [62, 432] on button "Pricing" at bounding box center [46, 431] width 45 height 24
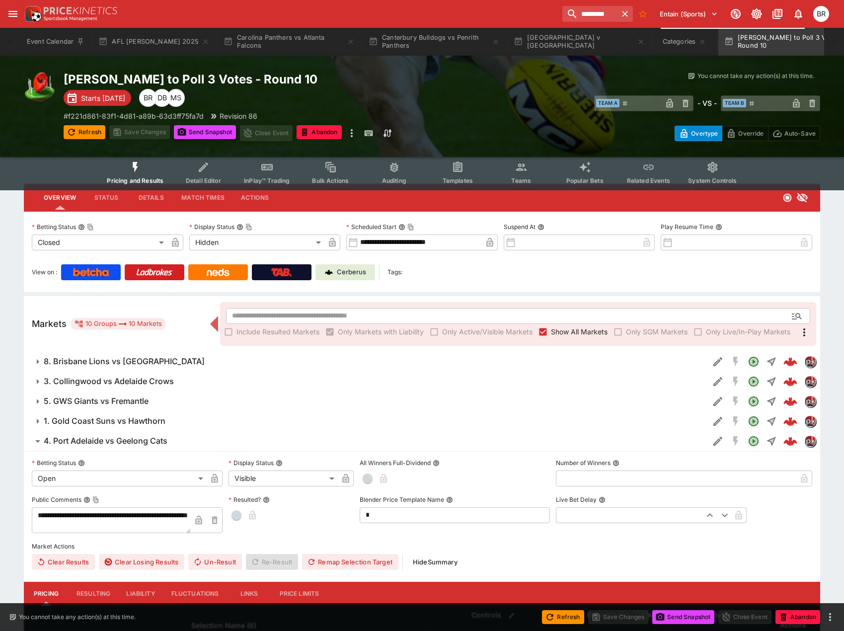
scroll to position [0, 0]
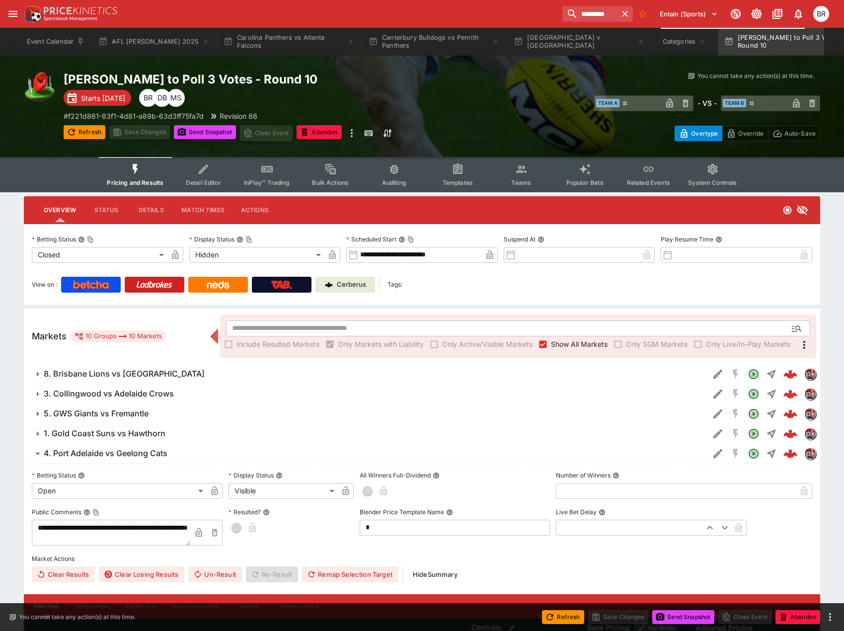
click at [437, 179] on button "Templates" at bounding box center [458, 174] width 64 height 35
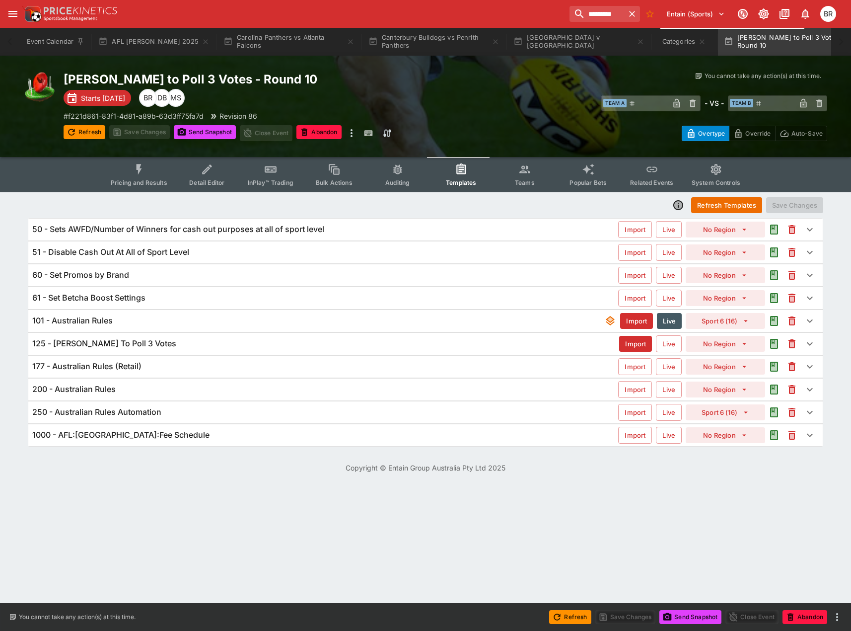
click at [199, 341] on div "125 - [PERSON_NAME] To Poll 3 Votes" at bounding box center [325, 343] width 587 height 10
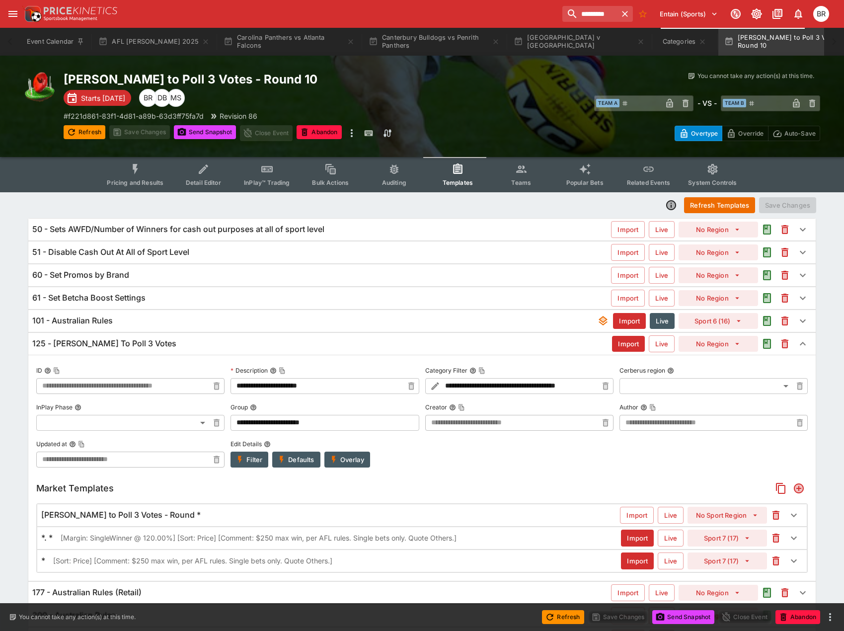
click at [199, 324] on div "101 - Australian Rules" at bounding box center [314, 320] width 565 height 10
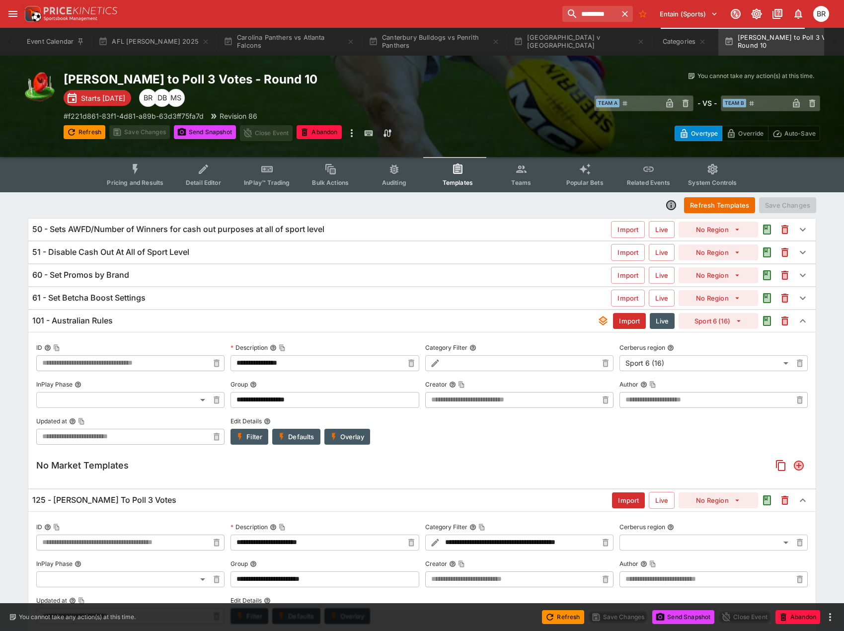
click at [199, 323] on div "101 - Australian Rules" at bounding box center [314, 320] width 565 height 10
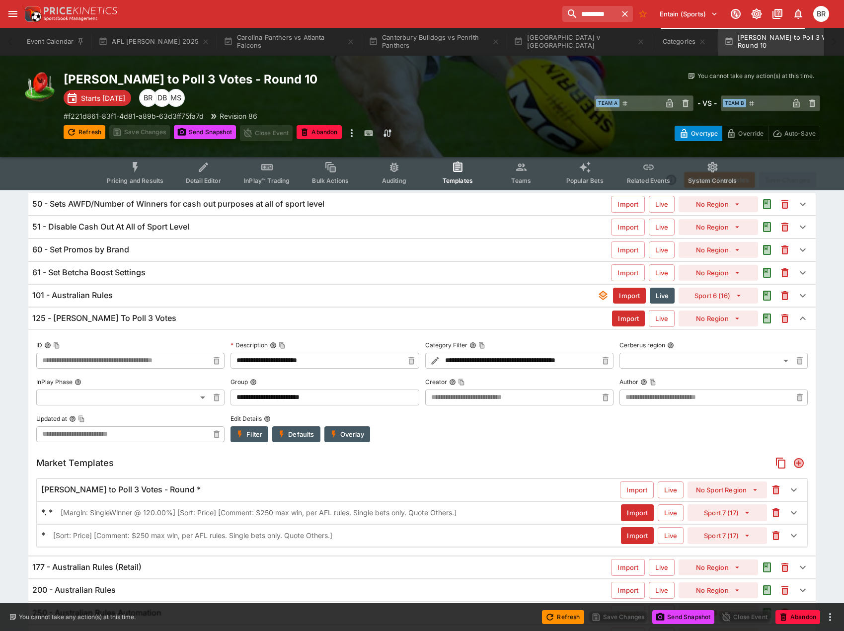
scroll to position [80, 0]
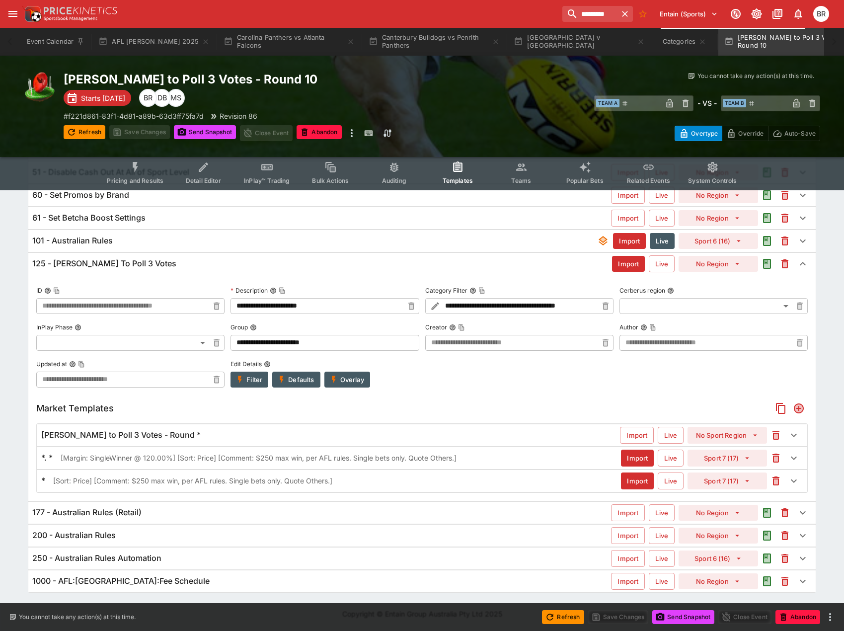
click at [263, 453] on p "[Margin: SingleWinner @ 120.00%] [Sort: Price] [Comment: $250 max win, per AFL …" at bounding box center [259, 457] width 396 height 10
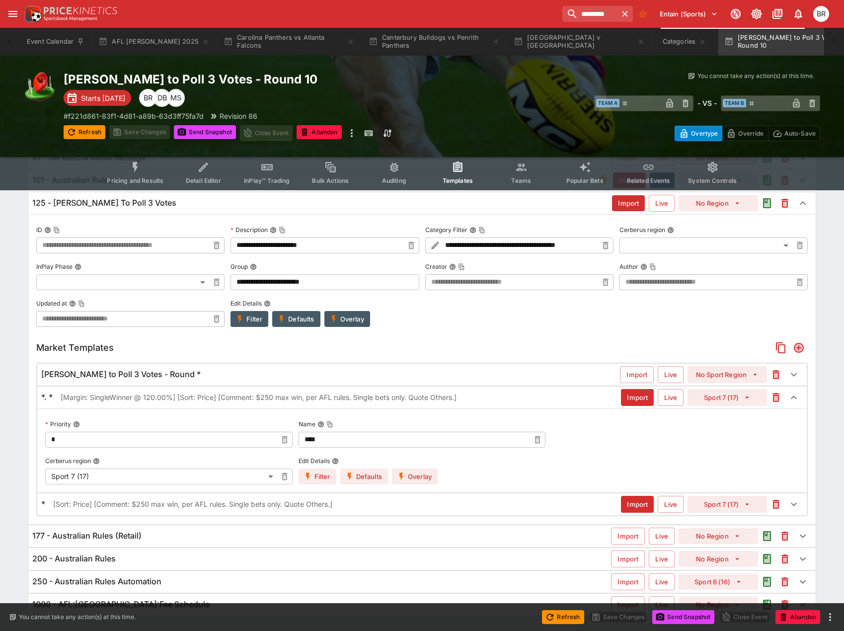
scroll to position [164, 0]
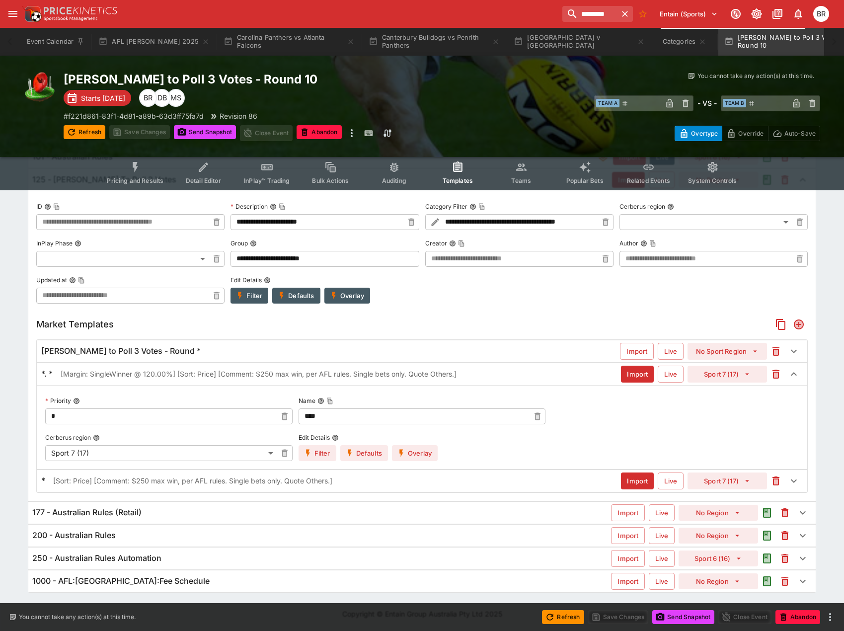
click at [343, 305] on div "**********" at bounding box center [421, 346] width 787 height 310
click at [344, 301] on button "Overlay" at bounding box center [347, 295] width 46 height 16
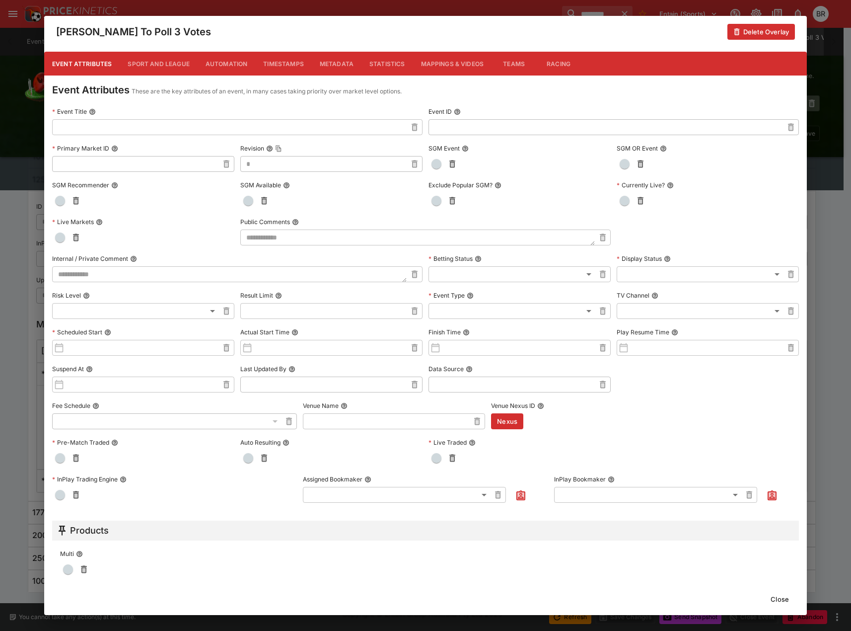
click at [347, 56] on button "Metadata" at bounding box center [337, 64] width 50 height 24
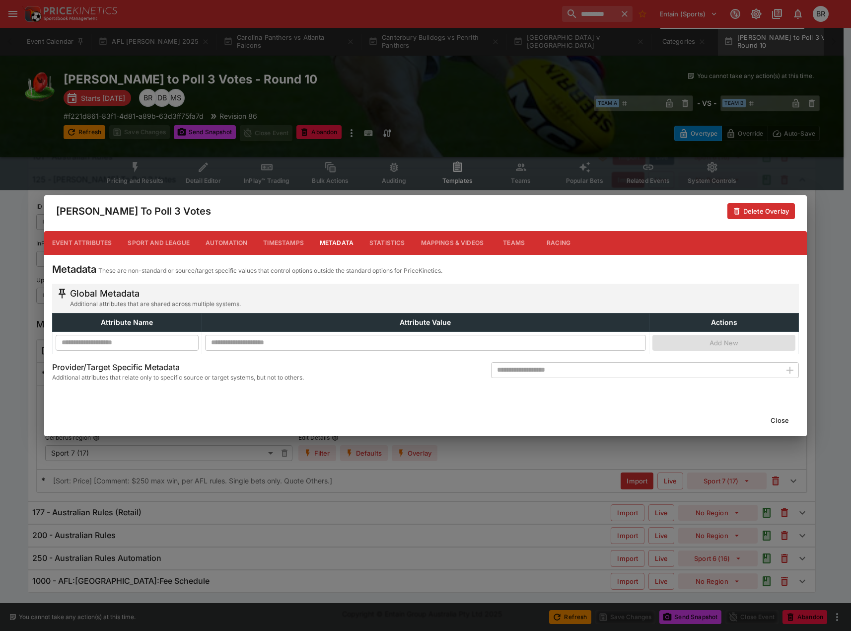
click at [771, 421] on button "Close" at bounding box center [780, 420] width 30 height 16
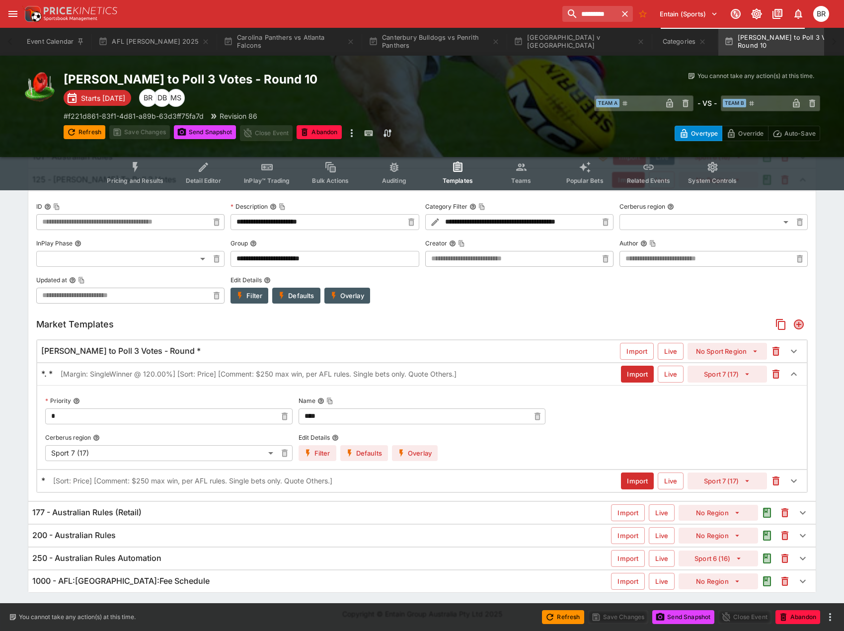
click at [399, 451] on icon "button" at bounding box center [401, 452] width 9 height 9
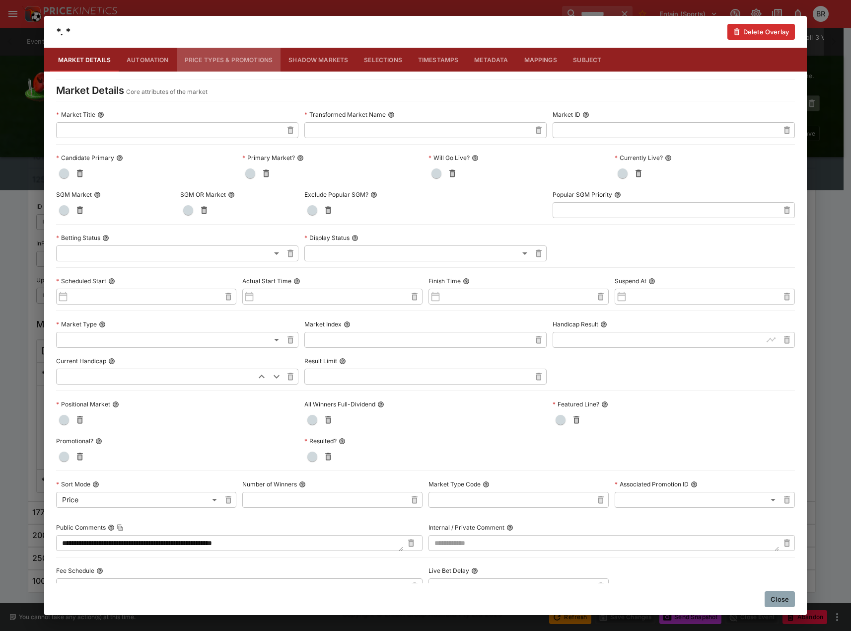
click at [253, 68] on button "Price Types & Promotions" at bounding box center [229, 60] width 104 height 24
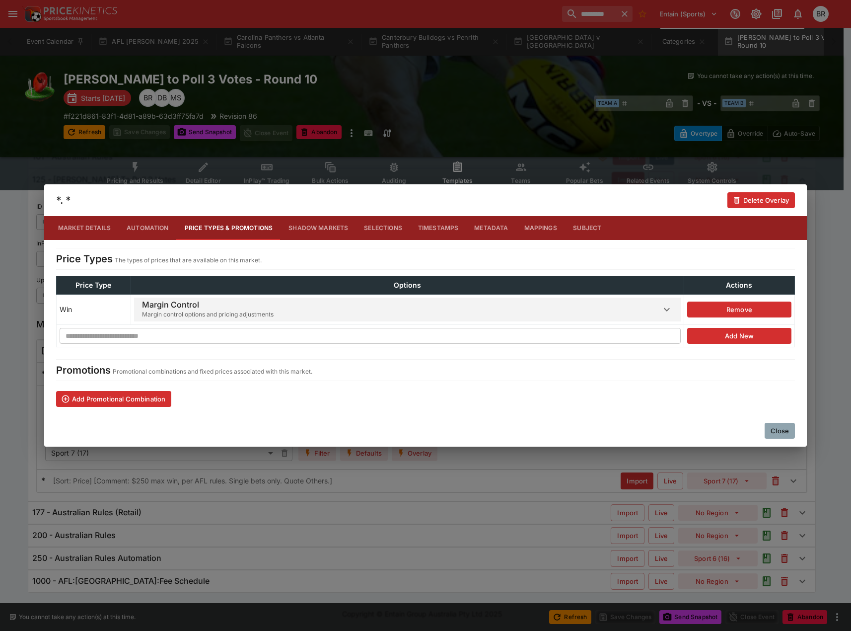
click at [185, 311] on span "Margin control options and pricing adjustments" at bounding box center [208, 314] width 132 height 10
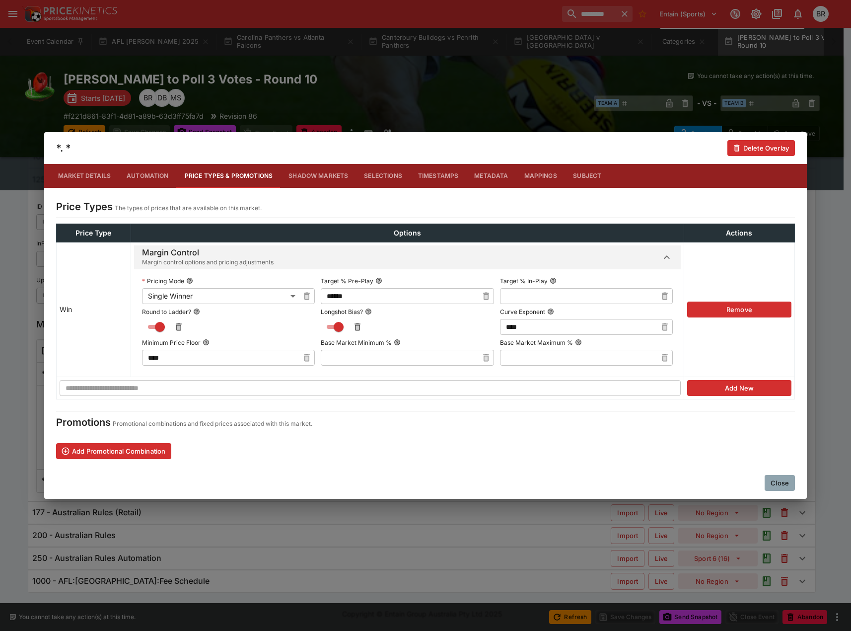
click at [347, 299] on input "******" at bounding box center [399, 296] width 157 height 16
click at [253, 360] on input "****" at bounding box center [220, 358] width 157 height 16
type input "****"
drag, startPoint x: 779, startPoint y: 481, endPoint x: 775, endPoint y: 477, distance: 6.0
click at [779, 481] on button "Close" at bounding box center [780, 483] width 30 height 16
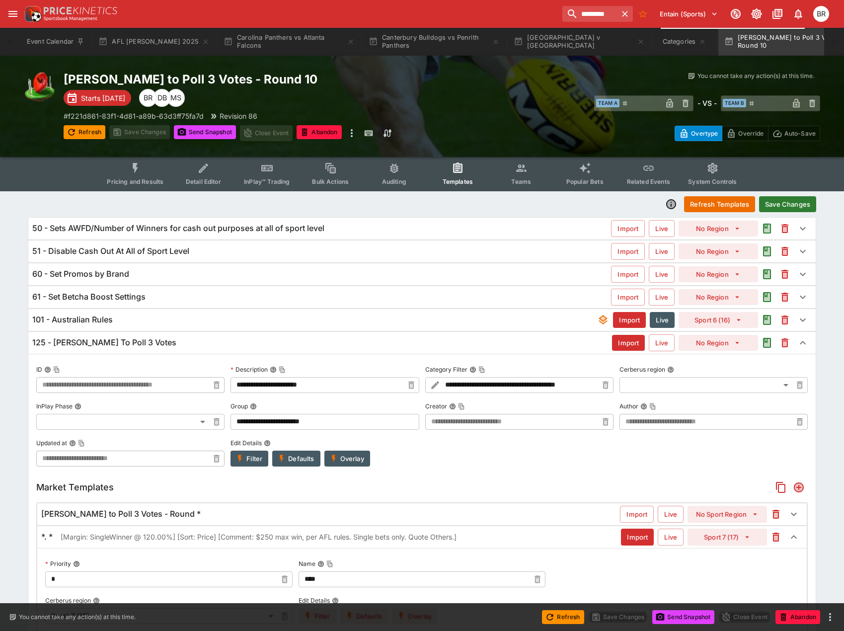
scroll to position [0, 0]
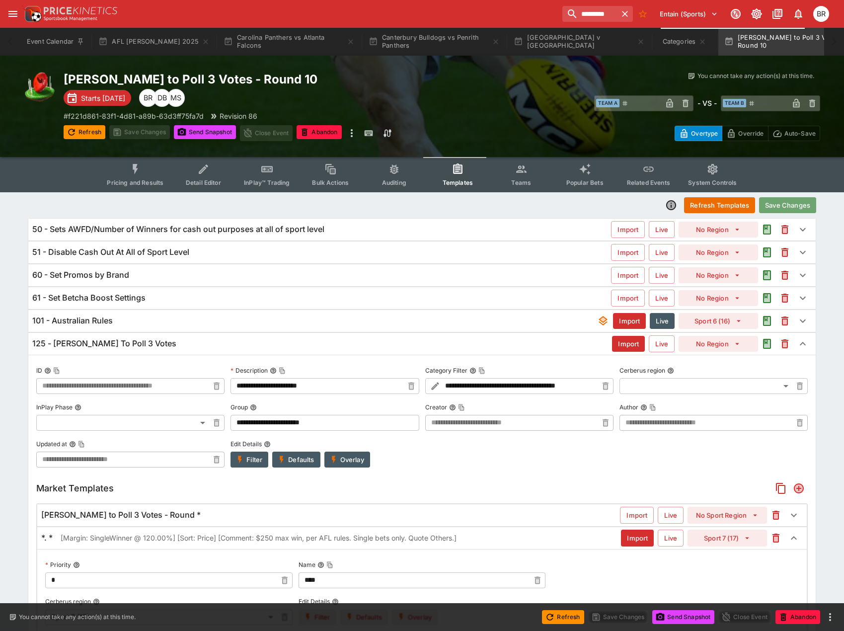
click at [774, 210] on button "Save Changes" at bounding box center [787, 205] width 57 height 16
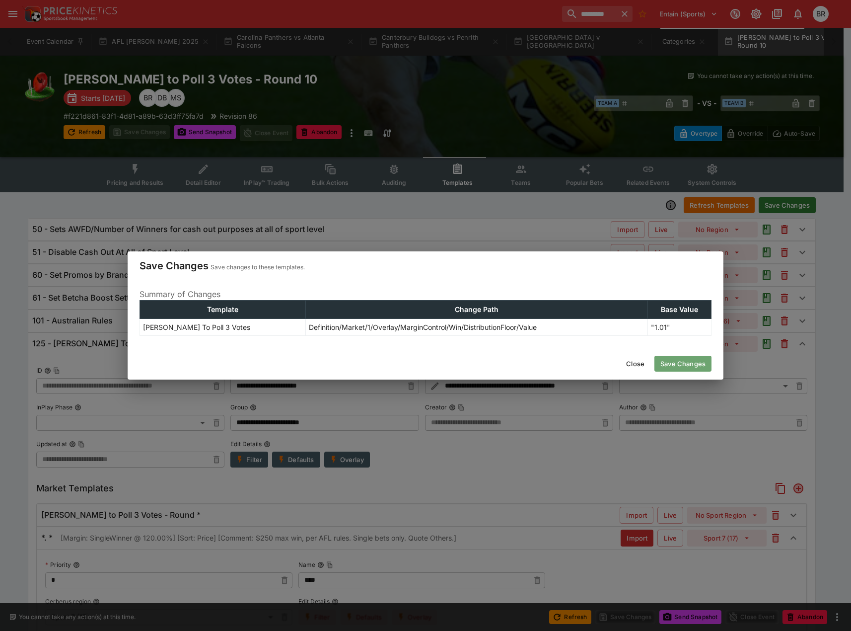
click at [702, 360] on button "Save Changes" at bounding box center [682, 364] width 57 height 16
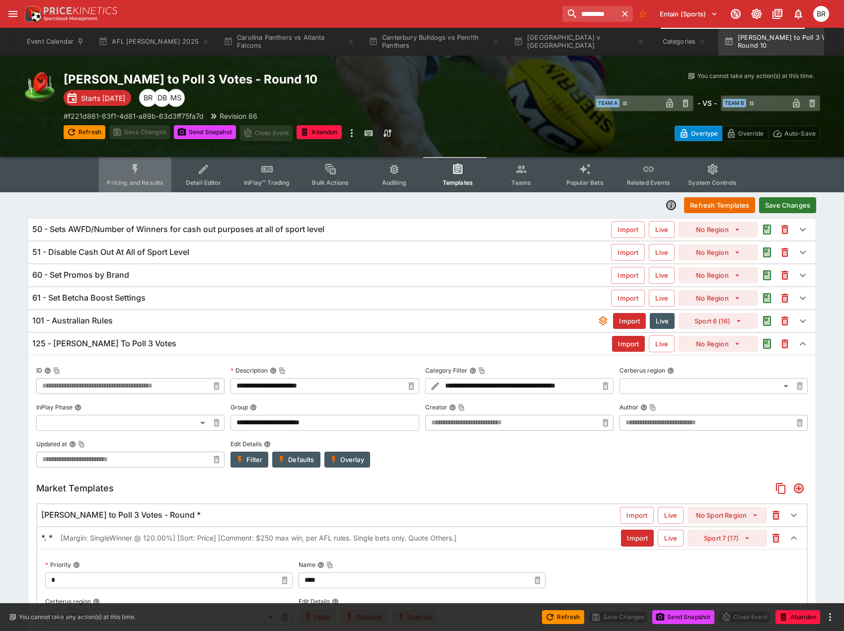
click at [142, 175] on icon "Event type filters" at bounding box center [135, 169] width 13 height 13
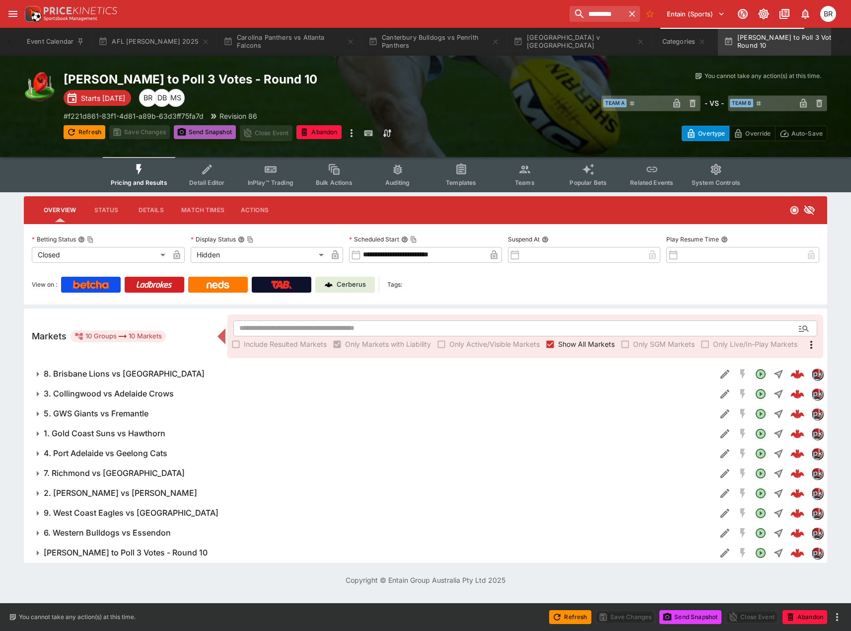
click at [196, 132] on button "Send Snapshot" at bounding box center [205, 132] width 62 height 14
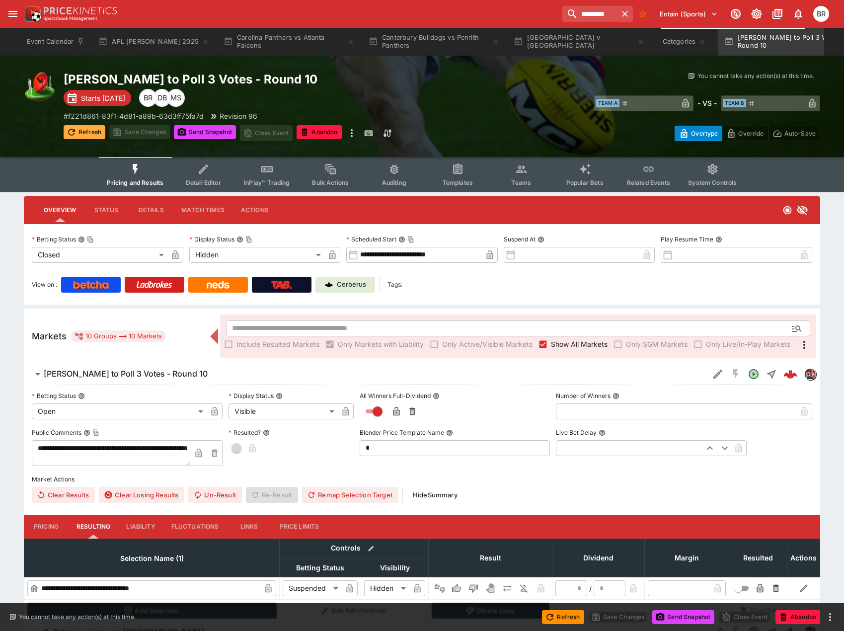
click at [96, 134] on button "Refresh" at bounding box center [85, 132] width 42 height 14
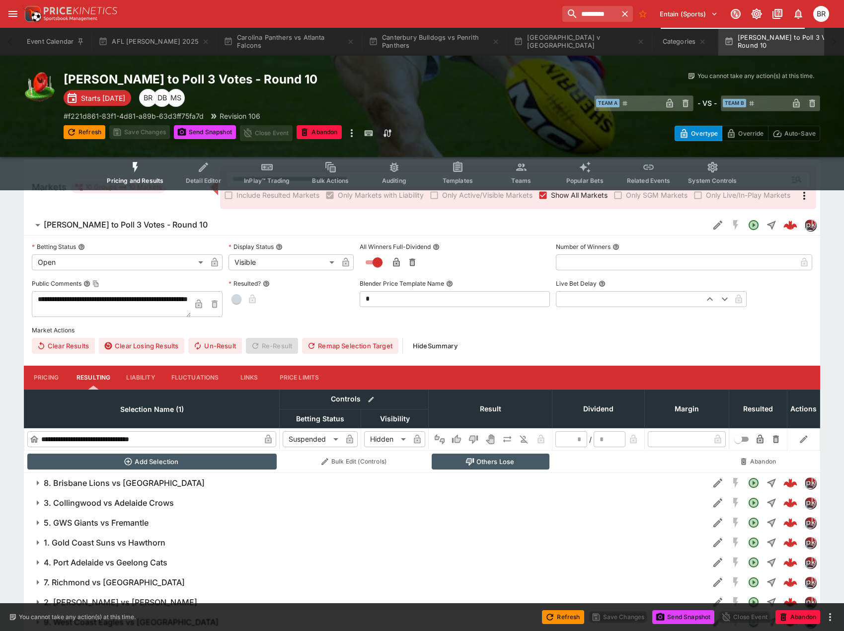
scroll to position [204, 0]
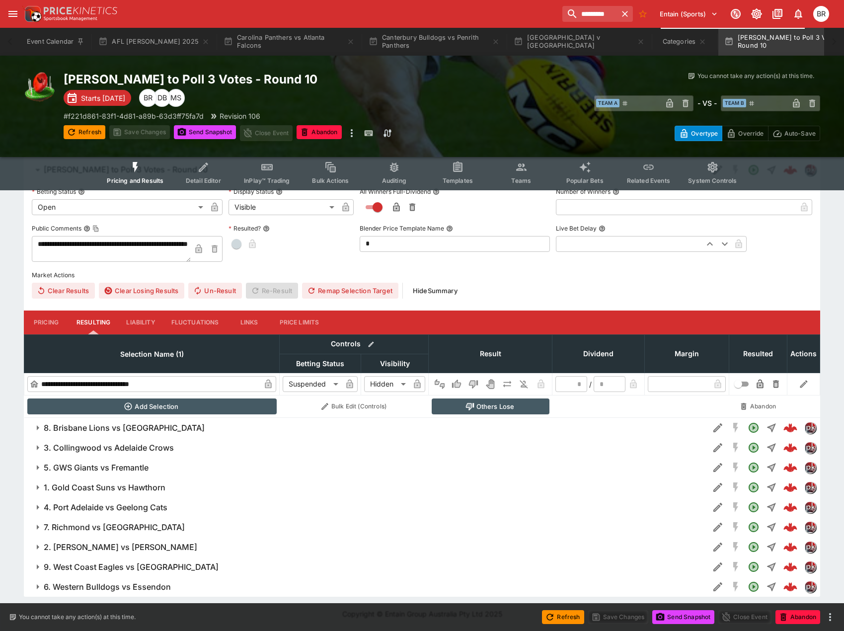
click at [128, 423] on h6 "8. Brisbane Lions vs [GEOGRAPHIC_DATA]" at bounding box center [124, 428] width 161 height 10
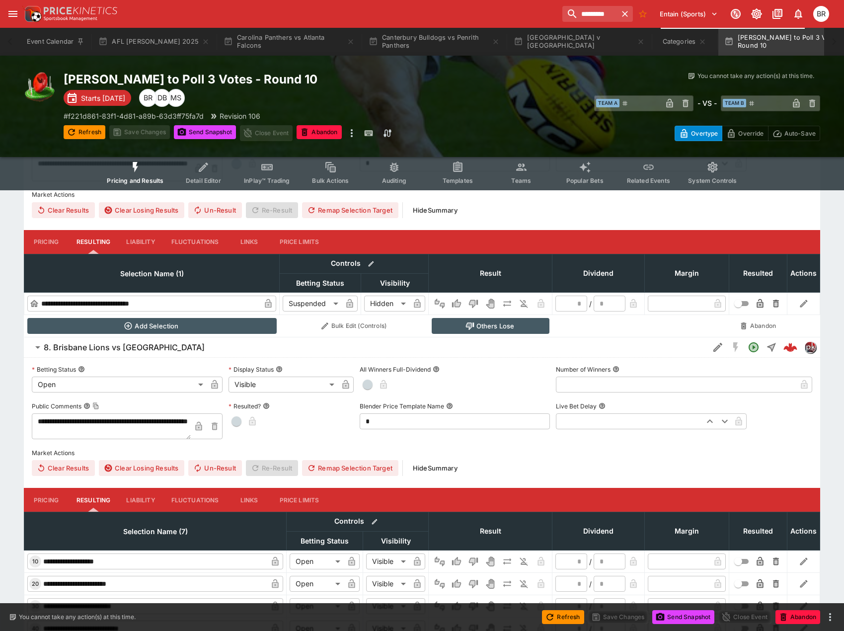
scroll to position [303, 0]
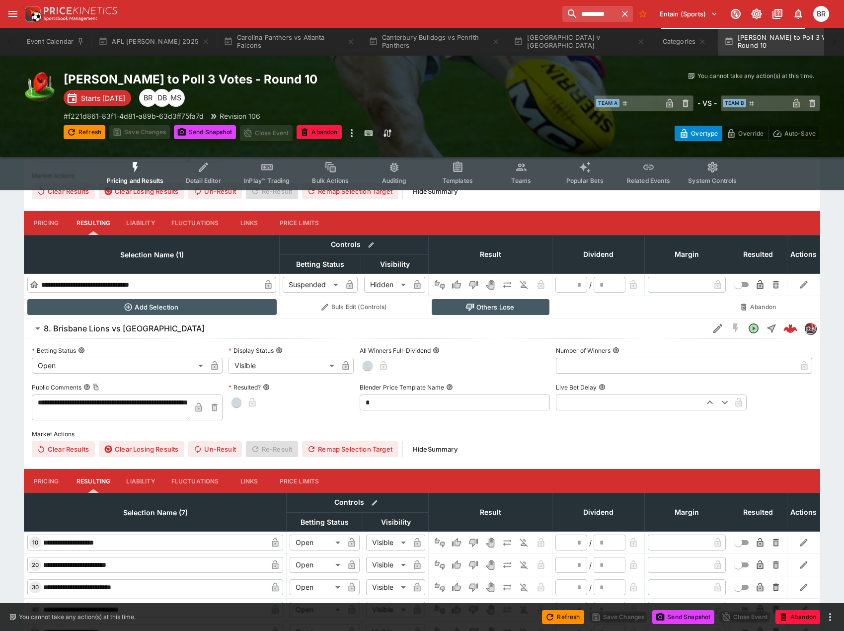
click at [55, 478] on button "Pricing" at bounding box center [46, 481] width 45 height 24
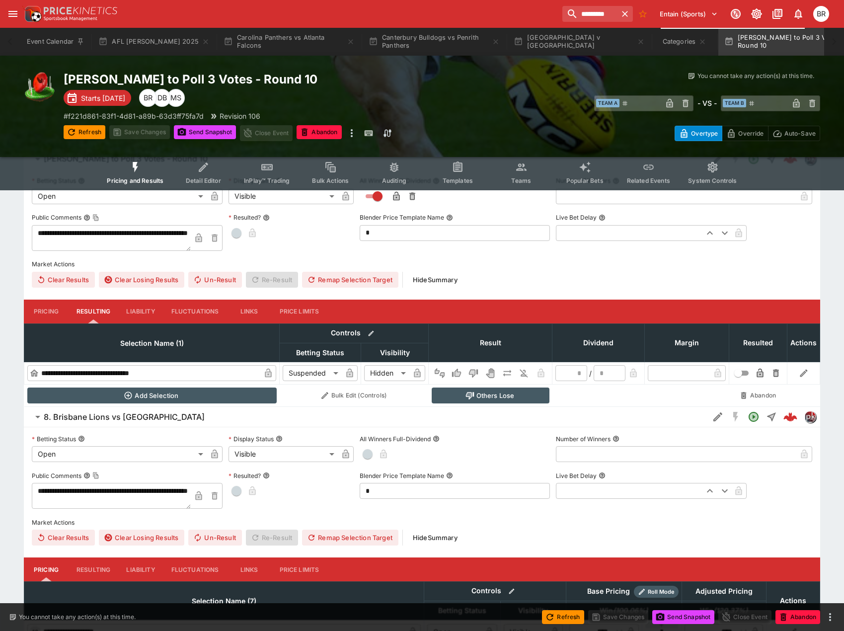
scroll to position [204, 0]
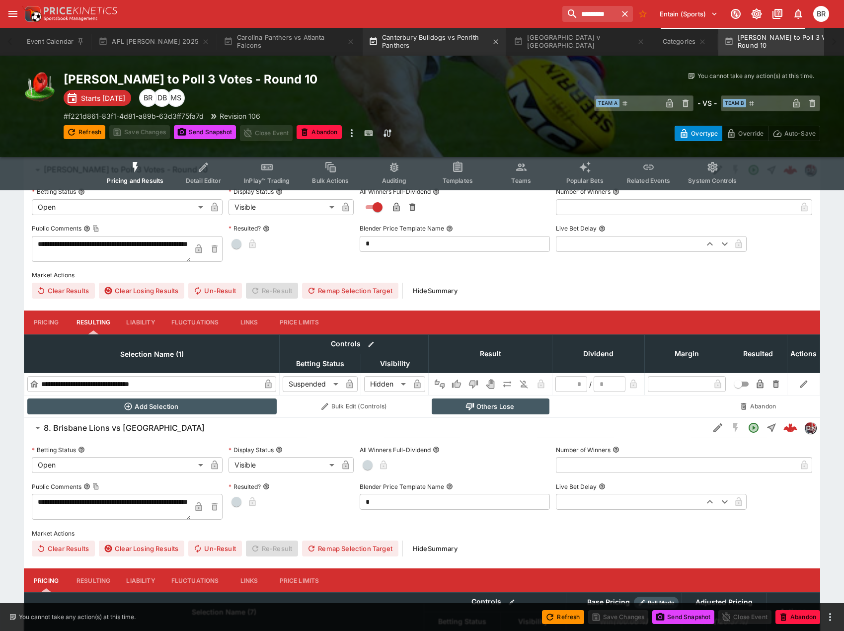
click at [413, 36] on button "Canterbury Bulldogs vs Penrith Panthers" at bounding box center [433, 42] width 143 height 28
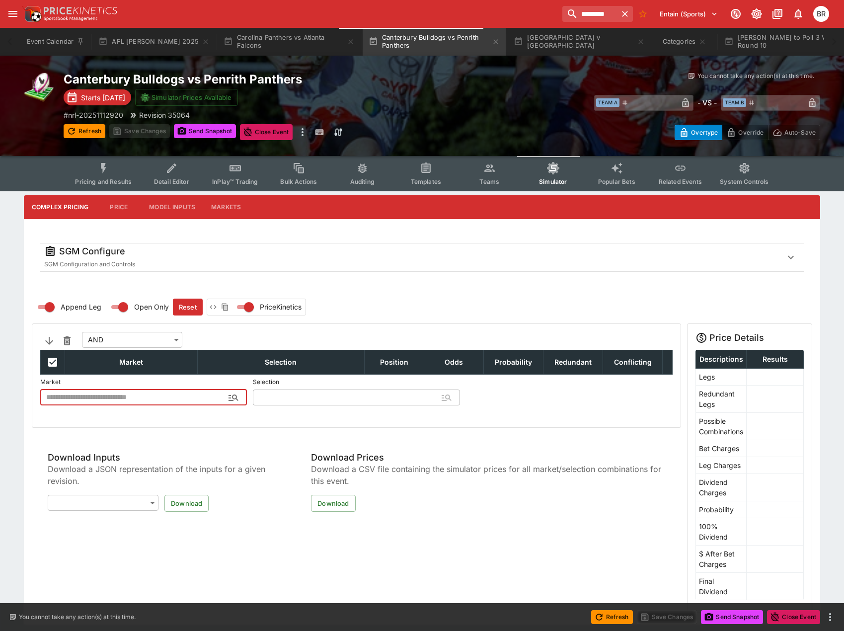
type input "**********"
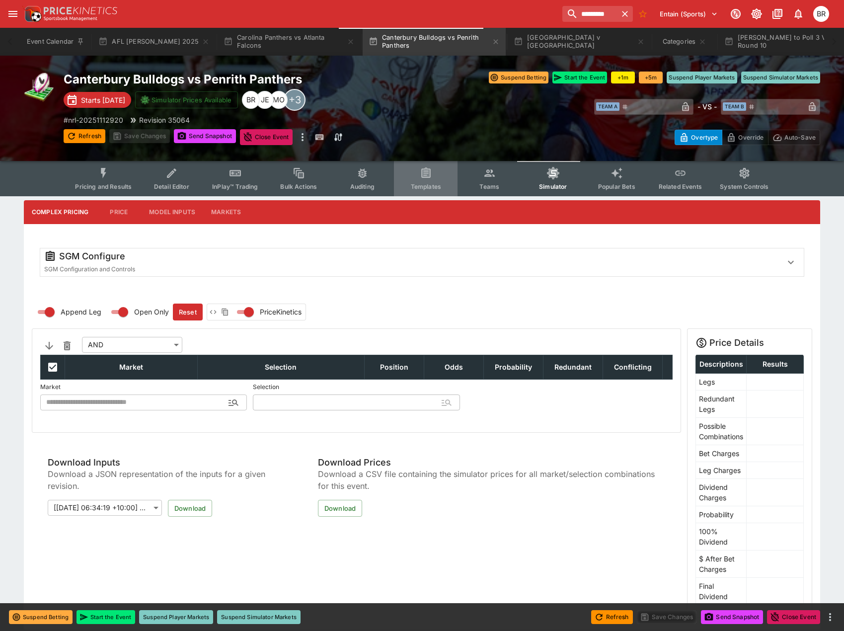
click at [421, 171] on icon "Event type filters" at bounding box center [426, 173] width 13 height 13
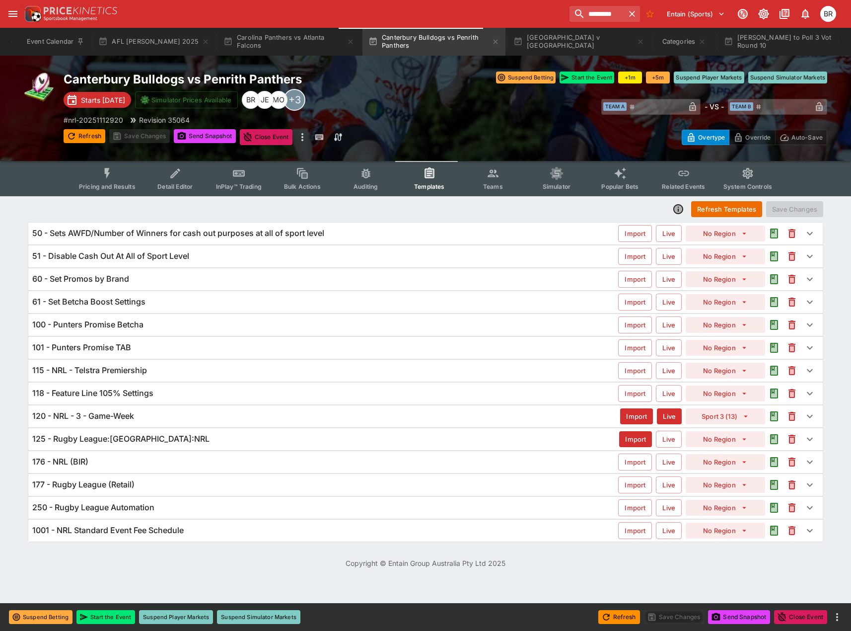
click at [172, 412] on div "120 - NRL - 3 - Game-Week" at bounding box center [326, 416] width 588 height 10
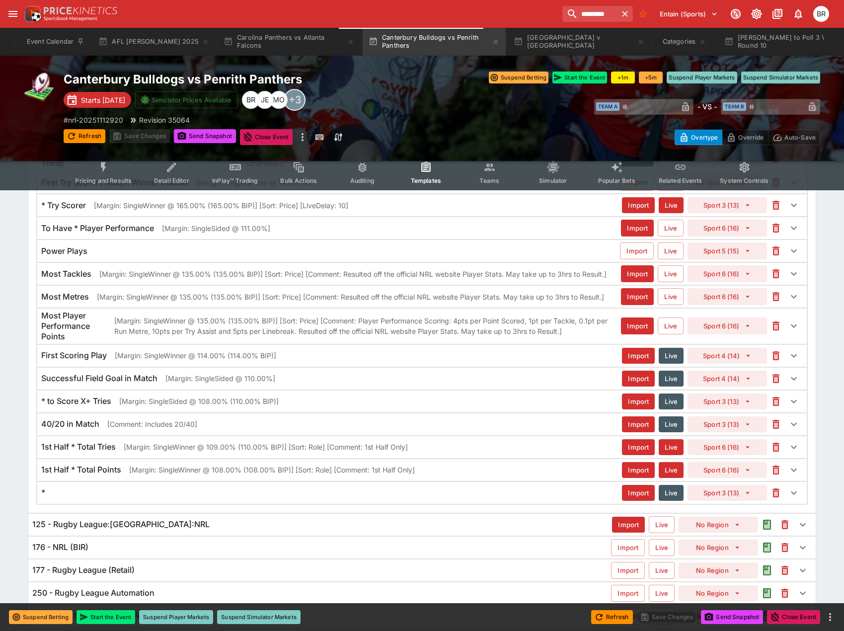
scroll to position [3301, 0]
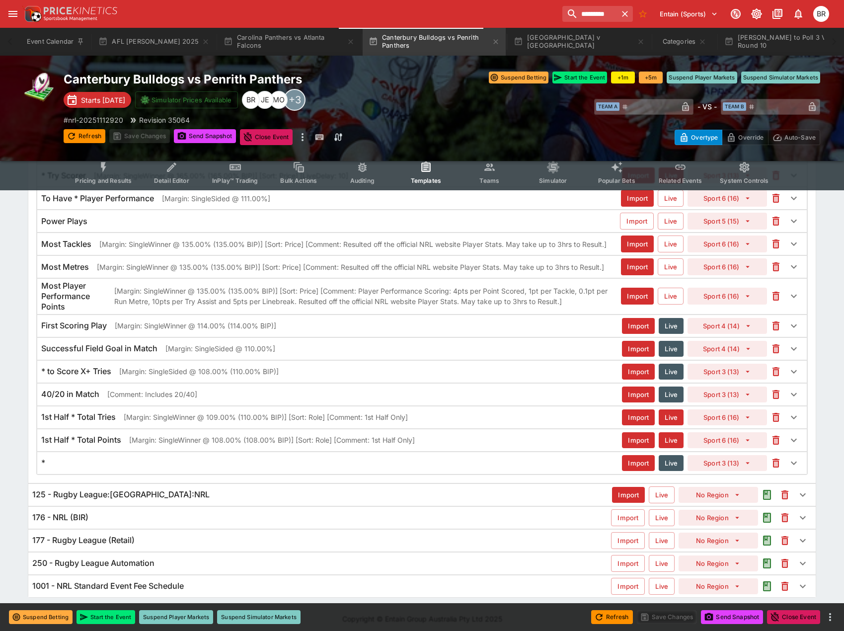
click at [199, 419] on p "[Margin: SingleWinner @ 109.00% (110.00% BIP)] [Sort: Role] [Comment: 1st Half …" at bounding box center [266, 417] width 284 height 10
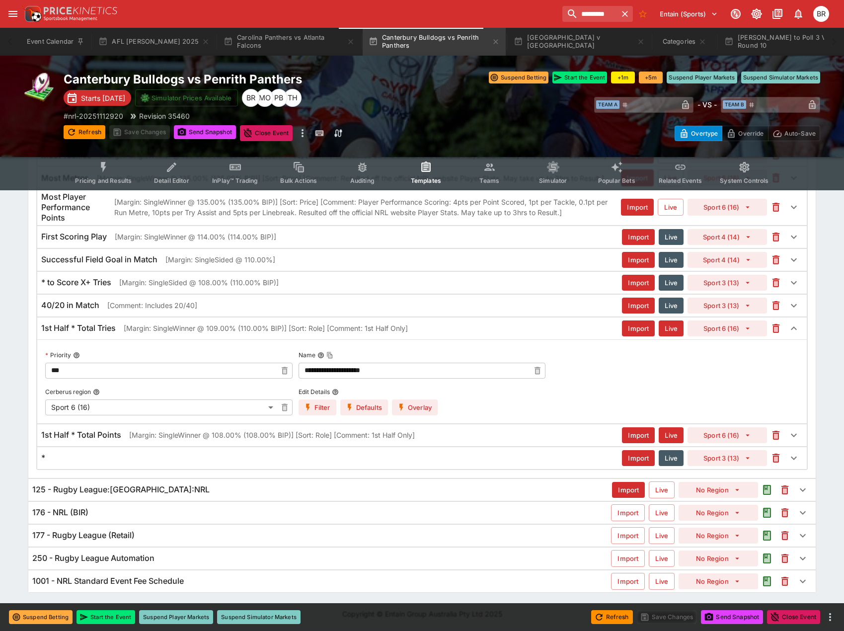
scroll to position [3386, 0]
click at [581, 8] on input "*********" at bounding box center [585, 14] width 63 height 16
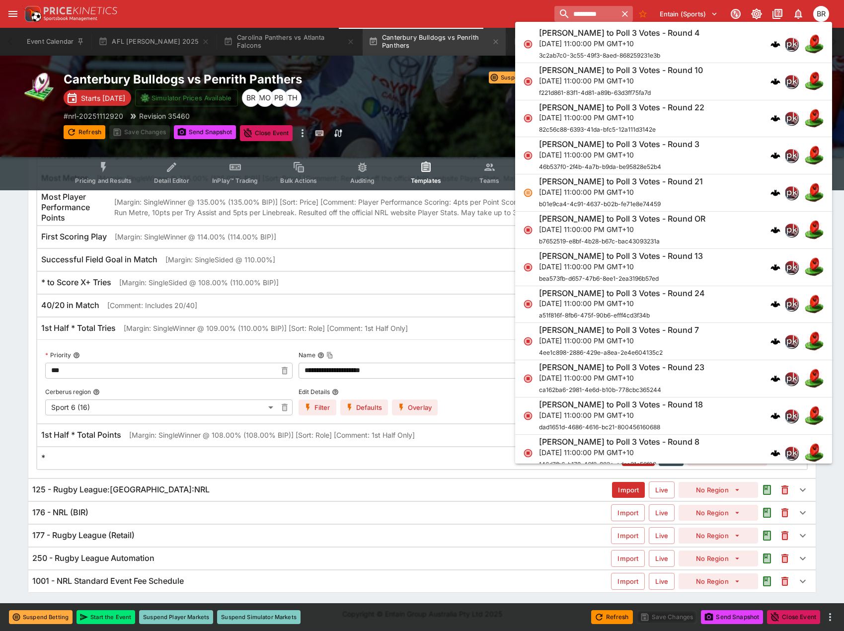
click at [581, 8] on input "*********" at bounding box center [585, 14] width 63 height 16
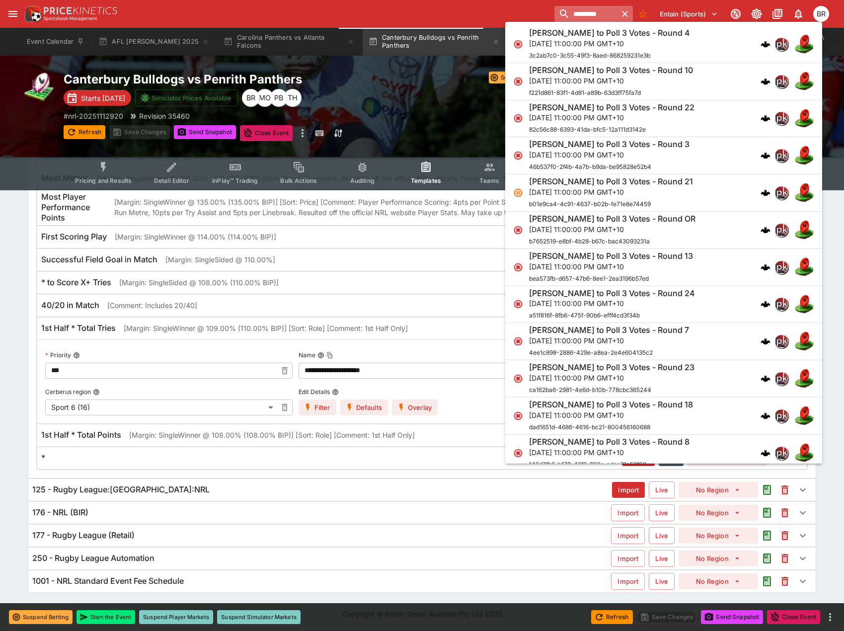
type input "*"
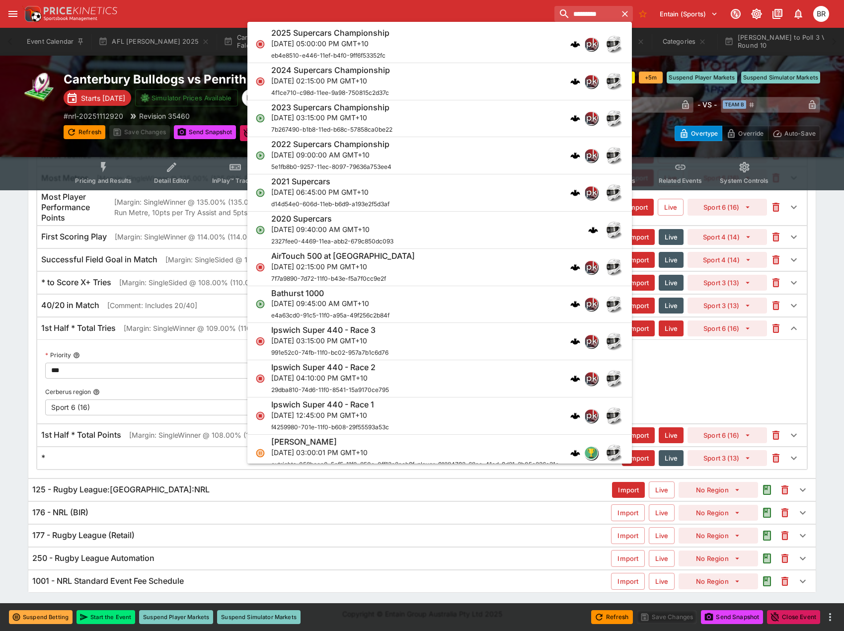
type input "*********"
click at [452, 276] on div "AirTouch 500 at [GEOGRAPHIC_DATA][DATE] 02:15:00 PM GMT+10 7f7a9890-7d72-11f0-b…" at bounding box center [434, 267] width 327 height 33
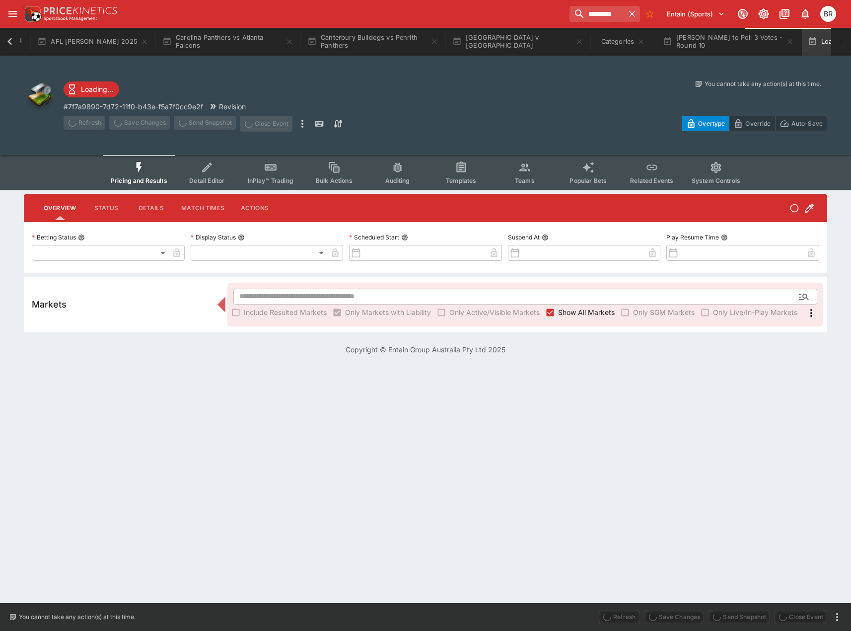
type input "**********"
type input "******"
type input "**********"
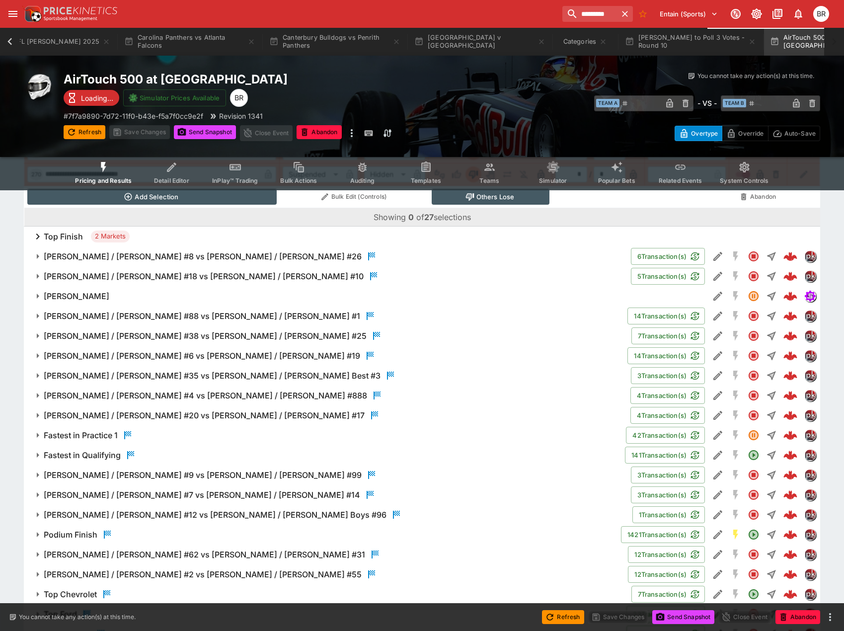
scroll to position [1079, 0]
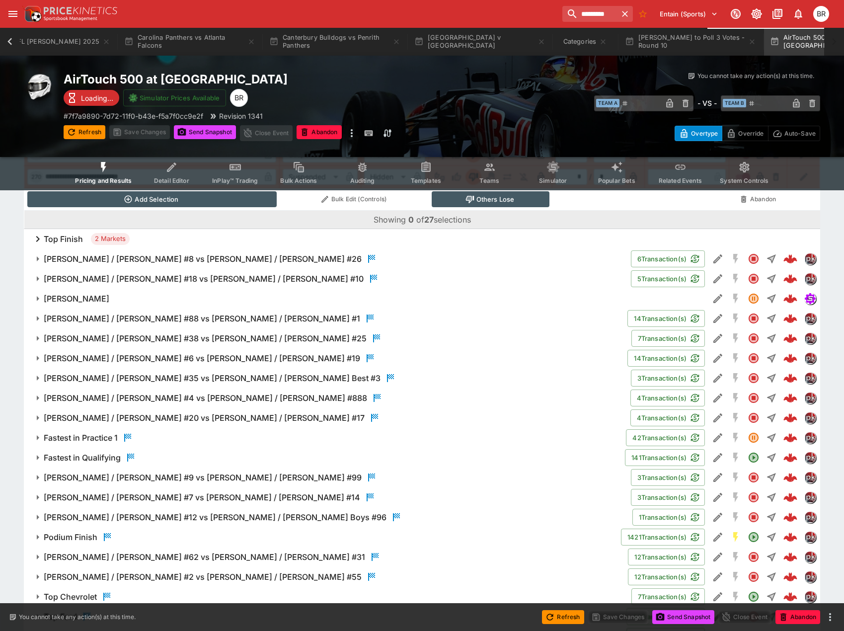
click at [202, 457] on span "Fastest in Qualifying" at bounding box center [330, 457] width 573 height 12
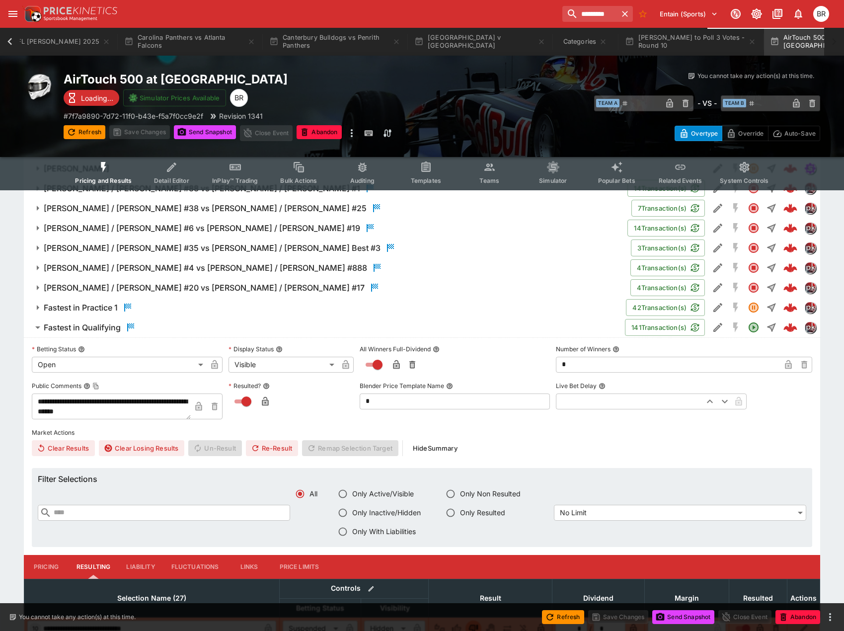
scroll to position [1228, 0]
